Goal: Task Accomplishment & Management: Use online tool/utility

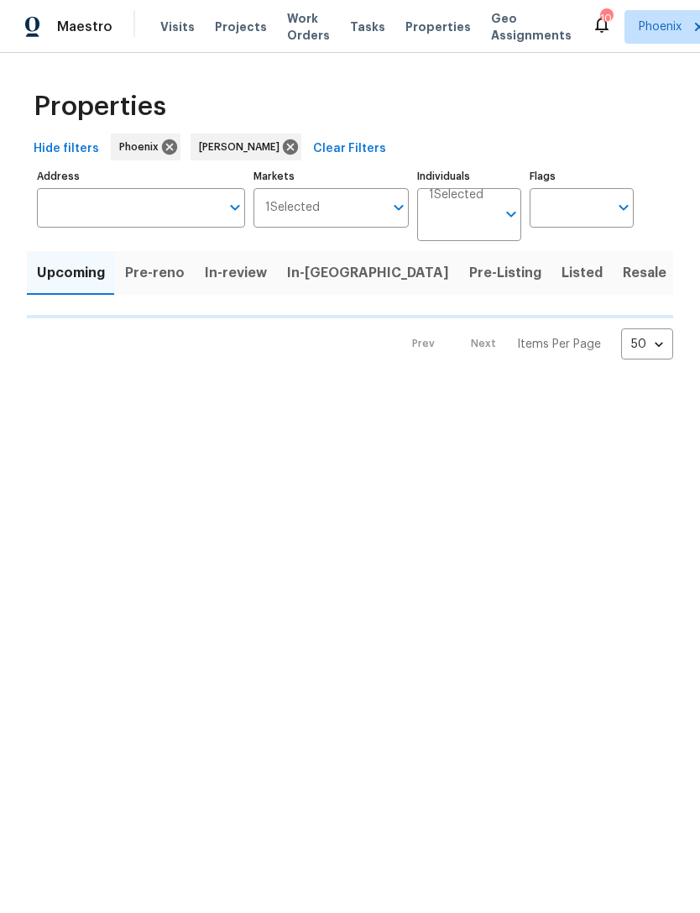
click at [160, 285] on span "Pre-reno" at bounding box center [155, 273] width 60 height 24
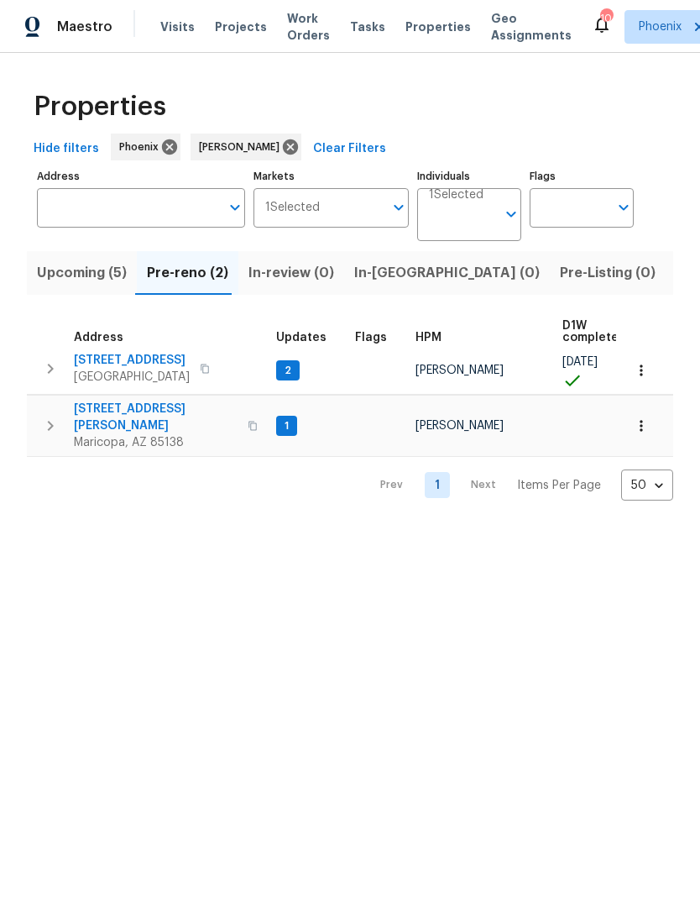
scroll to position [9, 0]
click at [131, 369] on span "5054 W Mercury Way" at bounding box center [132, 360] width 116 height 17
click at [106, 285] on span "Upcoming (5)" at bounding box center [82, 273] width 90 height 24
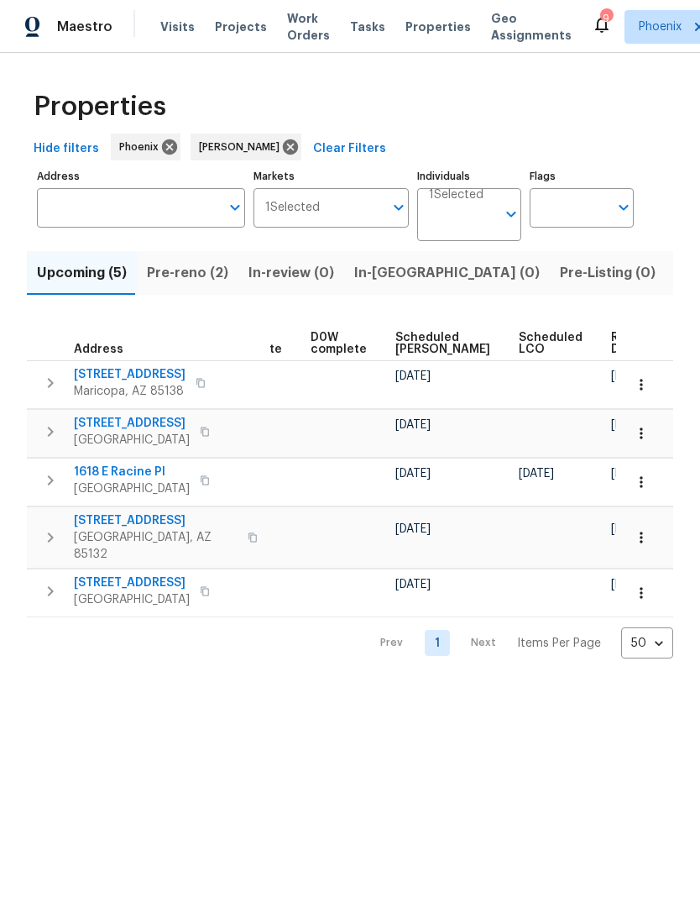
scroll to position [0, 422]
click at [612, 355] on span "Ready Date" at bounding box center [630, 344] width 37 height 24
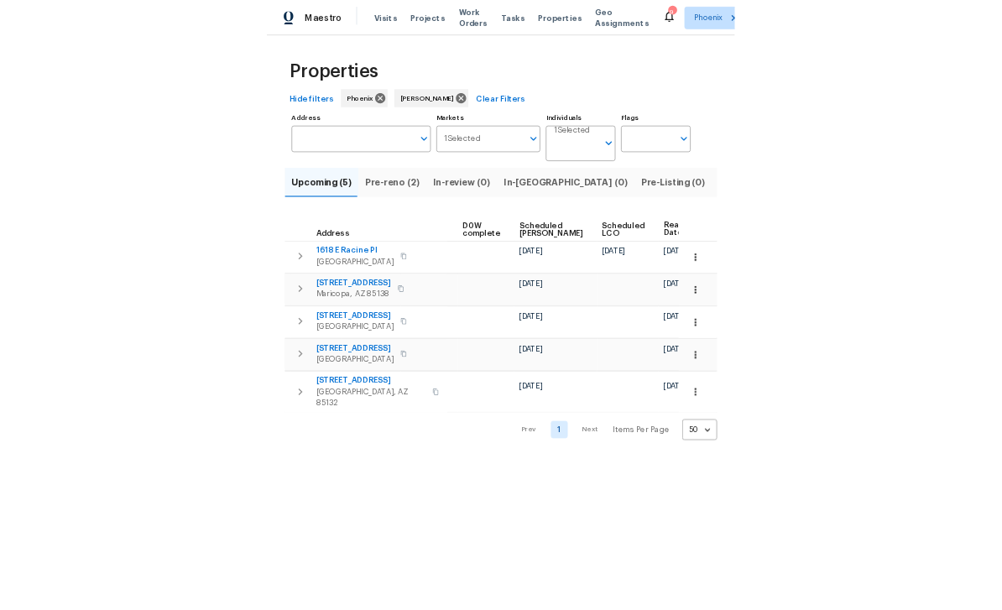
scroll to position [0, 441]
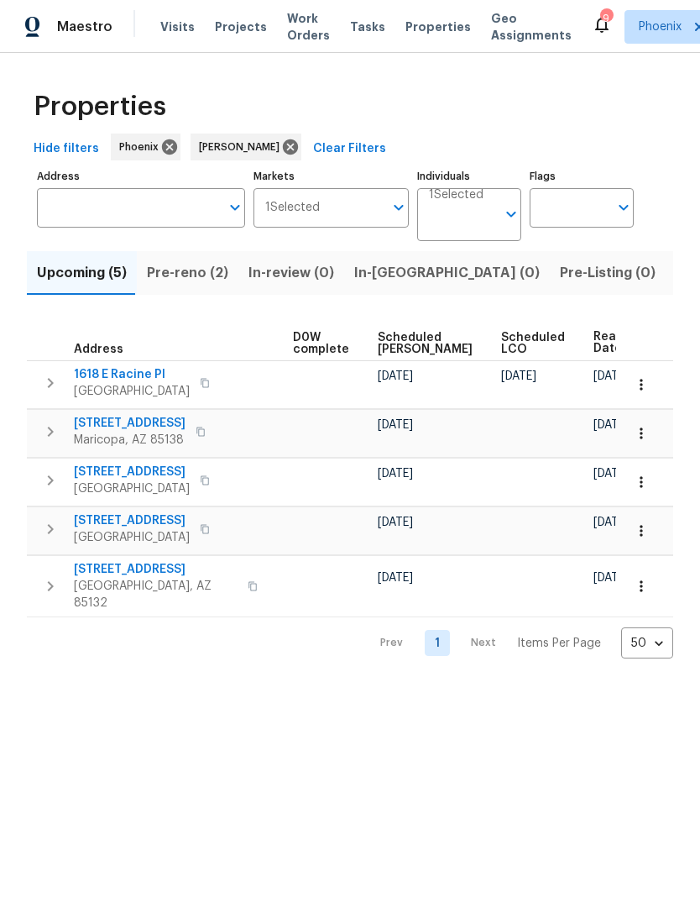
click at [678, 685] on html "Maestro Visits Projects Work Orders Tasks Properties Geo Assignments 9 Phoenix …" at bounding box center [350, 342] width 700 height 685
click at [692, 685] on html "Maestro Visits Projects Work Orders Tasks Properties Geo Assignments 9 Phoenix …" at bounding box center [350, 342] width 700 height 685
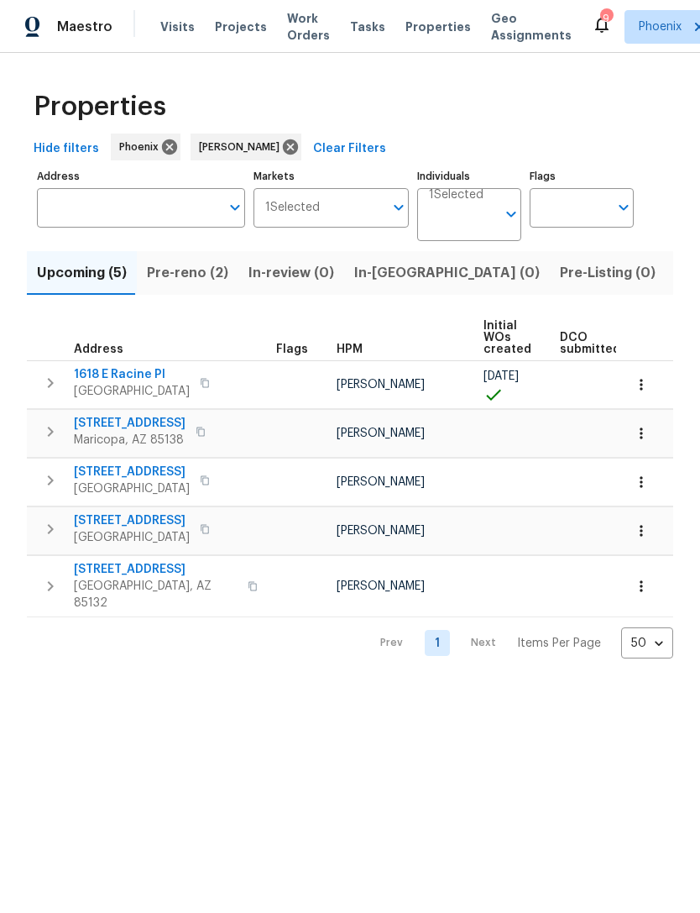
scroll to position [0, 0]
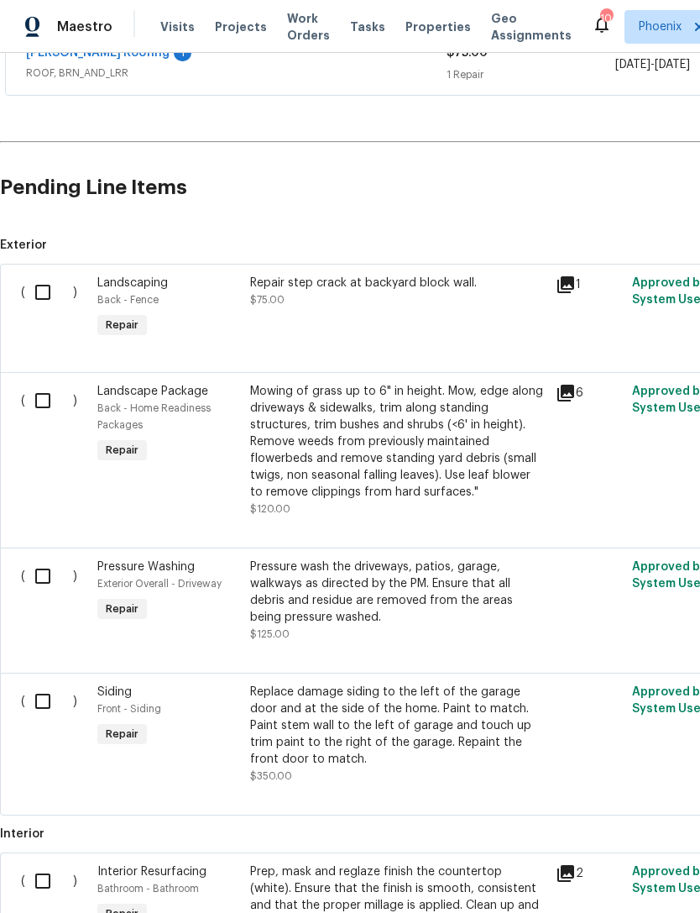
scroll to position [342, 0]
click at [54, 306] on input "checkbox" at bounding box center [49, 291] width 48 height 35
checkbox input "true"
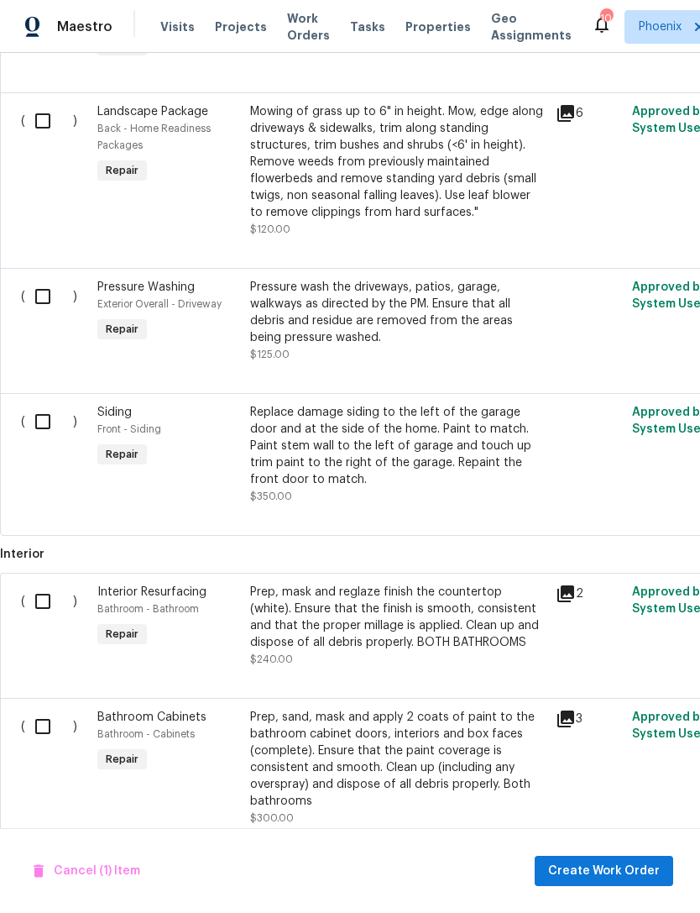
scroll to position [625, 0]
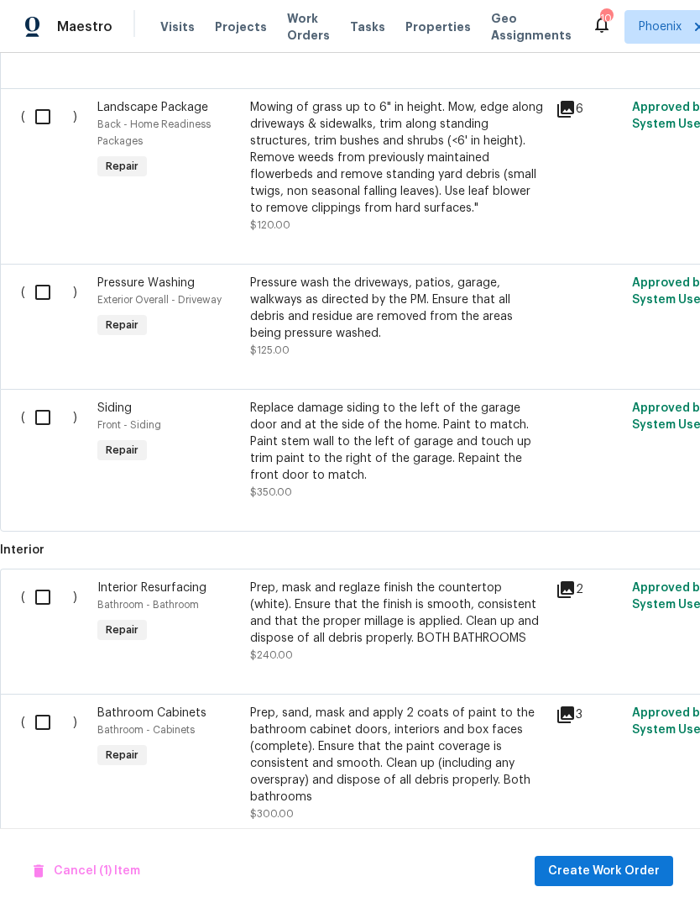
click at [50, 432] on input "checkbox" at bounding box center [49, 417] width 48 height 35
checkbox input "true"
click at [50, 306] on input "checkbox" at bounding box center [49, 292] width 48 height 35
checkbox input "true"
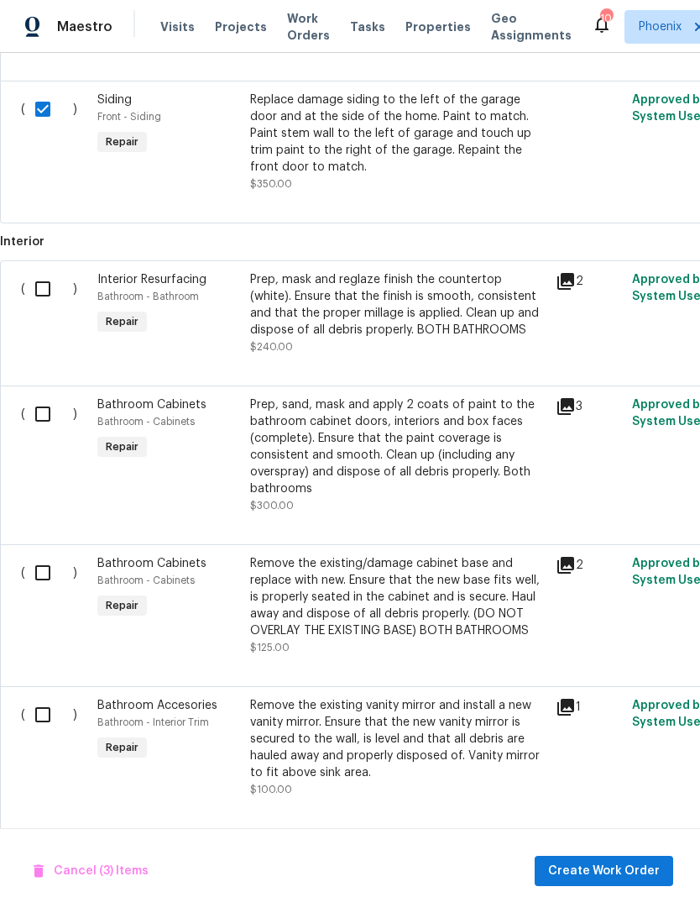
scroll to position [933, 0]
click at [39, 429] on input "checkbox" at bounding box center [49, 413] width 48 height 35
checkbox input "true"
click at [45, 296] on input "checkbox" at bounding box center [49, 288] width 48 height 35
checkbox input "true"
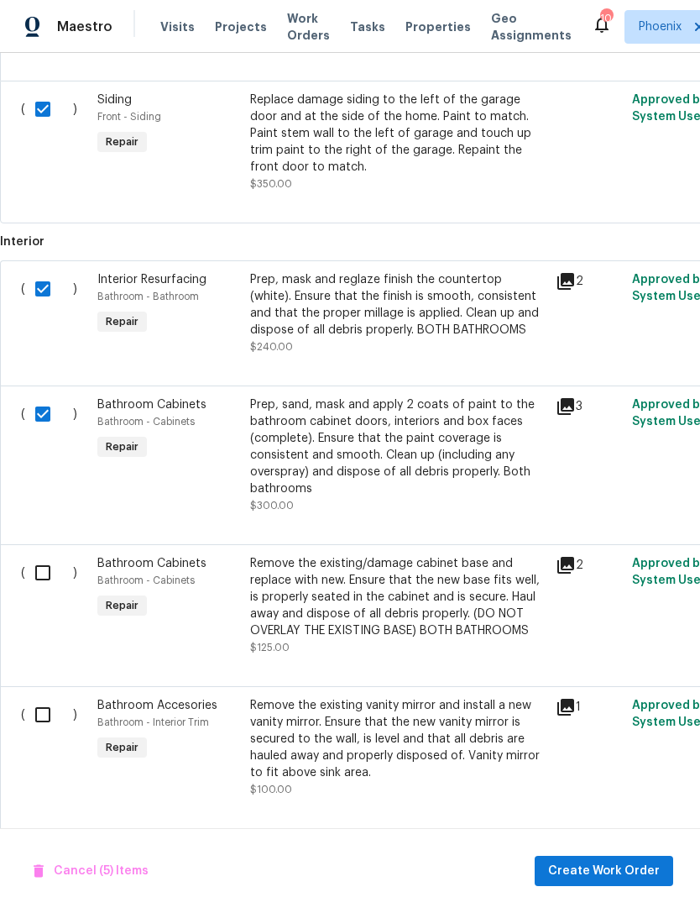
click at [60, 590] on input "checkbox" at bounding box center [49, 572] width 48 height 35
checkbox input "true"
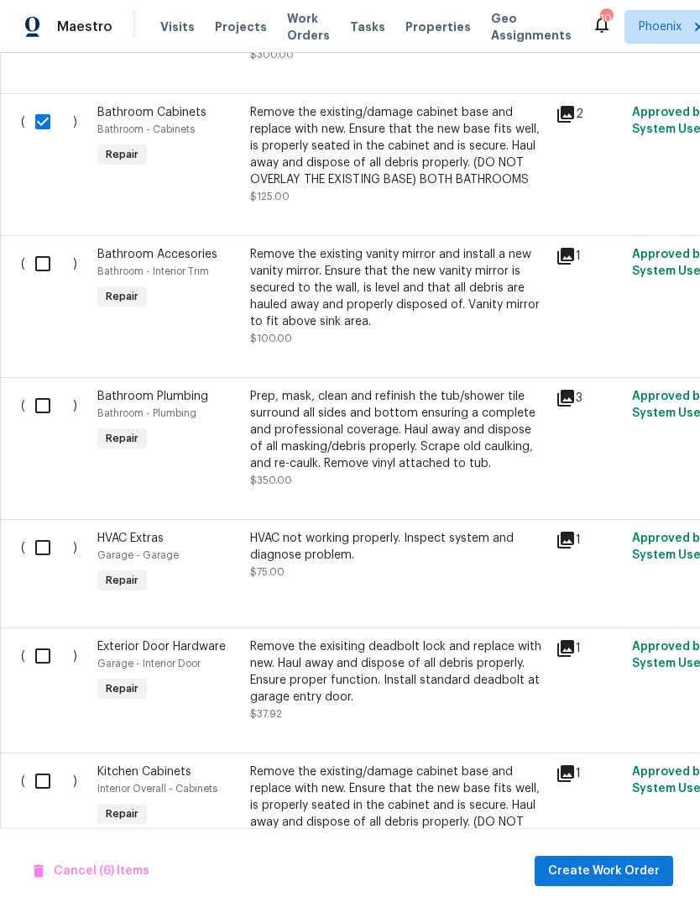
scroll to position [1384, 0]
click at [50, 281] on input "checkbox" at bounding box center [49, 263] width 48 height 35
checkbox input "true"
click at [64, 423] on input "checkbox" at bounding box center [49, 405] width 48 height 35
checkbox input "true"
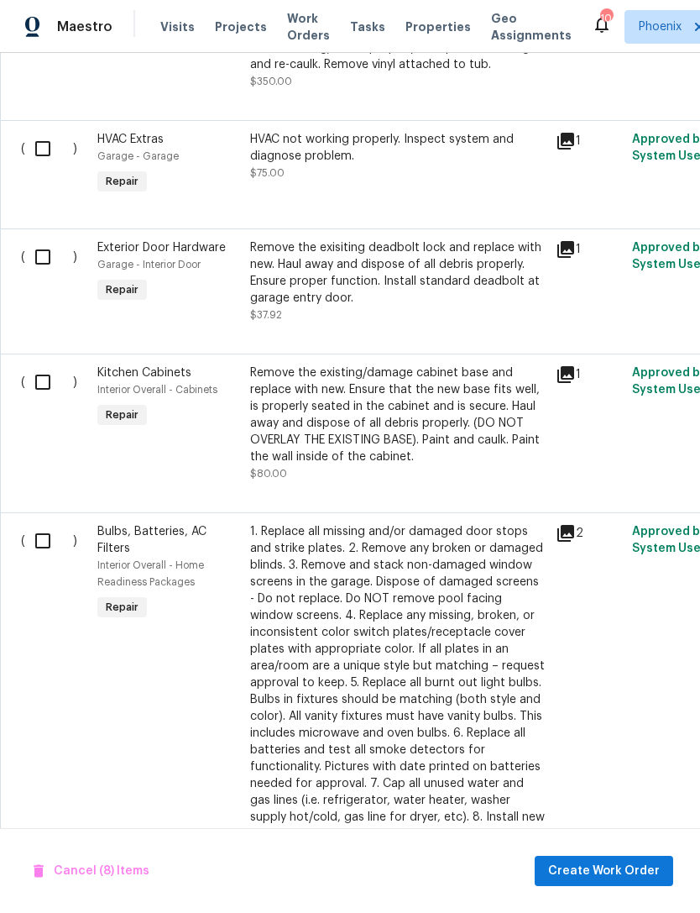
scroll to position [1784, 0]
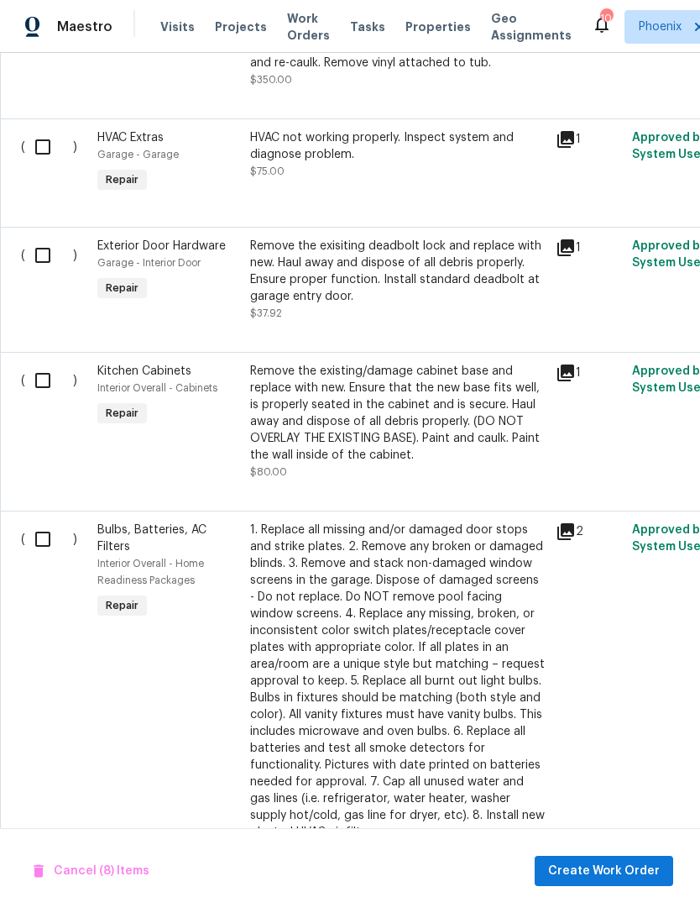
click at [48, 273] on input "checkbox" at bounding box center [49, 255] width 48 height 35
checkbox input "true"
click at [54, 398] on input "checkbox" at bounding box center [49, 380] width 48 height 35
checkbox input "true"
click at [51, 557] on input "checkbox" at bounding box center [49, 538] width 48 height 35
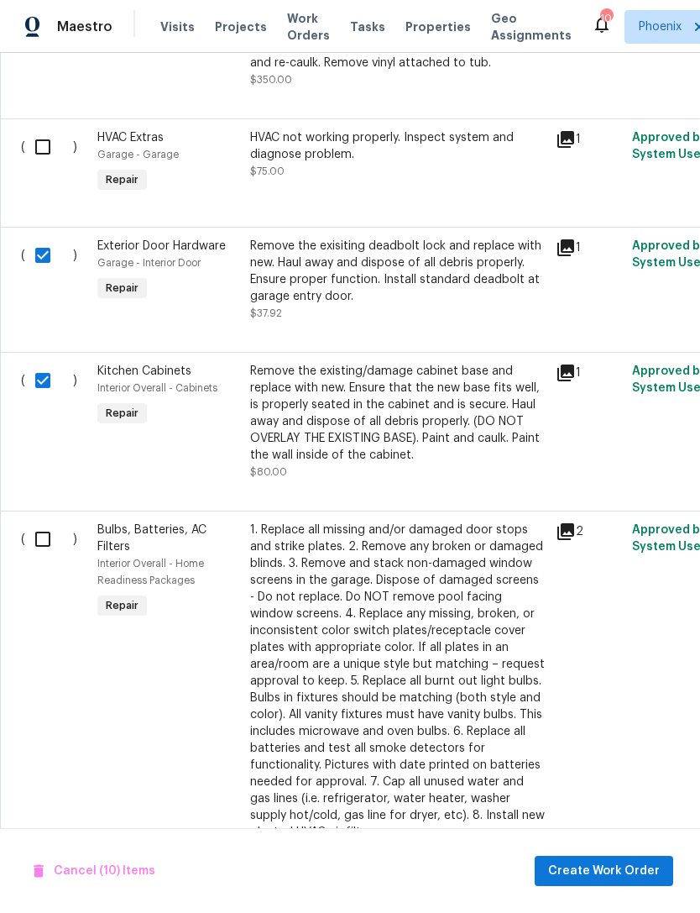
checkbox input "true"
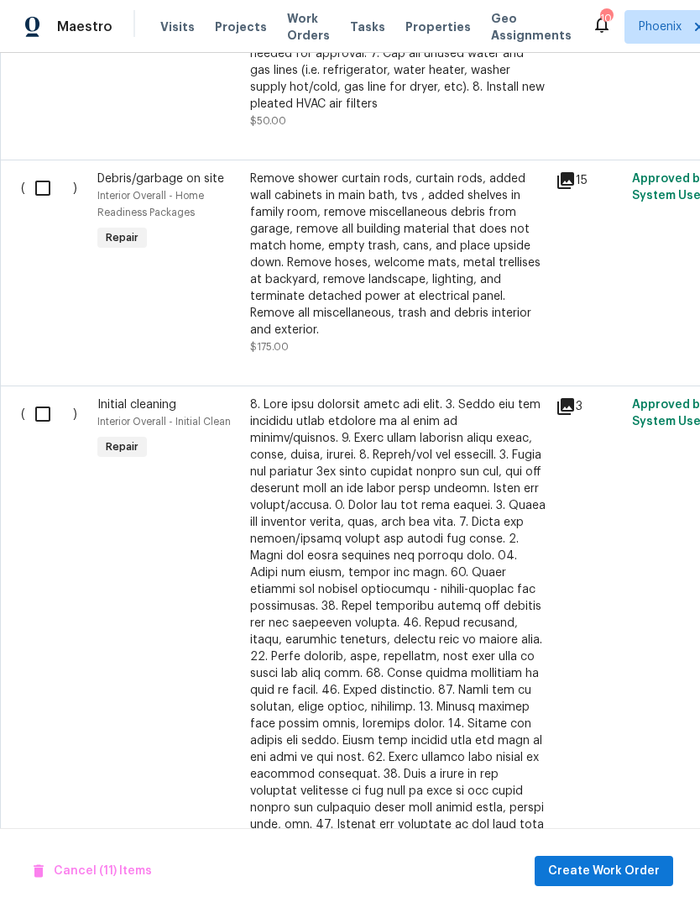
scroll to position [2515, 0]
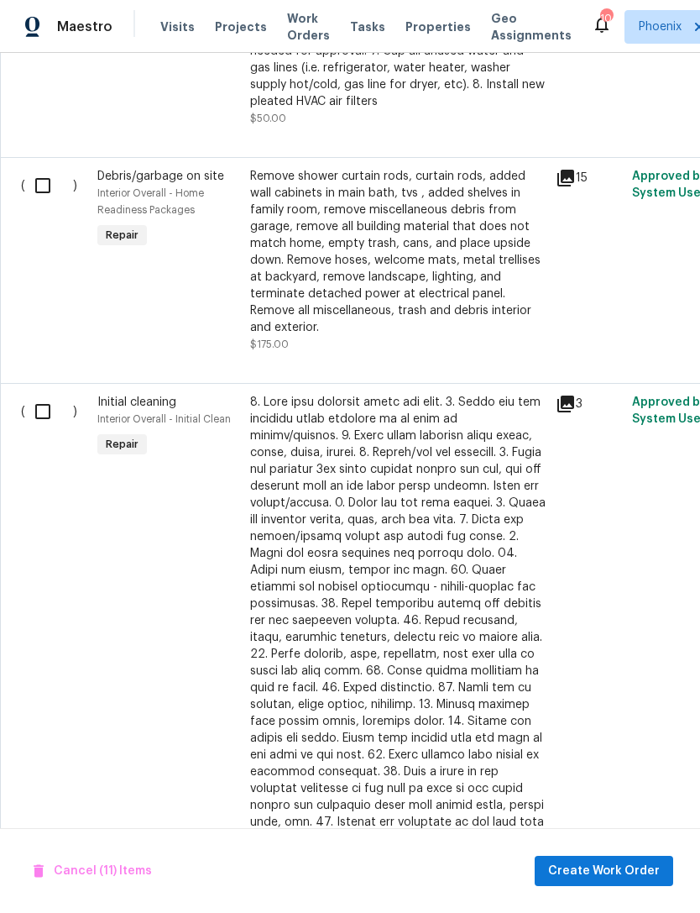
click at [37, 203] on input "checkbox" at bounding box center [49, 185] width 48 height 35
checkbox input "true"
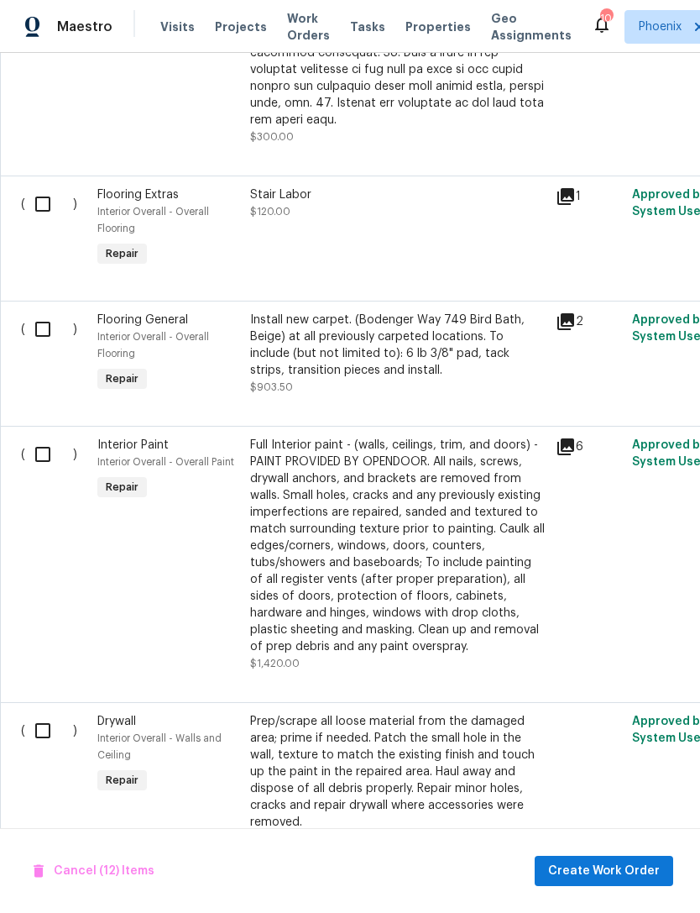
scroll to position [3233, 0]
click at [51, 472] on input "checkbox" at bounding box center [49, 454] width 48 height 35
checkbox input "true"
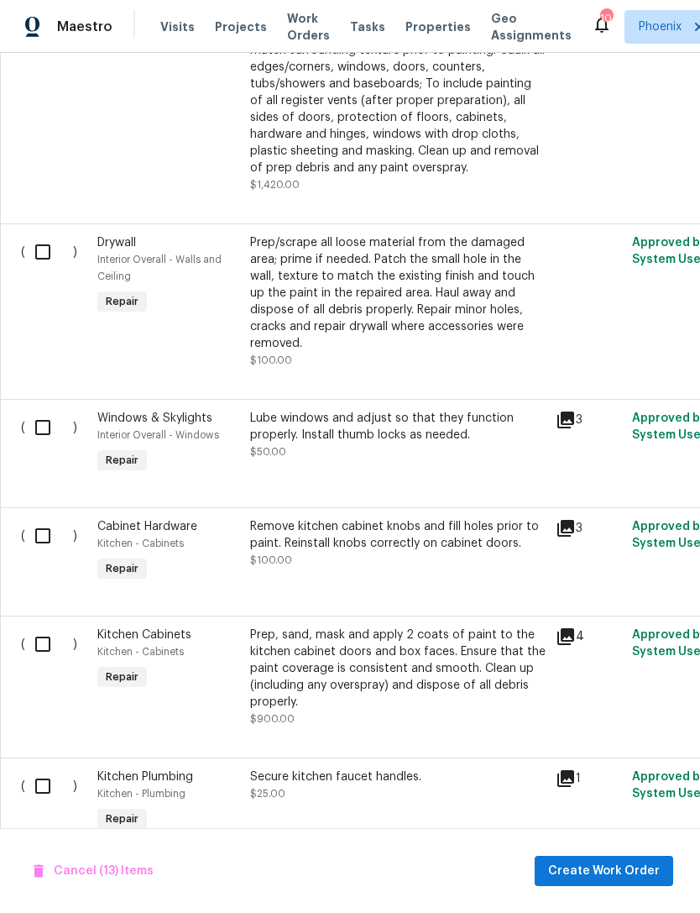
scroll to position [3713, 0]
click at [52, 442] on input "checkbox" at bounding box center [49, 426] width 48 height 35
checkbox input "true"
click at [51, 267] on input "checkbox" at bounding box center [49, 250] width 48 height 35
checkbox input "true"
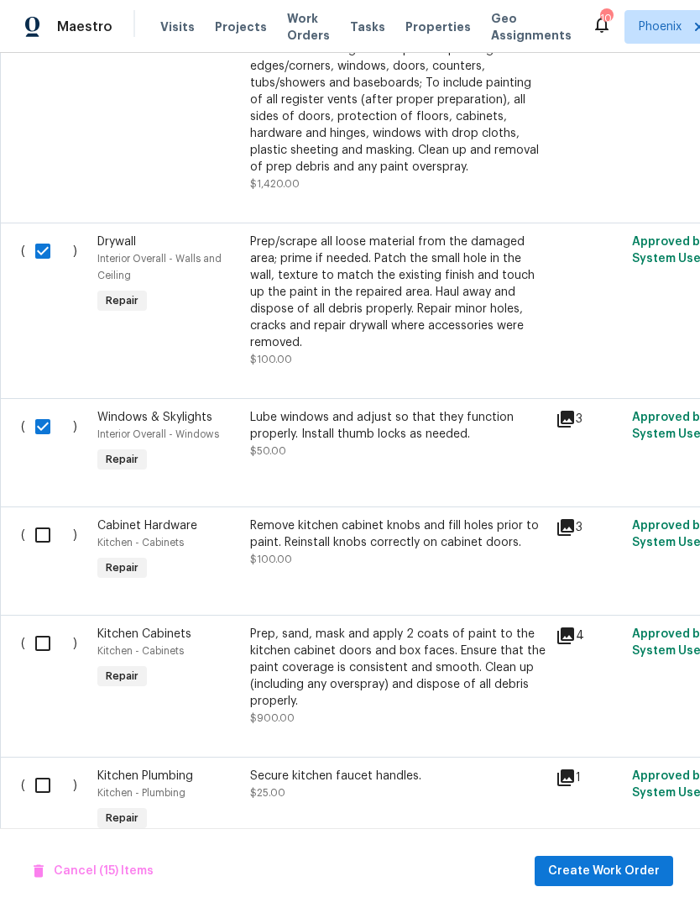
click at [55, 551] on input "checkbox" at bounding box center [49, 534] width 48 height 35
checkbox input "true"
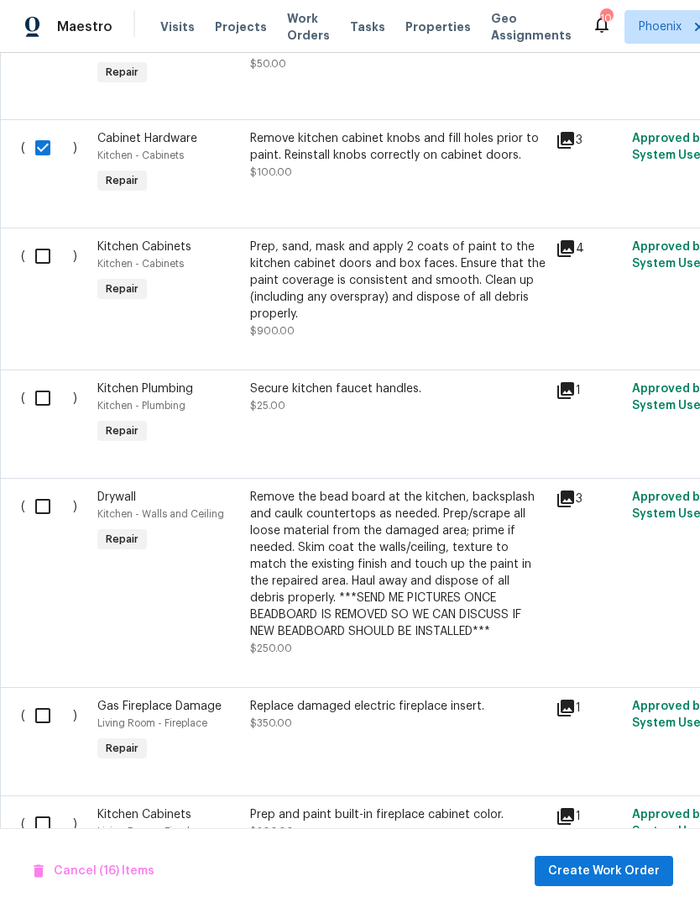
scroll to position [4170, 0]
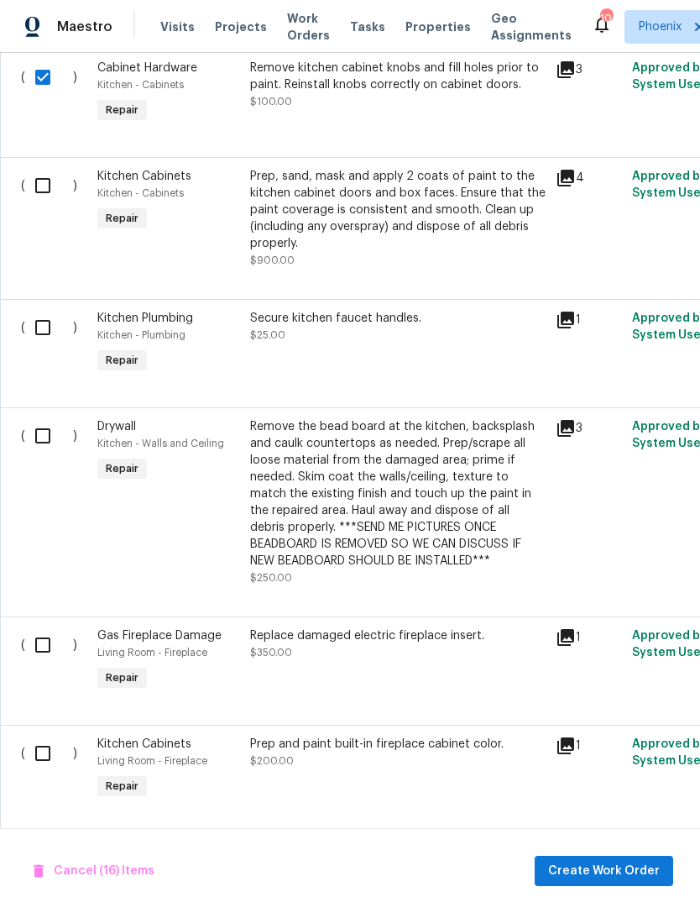
click at [37, 203] on input "checkbox" at bounding box center [49, 185] width 48 height 35
checkbox input "true"
click at [48, 345] on input "checkbox" at bounding box center [49, 327] width 48 height 35
checkbox input "true"
click at [55, 453] on input "checkbox" at bounding box center [49, 435] width 48 height 35
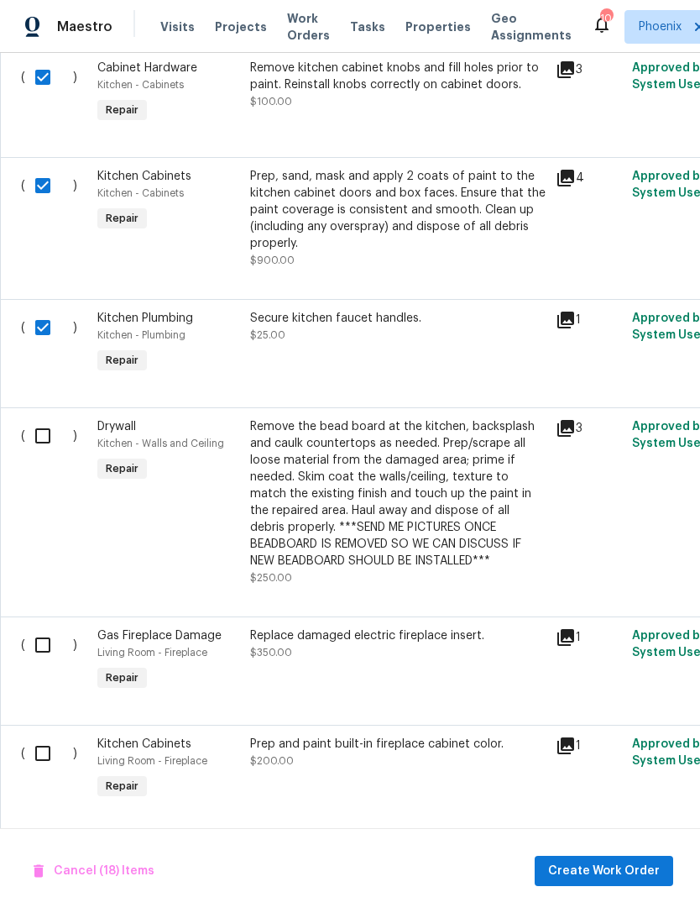
checkbox input "true"
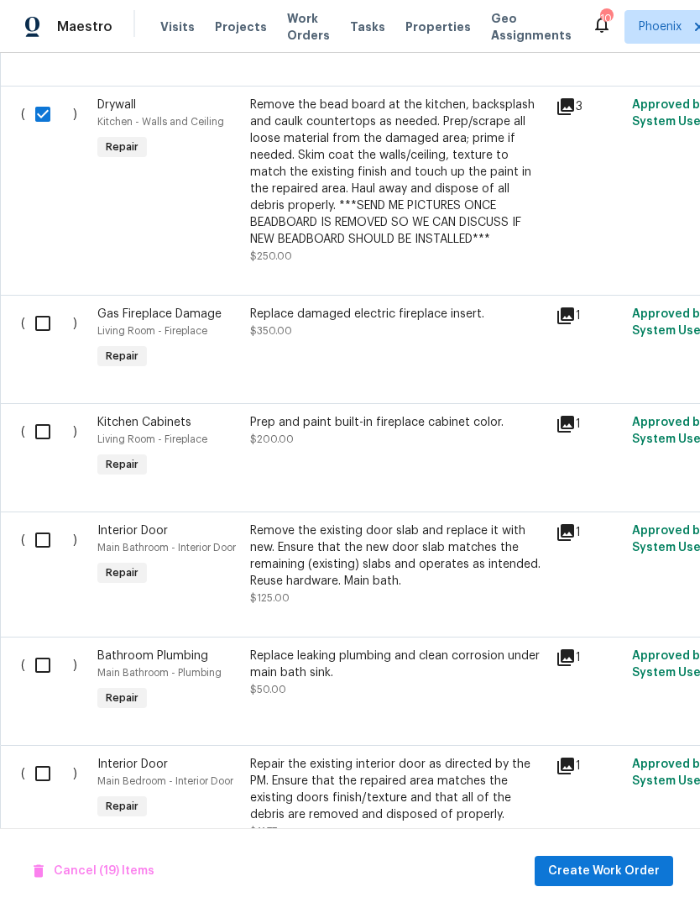
scroll to position [4489, 0]
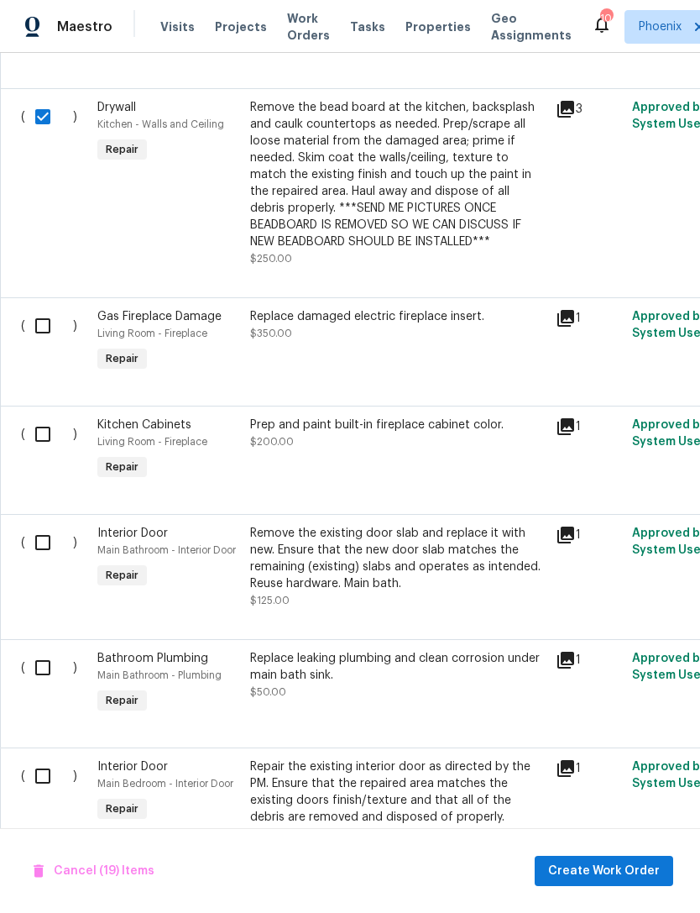
click at [49, 340] on input "checkbox" at bounding box center [49, 325] width 48 height 35
checkbox input "true"
click at [55, 452] on input "checkbox" at bounding box center [49, 433] width 48 height 35
checkbox input "true"
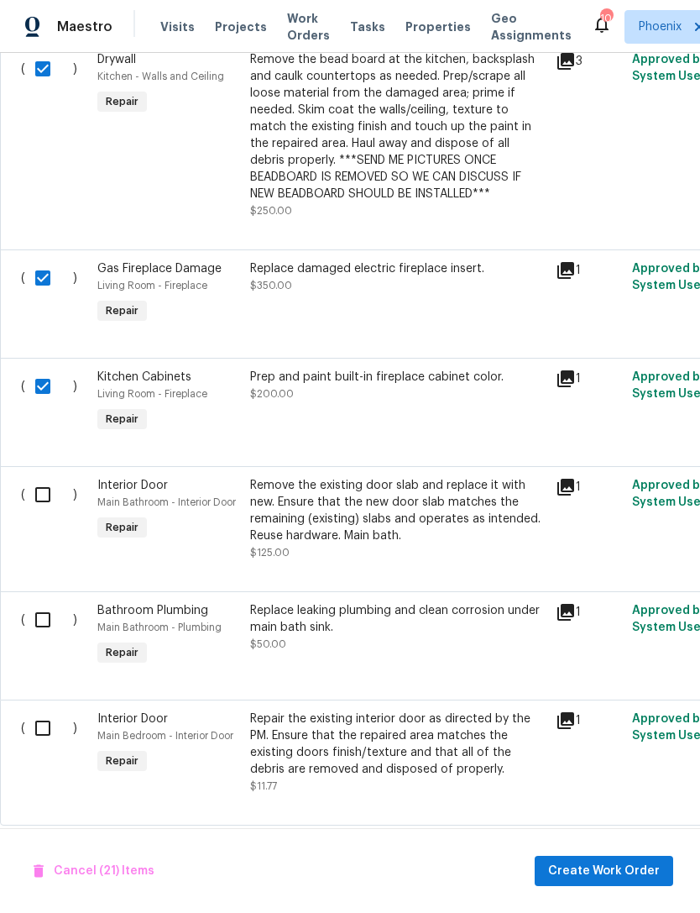
scroll to position [4535, 0]
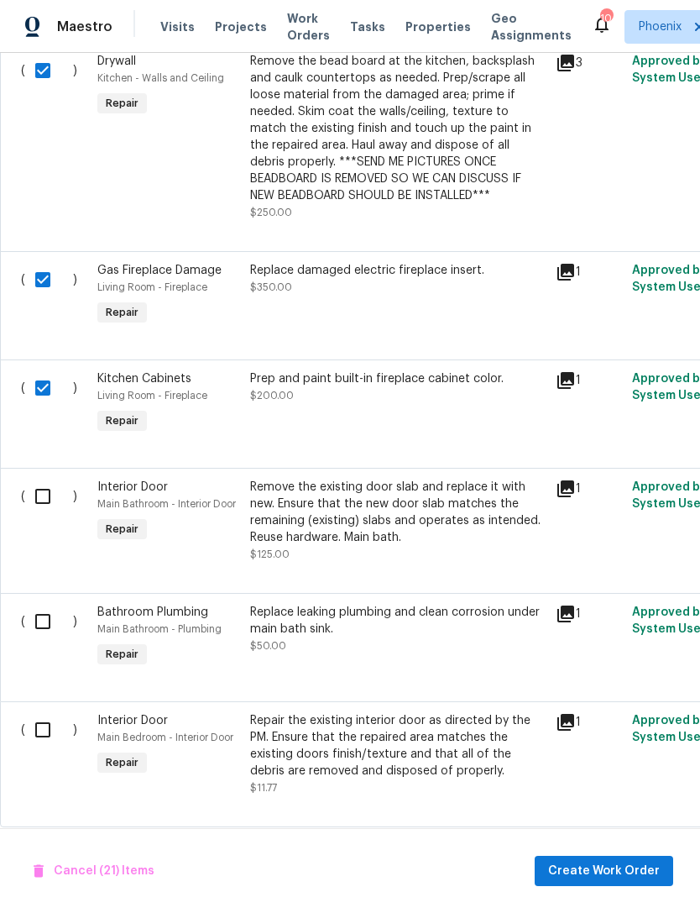
click at [48, 514] on input "checkbox" at bounding box center [49, 496] width 48 height 35
checkbox input "true"
click at [53, 743] on input "checkbox" at bounding box center [49, 729] width 48 height 35
checkbox input "true"
click at [54, 629] on input "checkbox" at bounding box center [49, 621] width 48 height 35
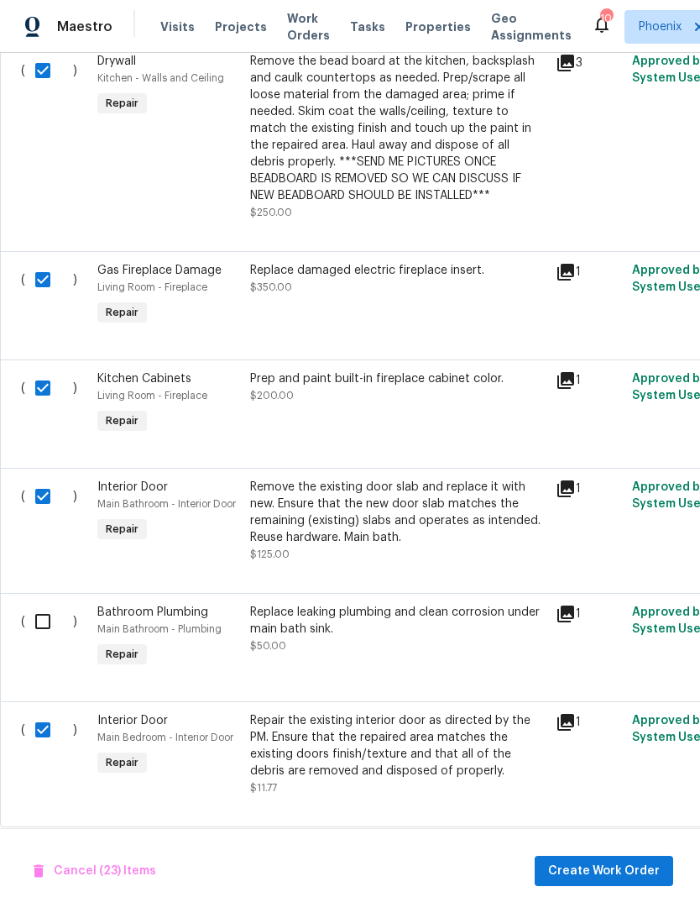
checkbox input "true"
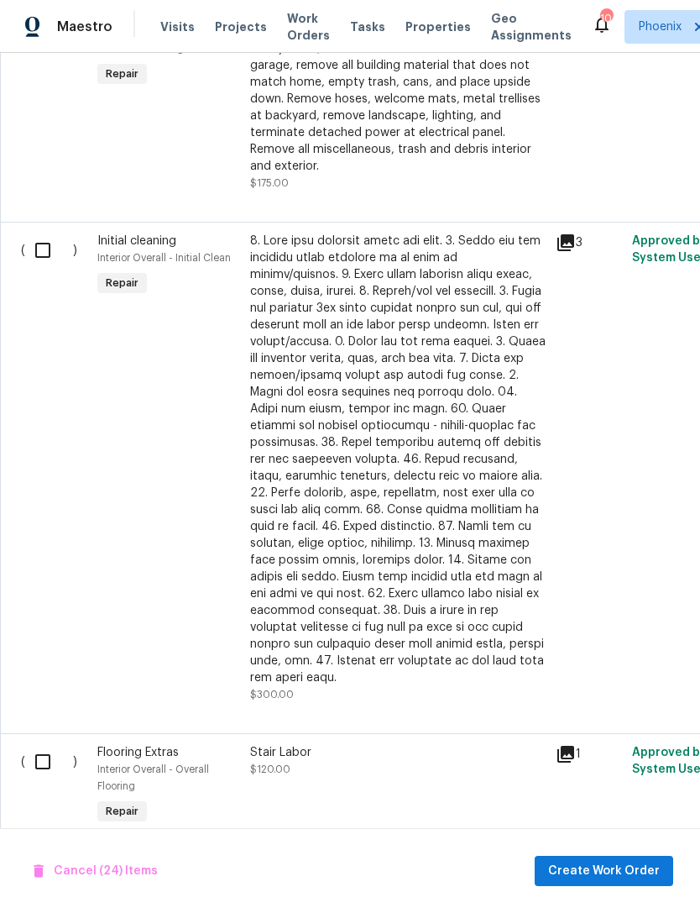
scroll to position [0, 0]
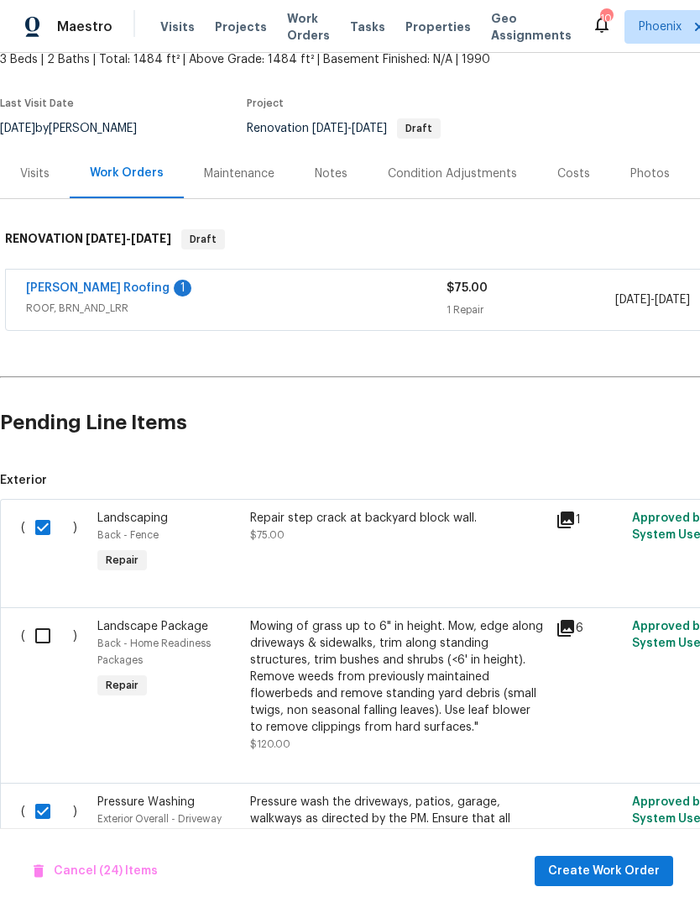
click at [594, 867] on span "Create Work Order" at bounding box center [604, 871] width 112 height 21
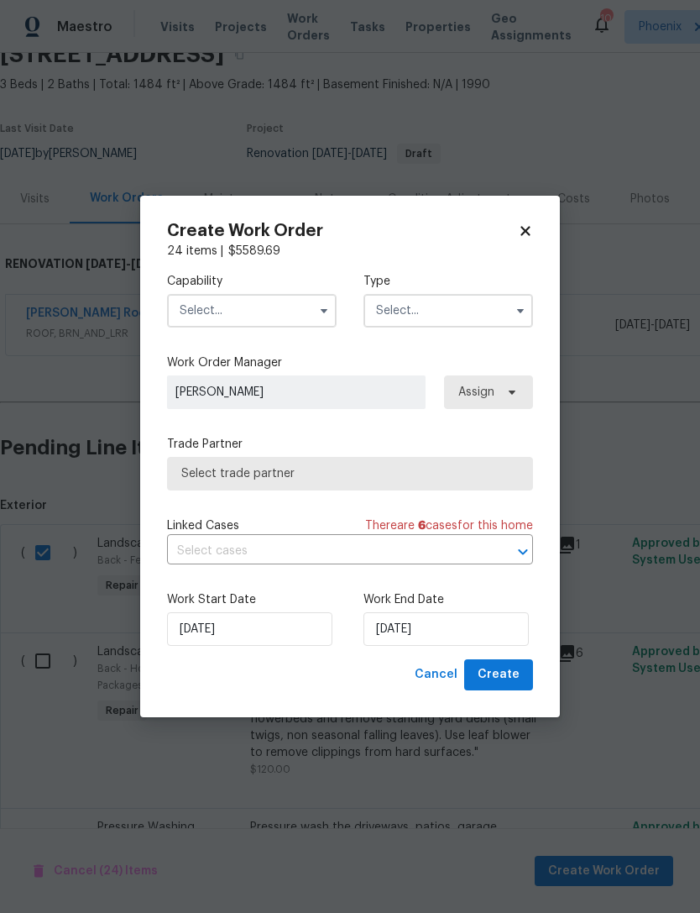
click at [288, 308] on input "text" at bounding box center [252, 311] width 170 height 34
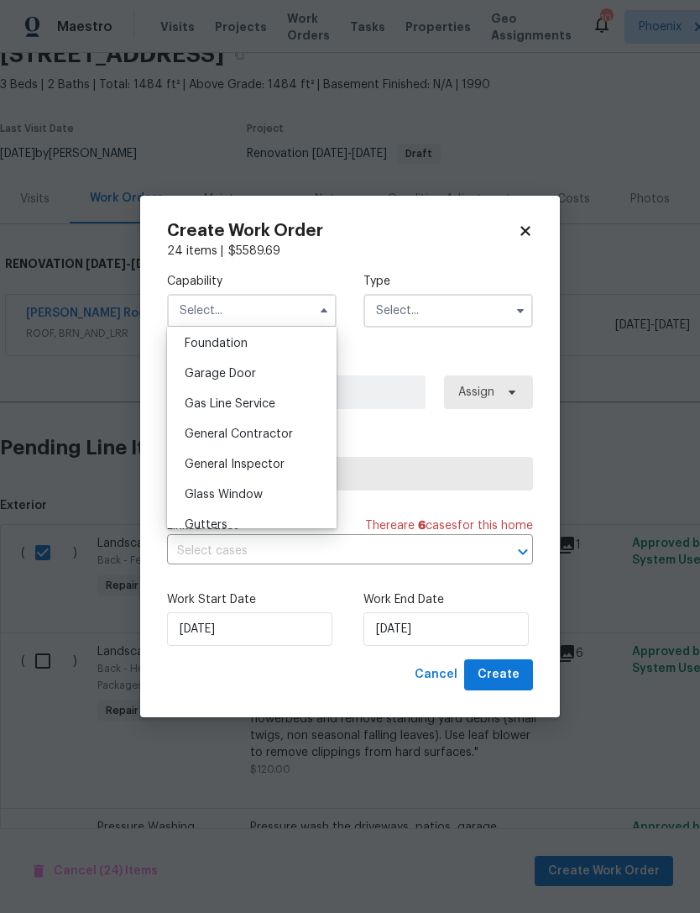
click at [246, 441] on div "General Contractor" at bounding box center [251, 434] width 161 height 30
type input "General Contractor"
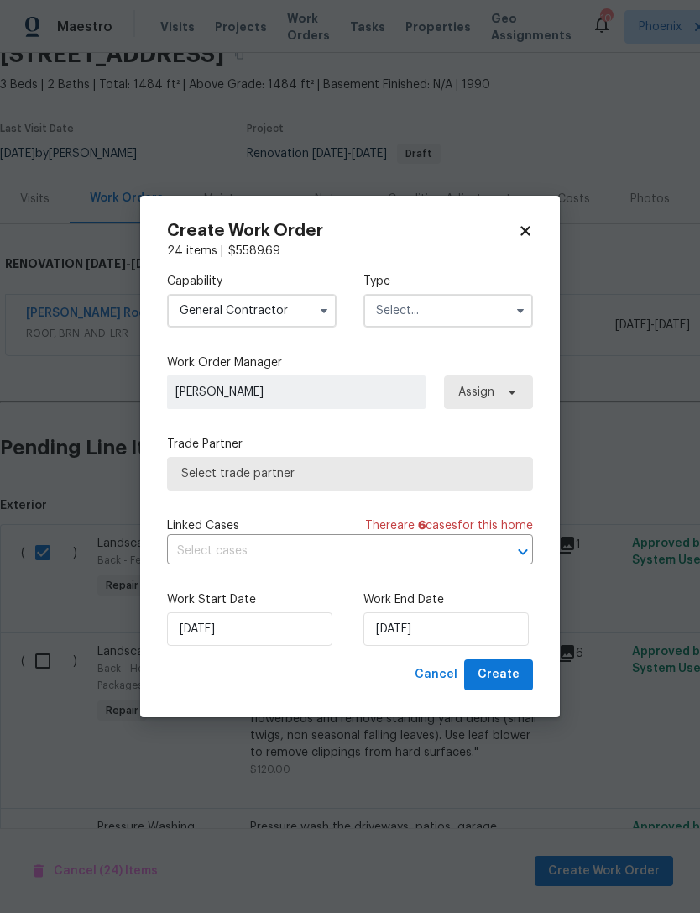
click at [497, 316] on input "text" at bounding box center [449, 311] width 170 height 34
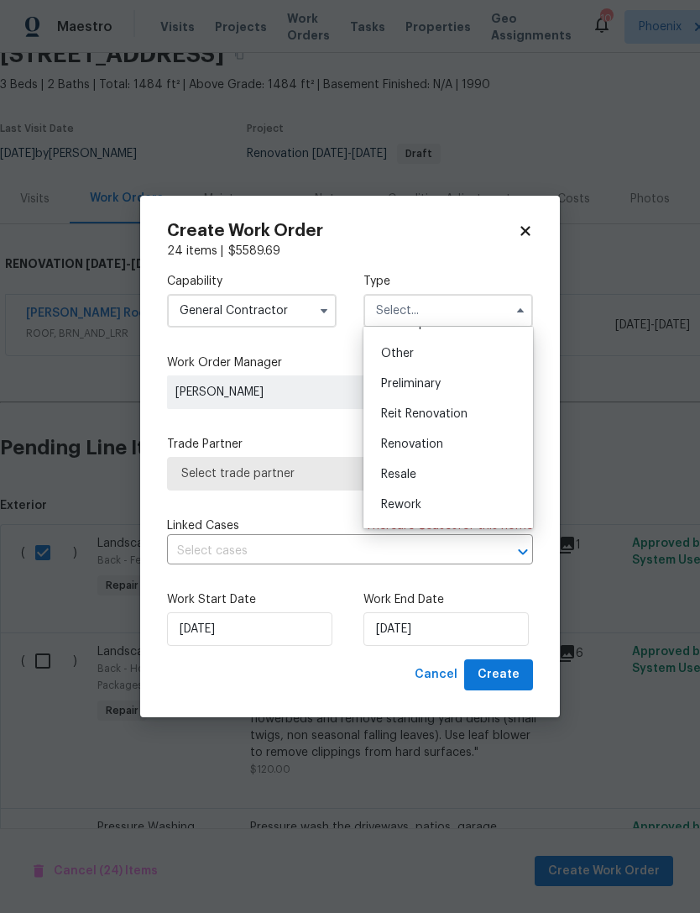
click at [426, 447] on span "Renovation" at bounding box center [412, 444] width 62 height 12
type input "Renovation"
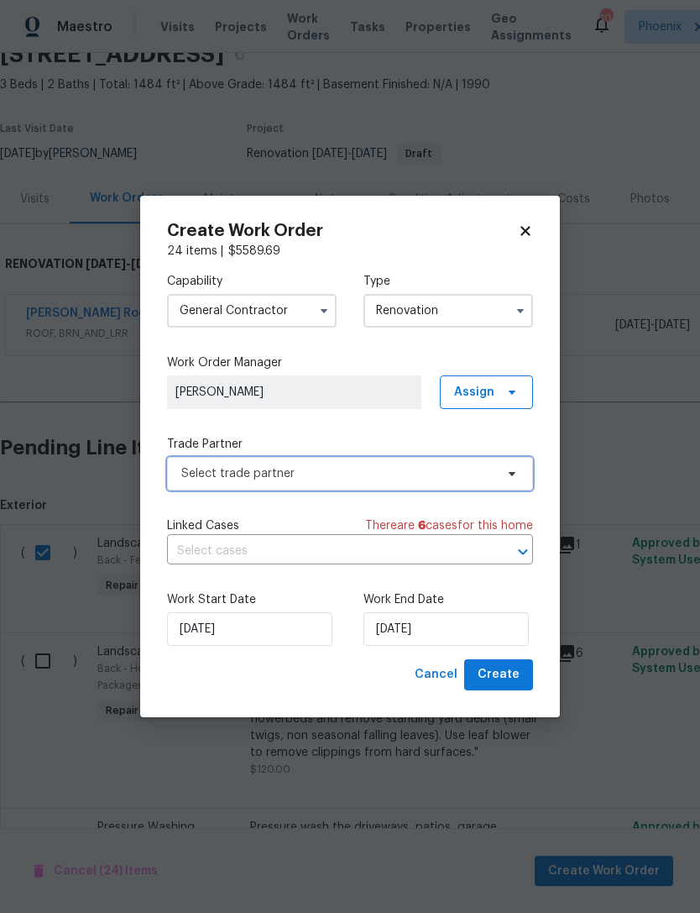
click at [322, 470] on span "Select trade partner" at bounding box center [337, 473] width 313 height 17
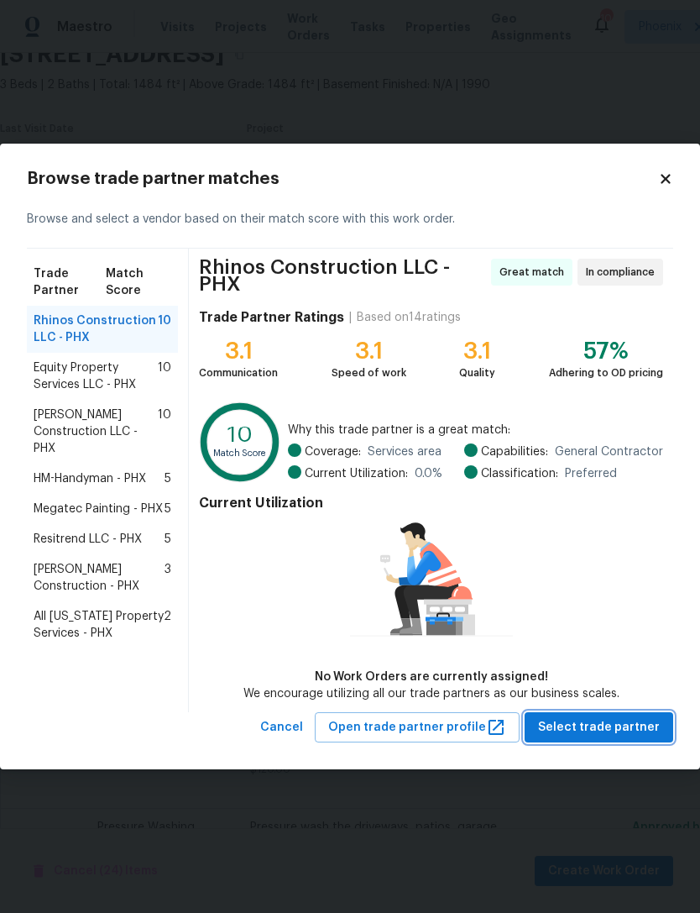
click at [617, 722] on span "Select trade partner" at bounding box center [599, 727] width 122 height 21
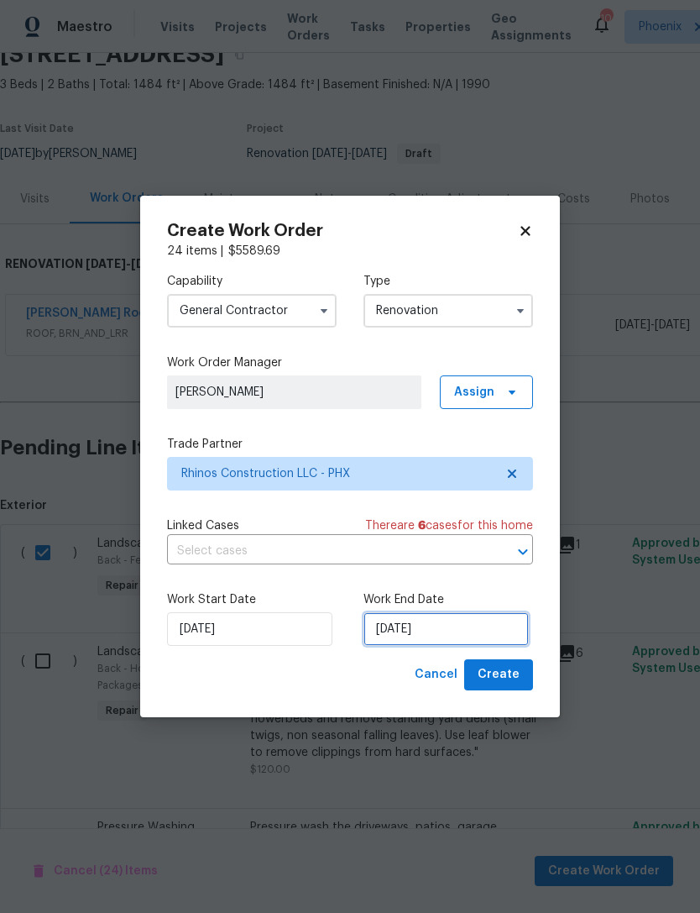
click at [481, 629] on input "[DATE]" at bounding box center [446, 629] width 165 height 34
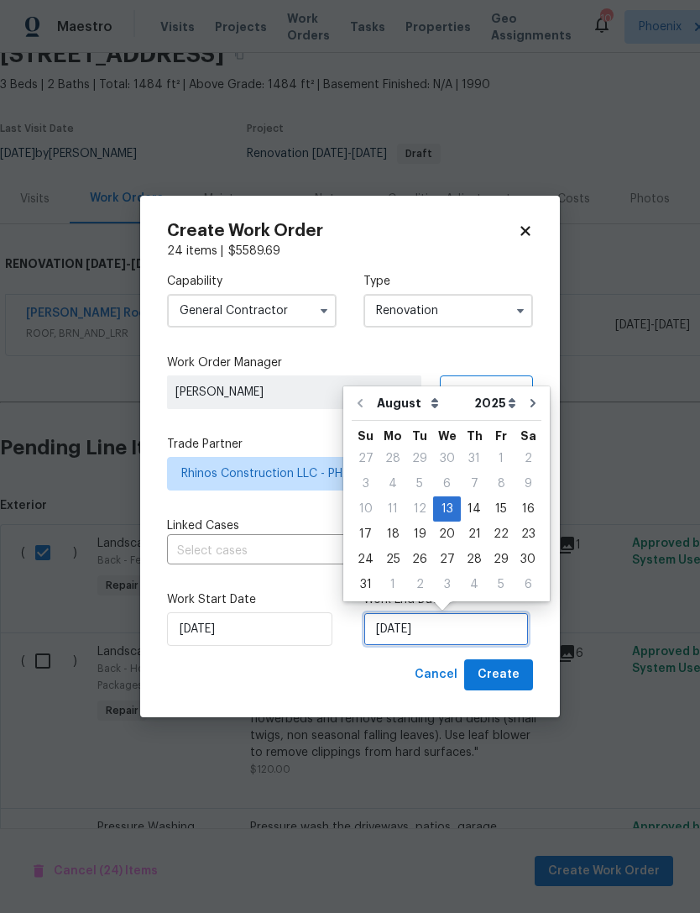
scroll to position [31, 0]
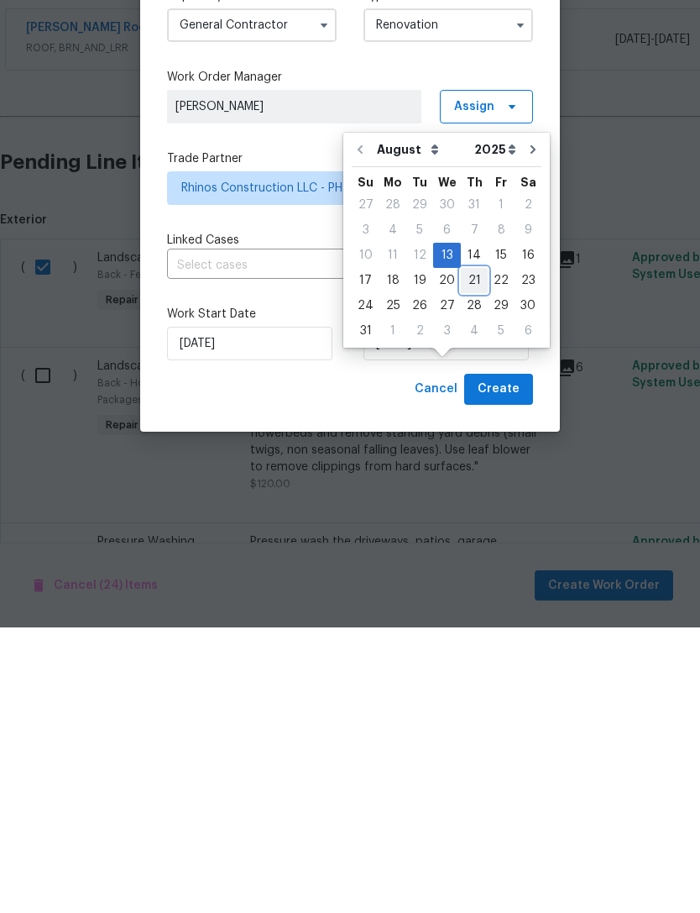
click at [472, 554] on div "21" at bounding box center [474, 566] width 27 height 24
type input "[DATE]"
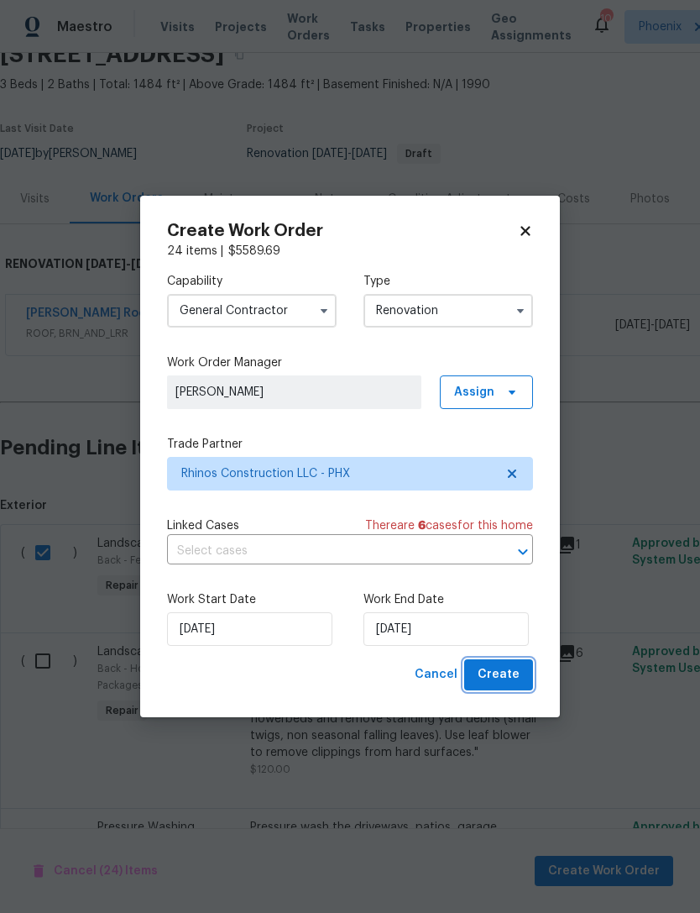
click at [508, 667] on span "Create" at bounding box center [499, 674] width 42 height 21
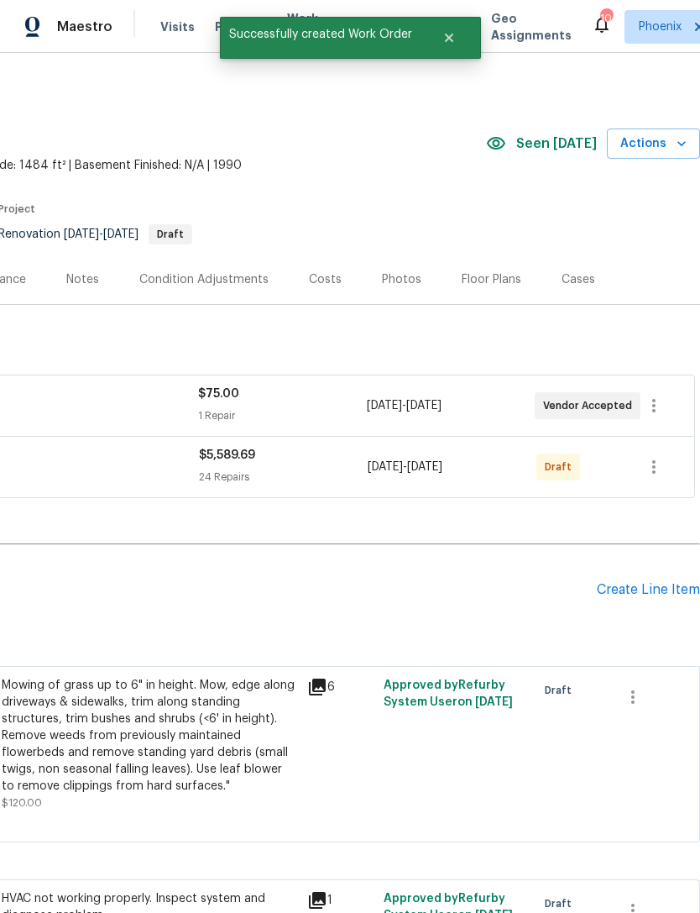
scroll to position [0, 249]
click at [656, 477] on icon "button" at bounding box center [654, 467] width 20 height 20
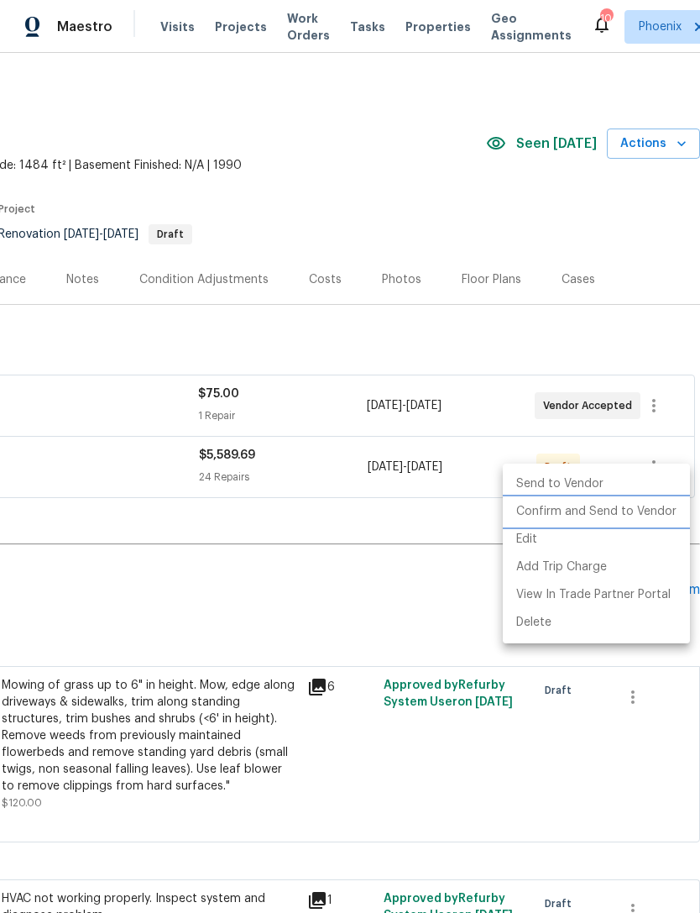
click at [633, 509] on li "Confirm and Send to Vendor" at bounding box center [596, 512] width 187 height 28
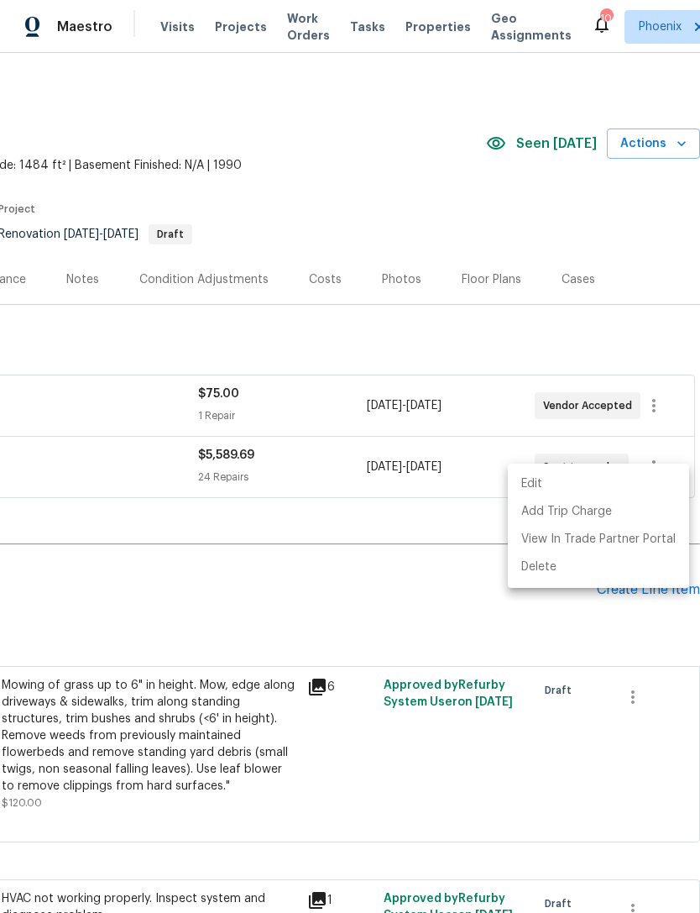
click at [513, 623] on div at bounding box center [350, 456] width 700 height 913
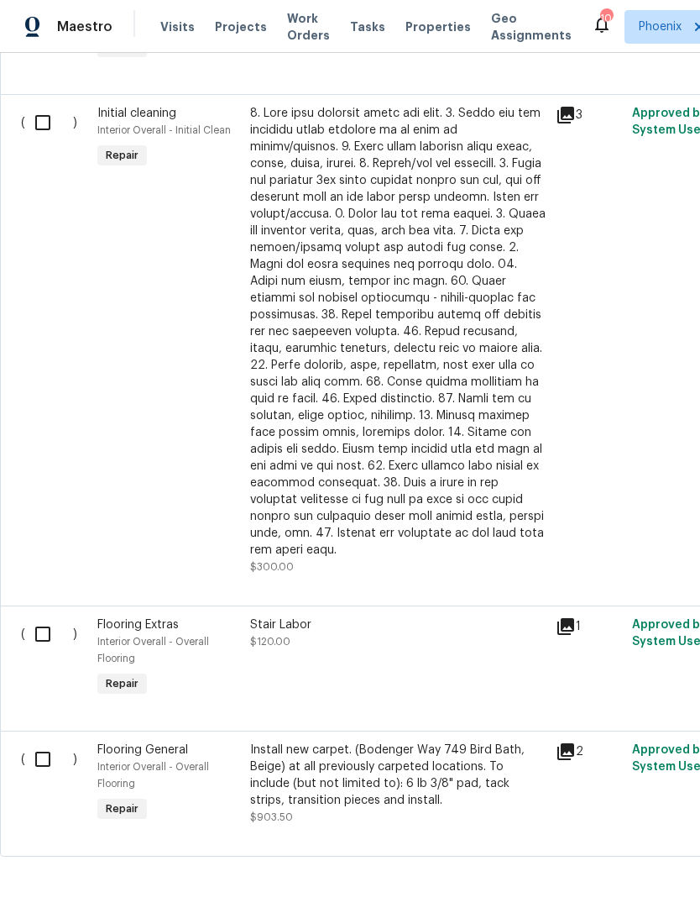
scroll to position [894, 0]
click at [57, 758] on input "checkbox" at bounding box center [49, 757] width 48 height 35
checkbox input "true"
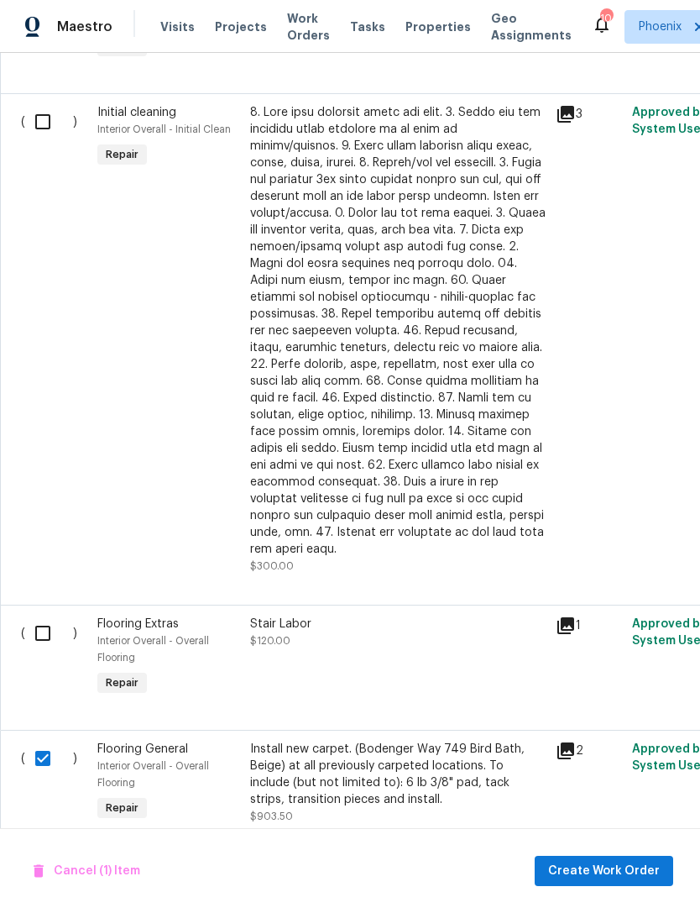
click at [51, 625] on input "checkbox" at bounding box center [49, 632] width 48 height 35
click at [622, 876] on span "Create Work Order" at bounding box center [604, 871] width 112 height 21
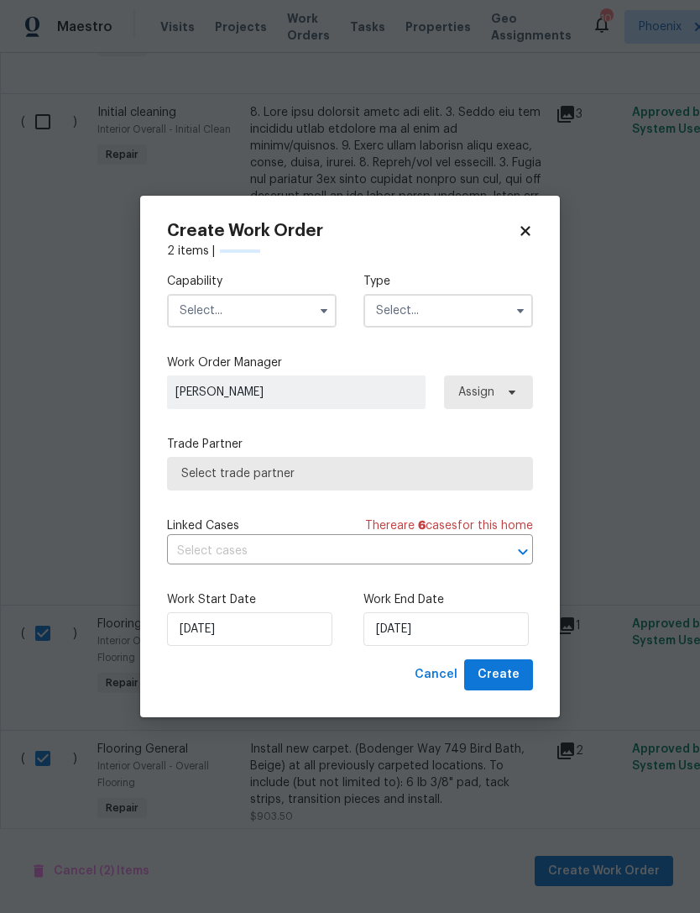
checkbox input "false"
click at [277, 314] on input "text" at bounding box center [252, 311] width 170 height 34
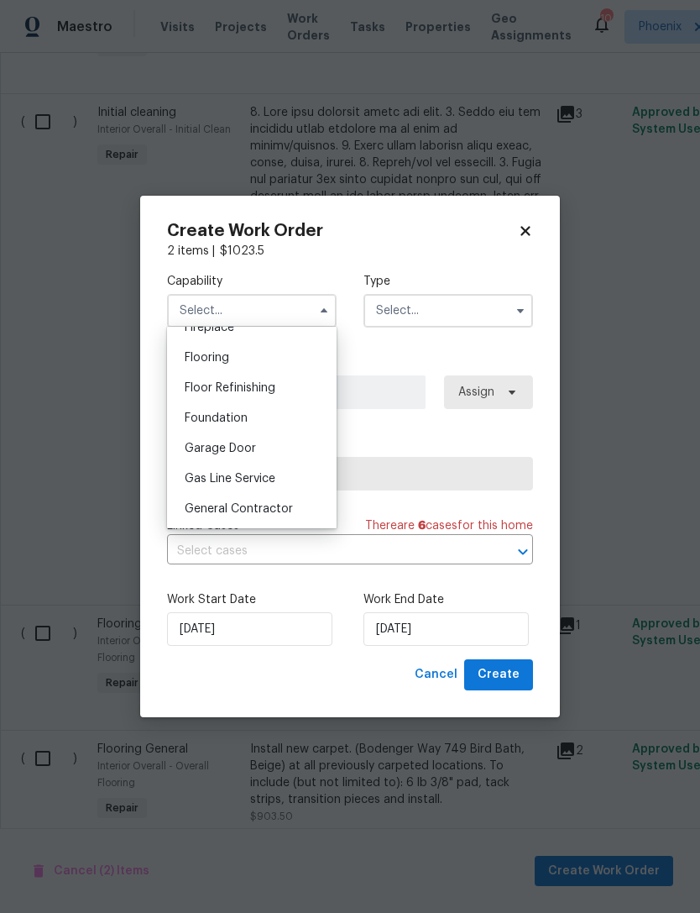
scroll to position [606, 0]
click at [211, 397] on div "Flooring" at bounding box center [251, 391] width 161 height 30
type input "Flooring"
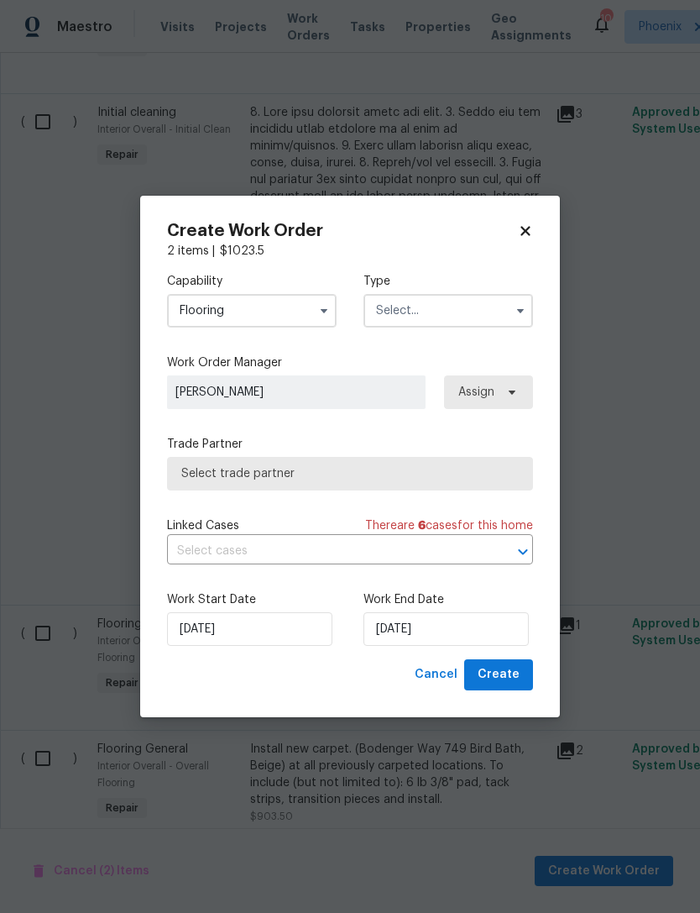
click at [489, 308] on input "text" at bounding box center [449, 311] width 170 height 34
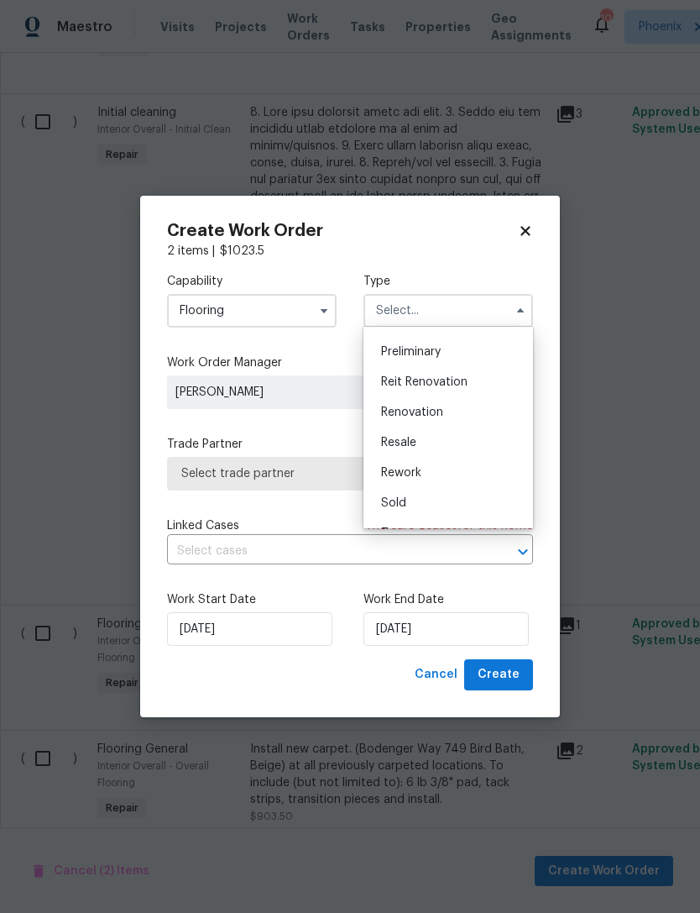
scroll to position [358, 0]
click at [415, 402] on div "Renovation" at bounding box center [448, 411] width 161 height 30
type input "Renovation"
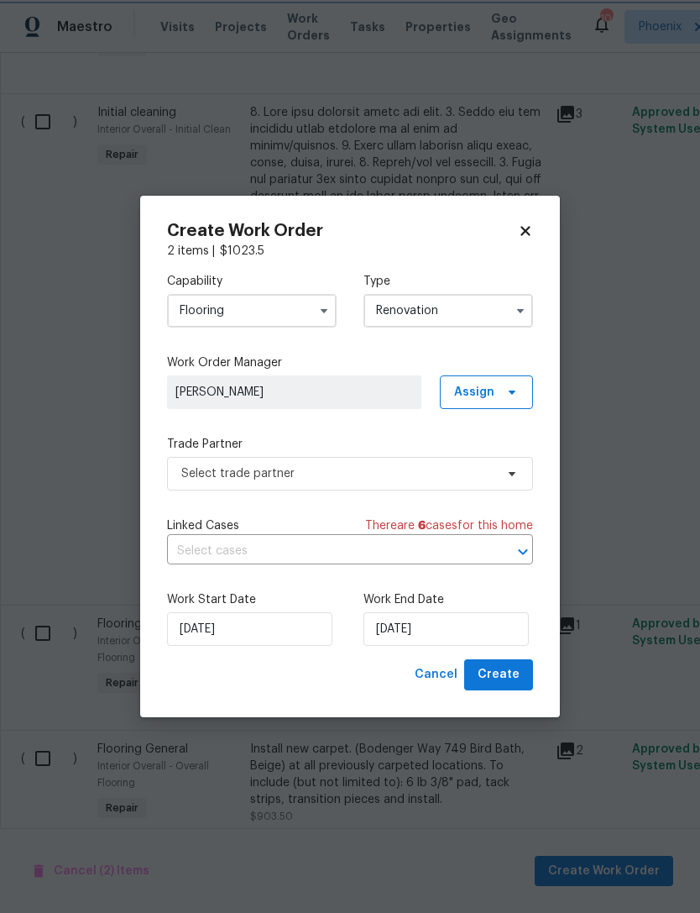
scroll to position [0, 0]
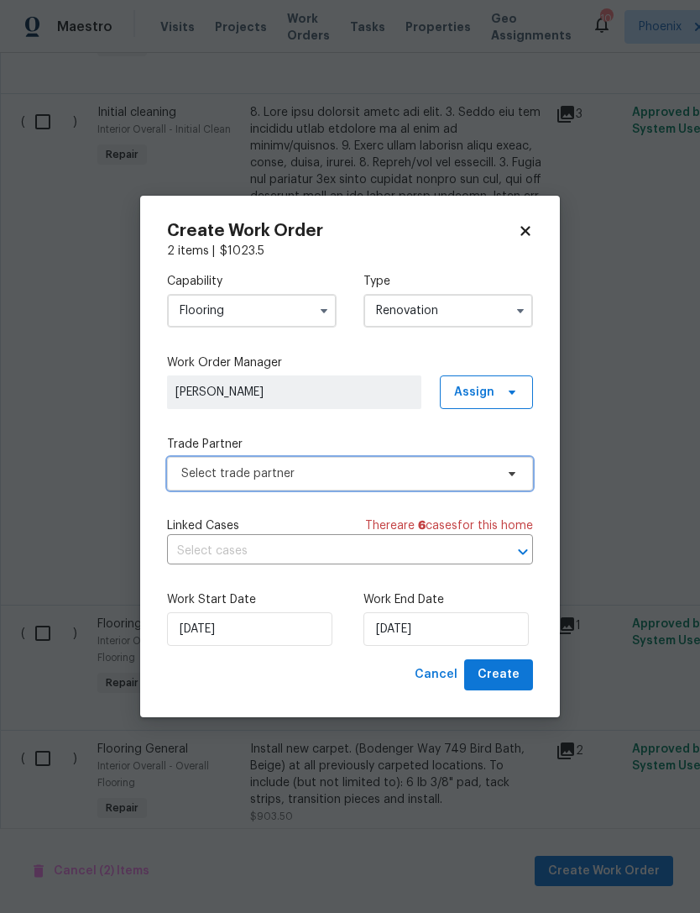
click at [301, 471] on span "Select trade partner" at bounding box center [337, 473] width 313 height 17
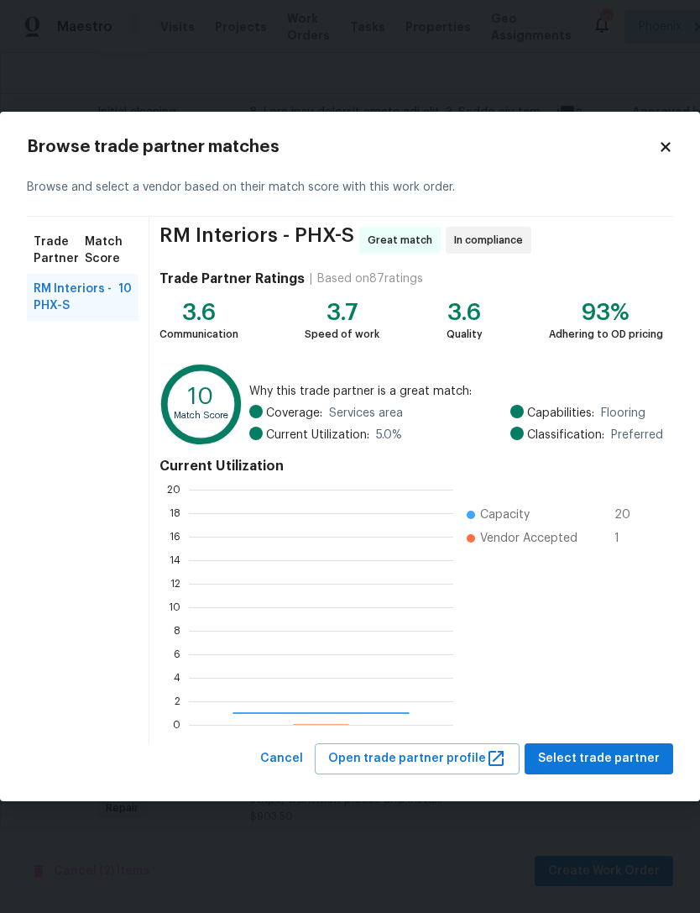
scroll to position [235, 264]
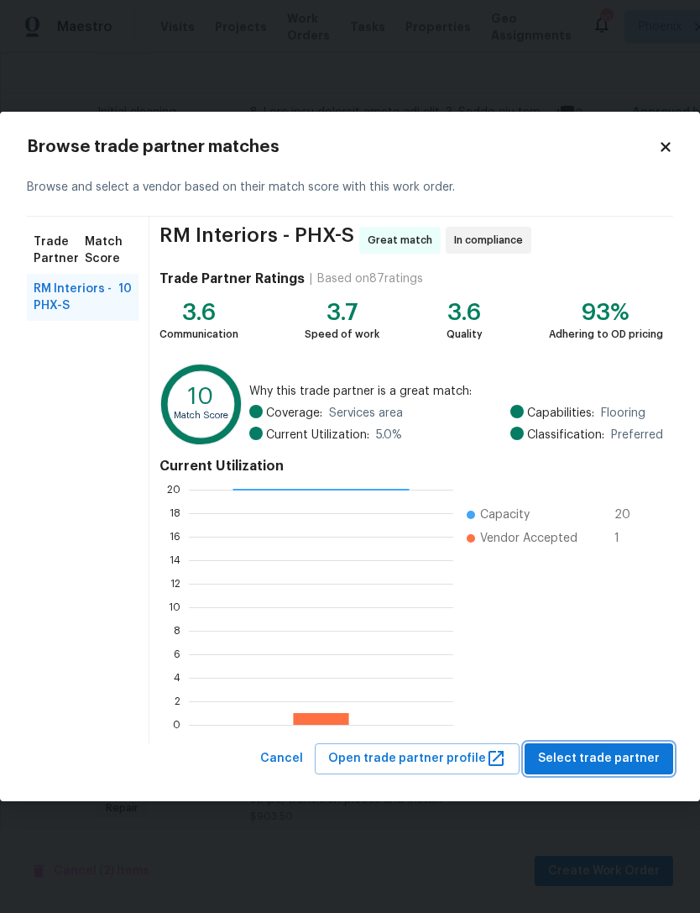
click at [636, 767] on span "Select trade partner" at bounding box center [599, 758] width 122 height 21
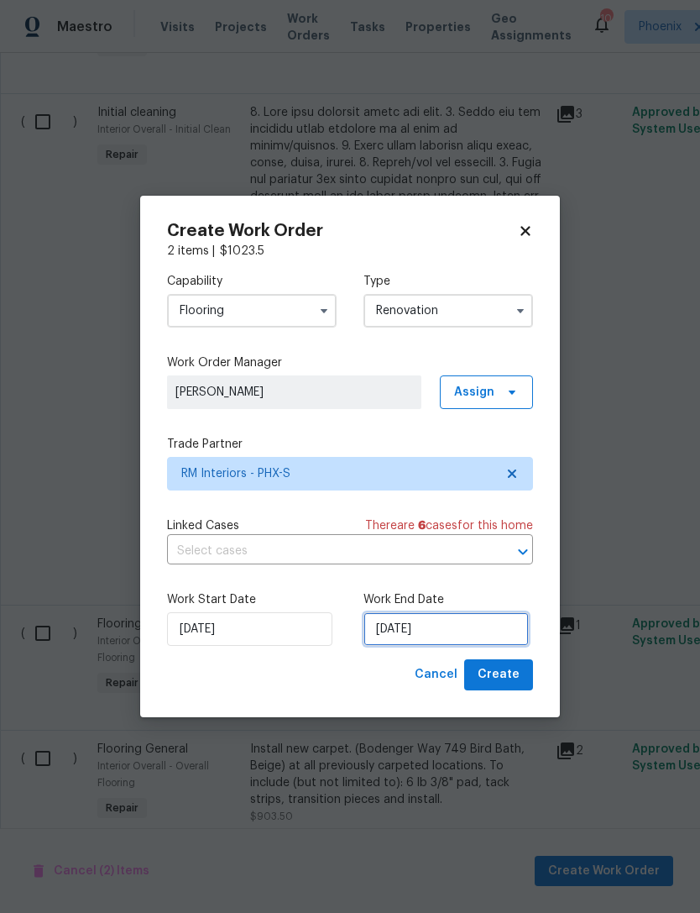
click at [484, 627] on input "[DATE]" at bounding box center [446, 629] width 165 height 34
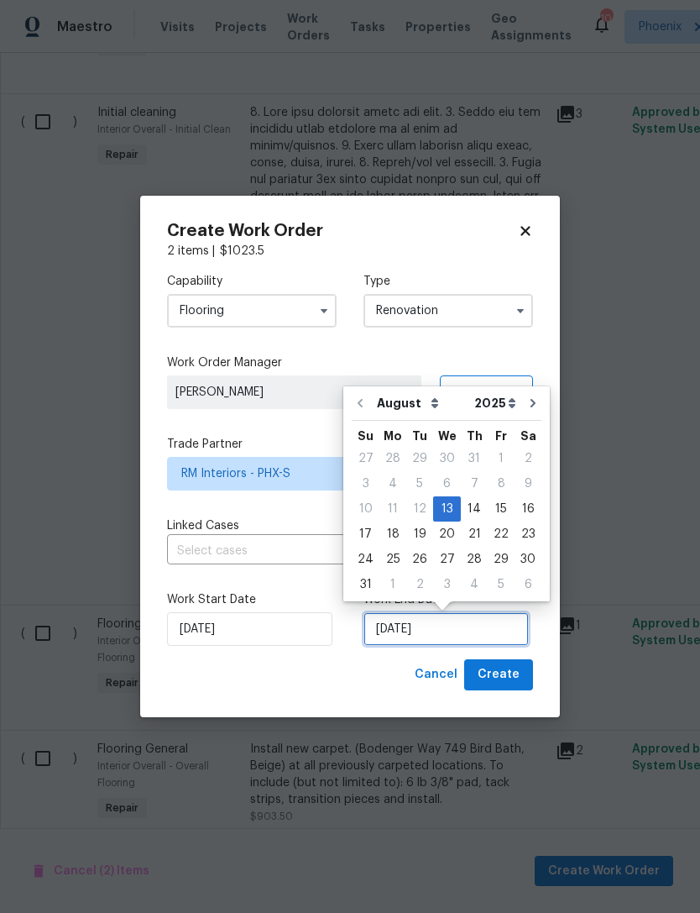
scroll to position [31, 0]
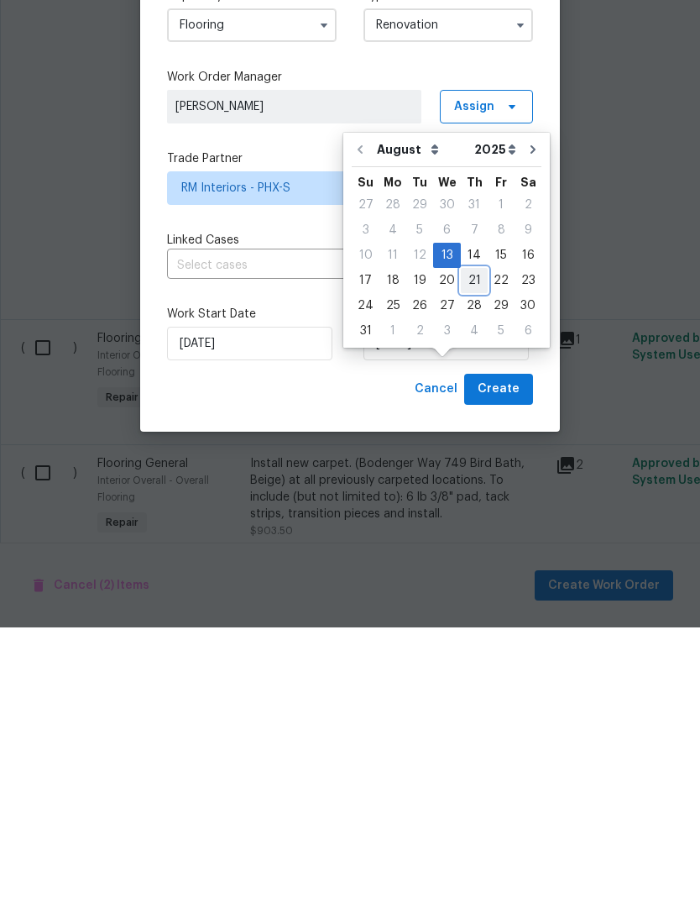
click at [468, 554] on div "21" at bounding box center [474, 566] width 27 height 24
type input "[DATE]"
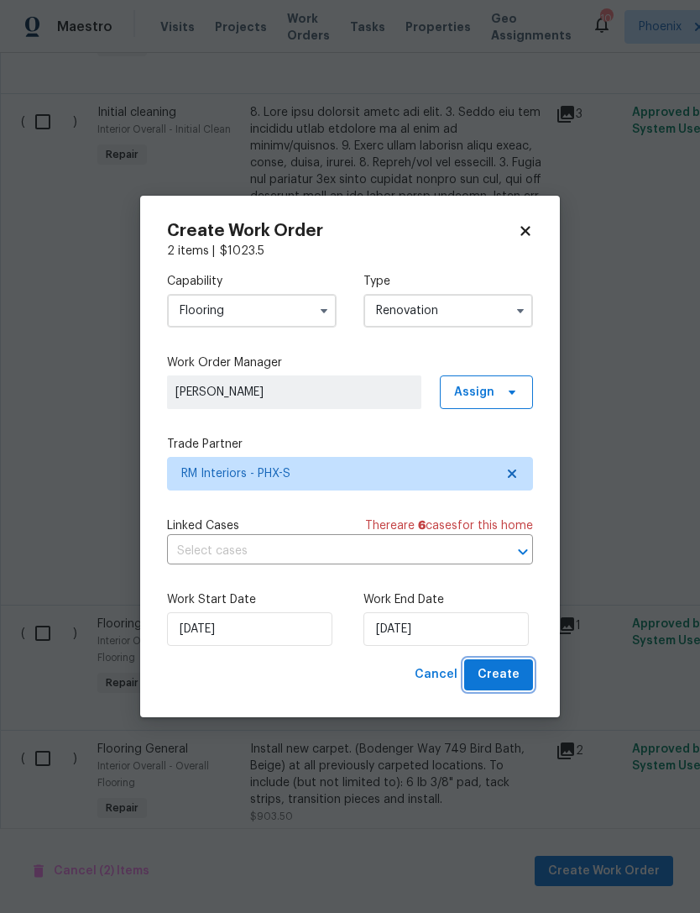
click at [515, 681] on span "Create" at bounding box center [499, 674] width 42 height 21
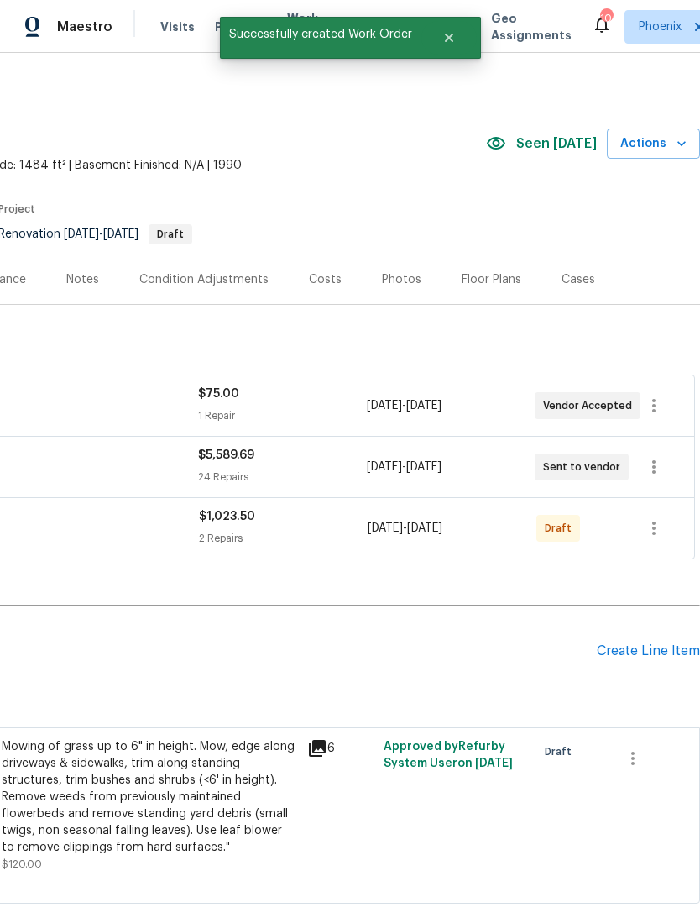
scroll to position [0, 249]
click at [660, 518] on icon "button" at bounding box center [654, 528] width 20 height 20
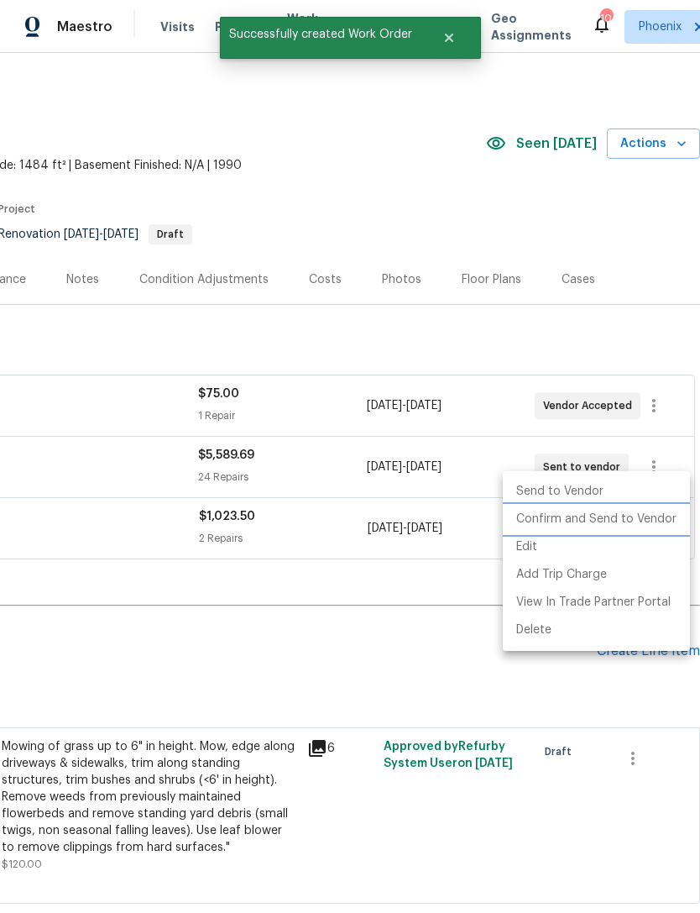
click at [630, 515] on li "Confirm and Send to Vendor" at bounding box center [596, 519] width 187 height 28
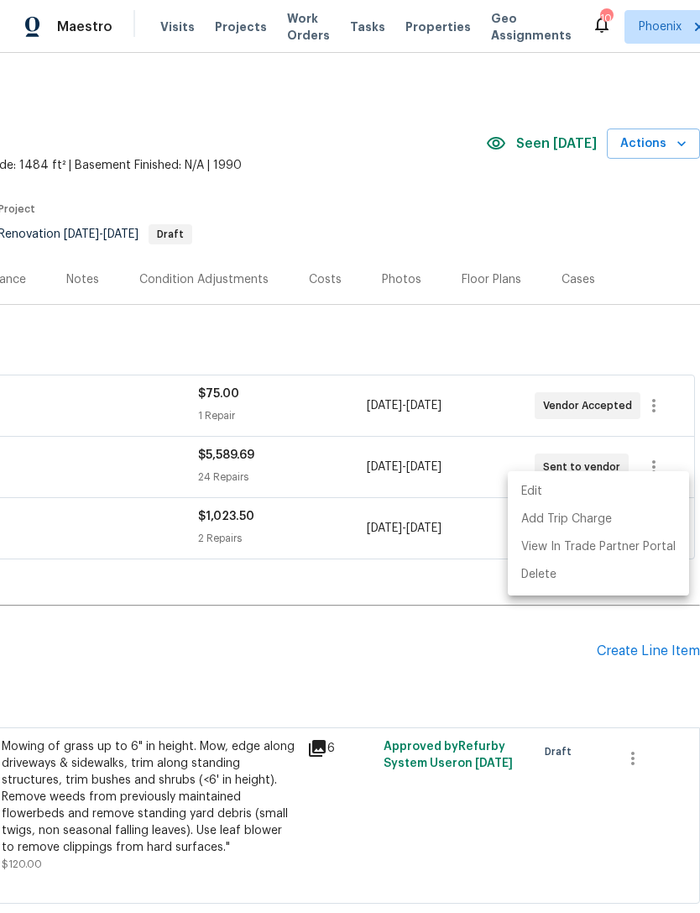
click at [400, 633] on div at bounding box center [350, 456] width 700 height 913
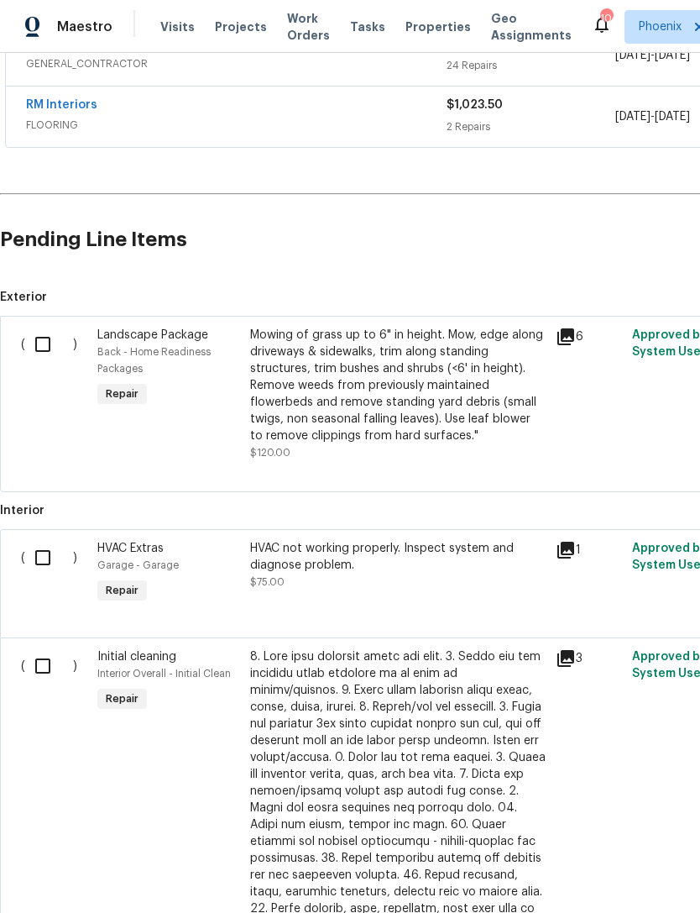
scroll to position [421, 0]
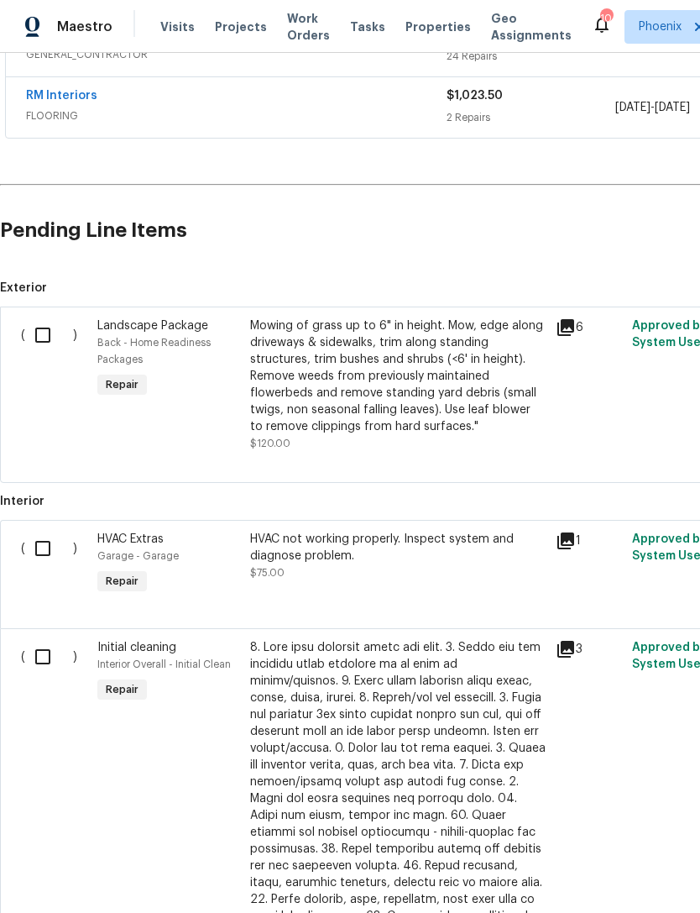
click at [47, 531] on input "checkbox" at bounding box center [49, 548] width 48 height 35
checkbox input "true"
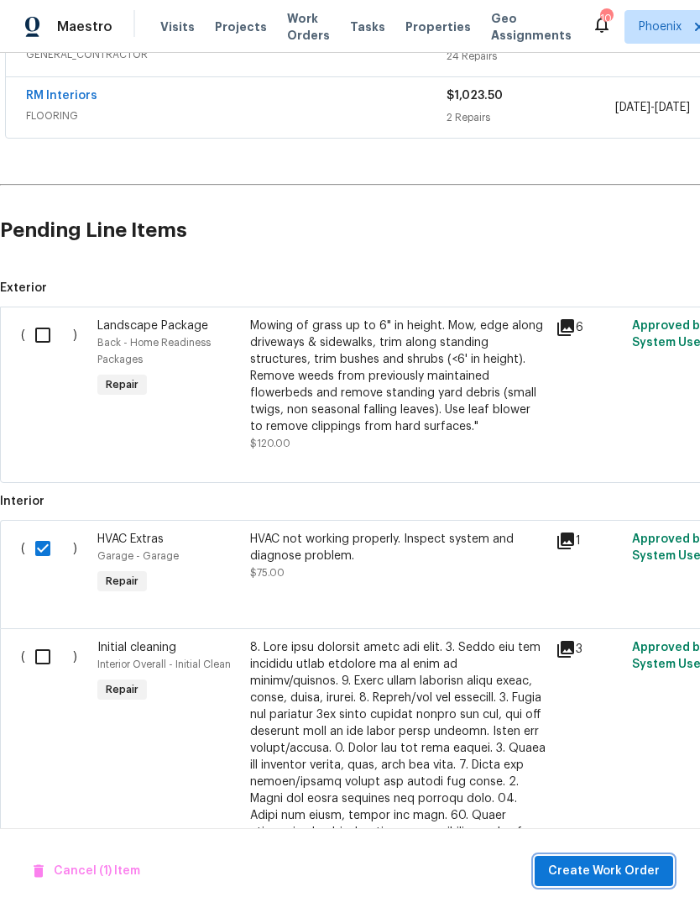
click at [632, 875] on span "Create Work Order" at bounding box center [604, 871] width 112 height 21
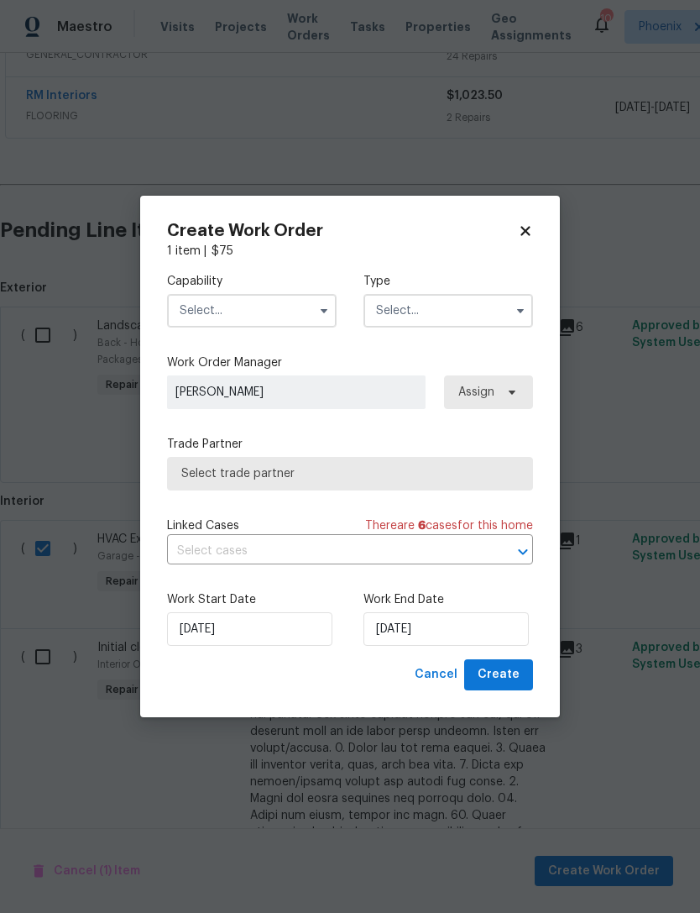
click at [272, 309] on input "text" at bounding box center [252, 311] width 170 height 34
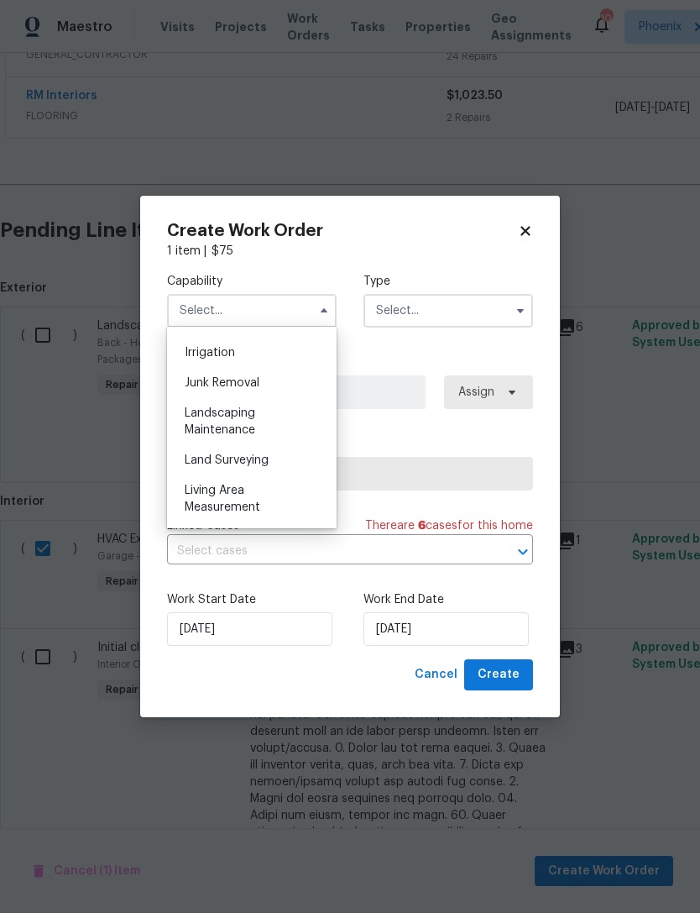
scroll to position [1010, 0]
click at [208, 350] on span "HVAC" at bounding box center [199, 350] width 29 height 12
type input "HVAC"
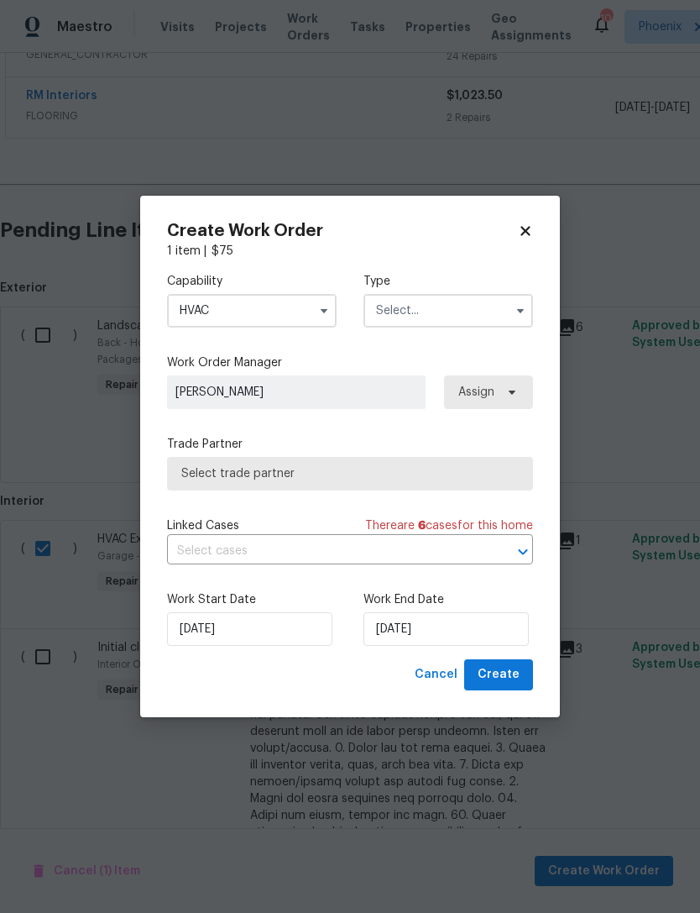
click at [484, 320] on input "text" at bounding box center [449, 311] width 170 height 34
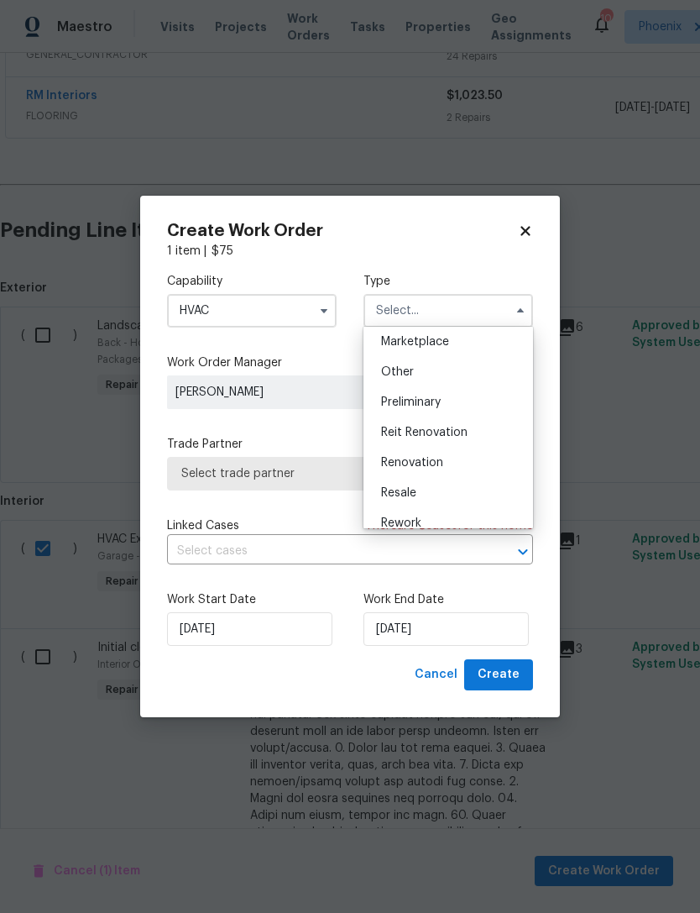
scroll to position [308, 0]
click at [425, 463] on span "Renovation" at bounding box center [412, 461] width 62 height 12
type input "Renovation"
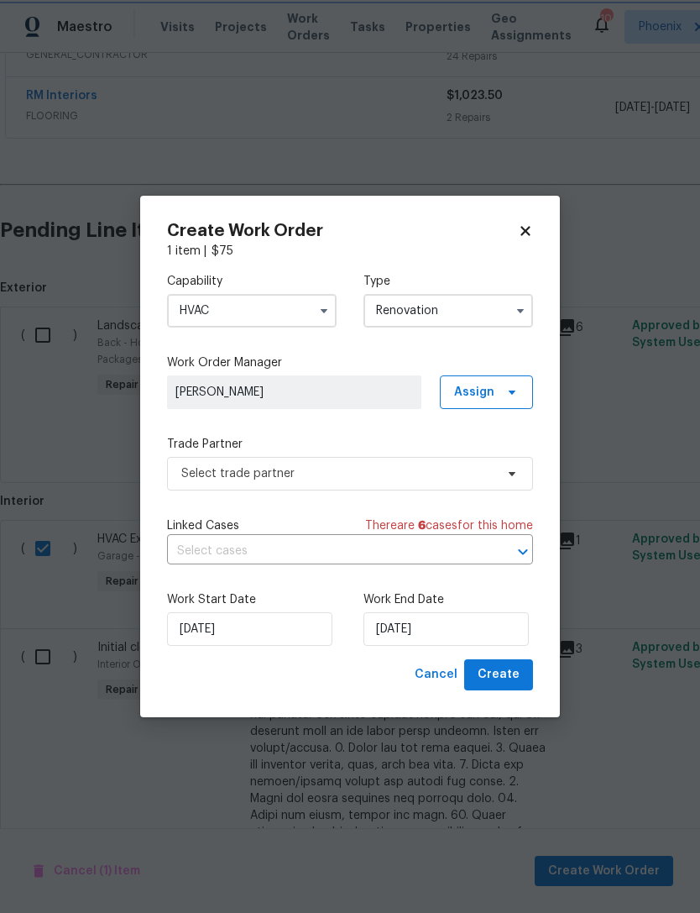
scroll to position [0, 0]
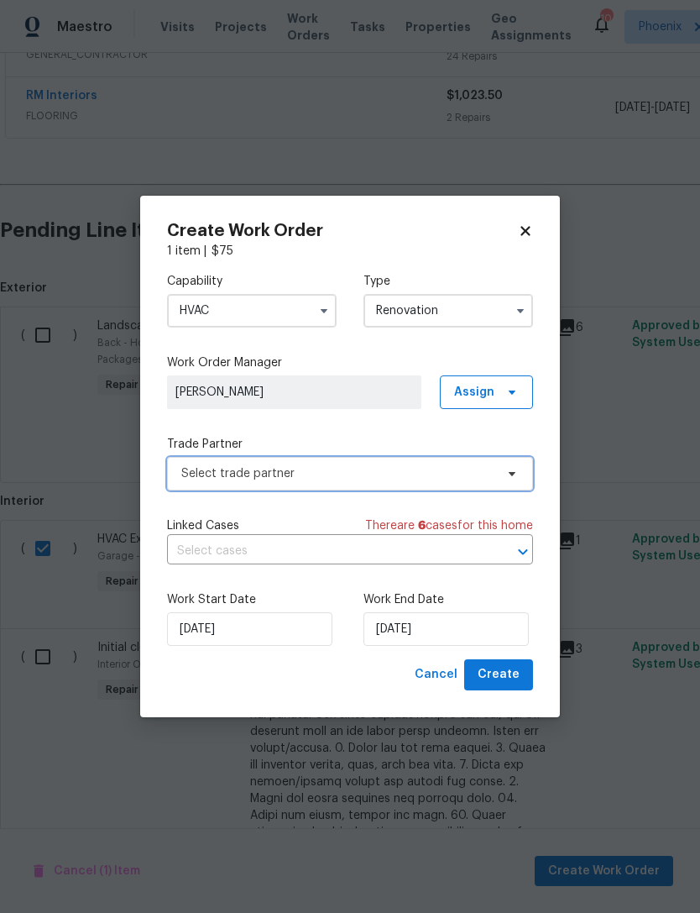
click at [343, 467] on span "Select trade partner" at bounding box center [337, 473] width 313 height 17
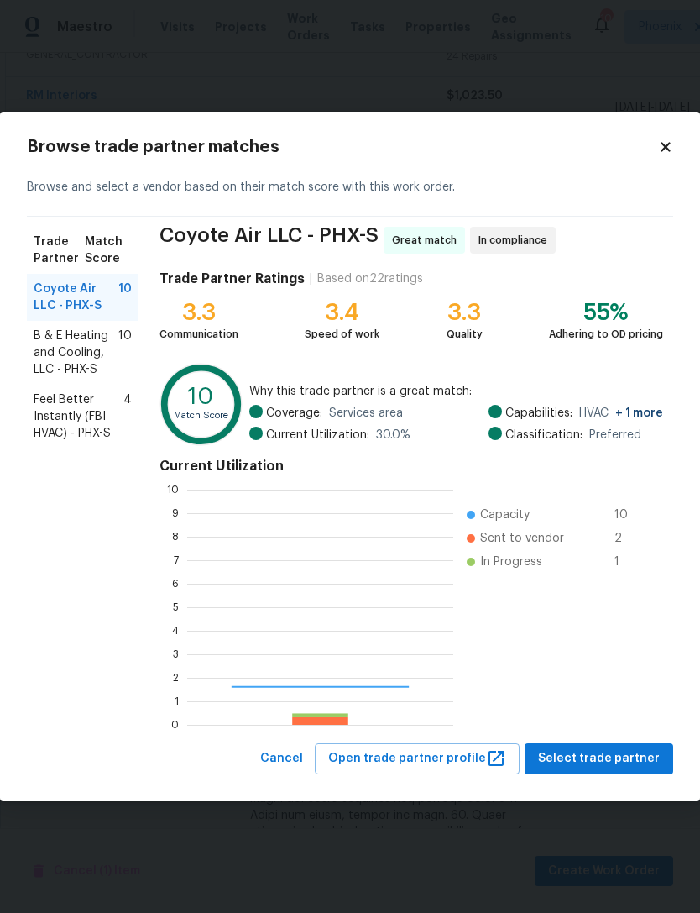
scroll to position [235, 266]
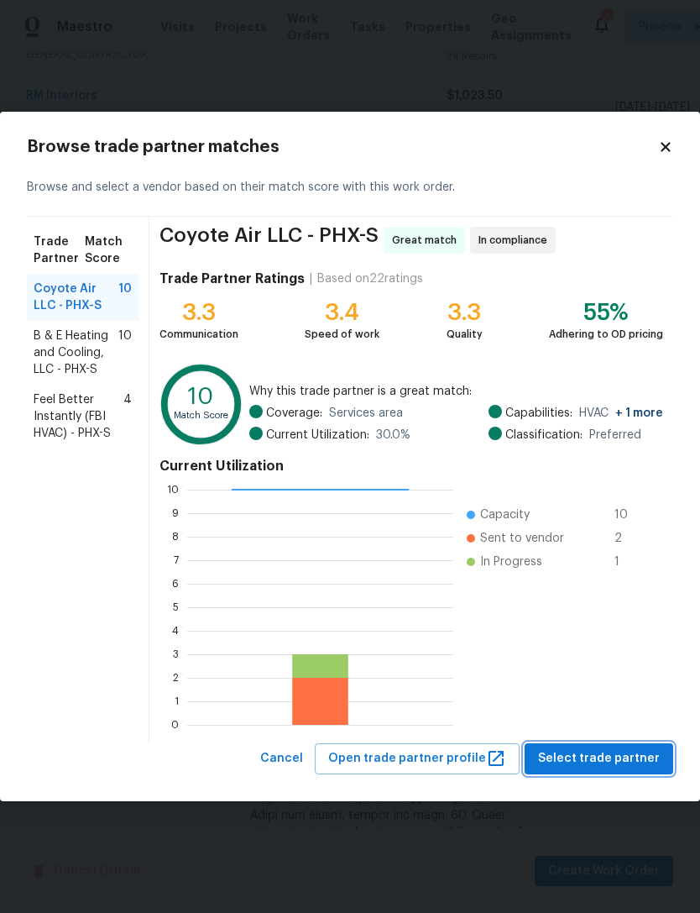
click at [625, 756] on span "Select trade partner" at bounding box center [599, 758] width 122 height 21
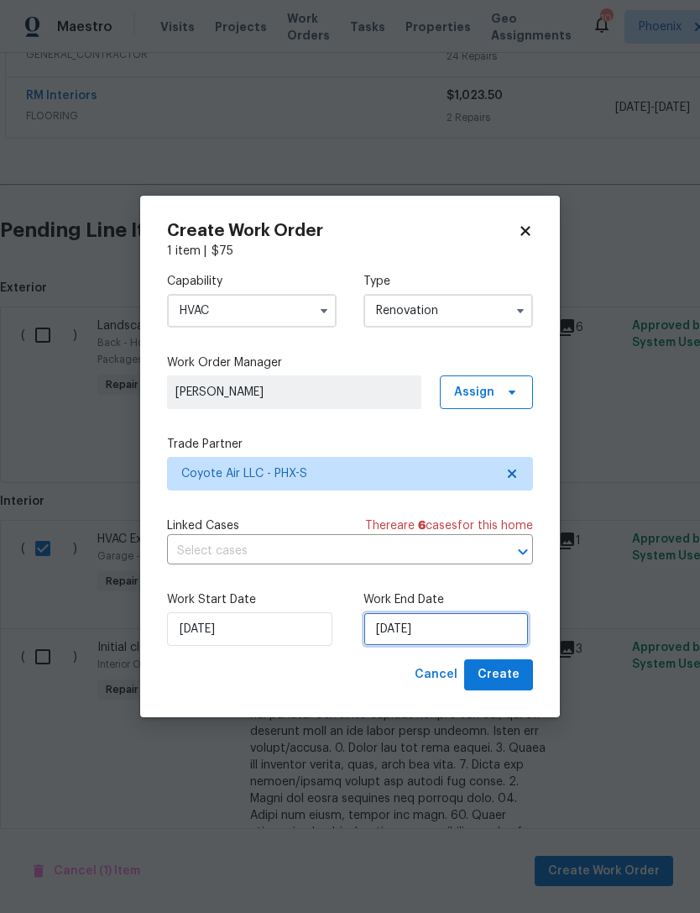
click at [479, 631] on input "[DATE]" at bounding box center [446, 629] width 165 height 34
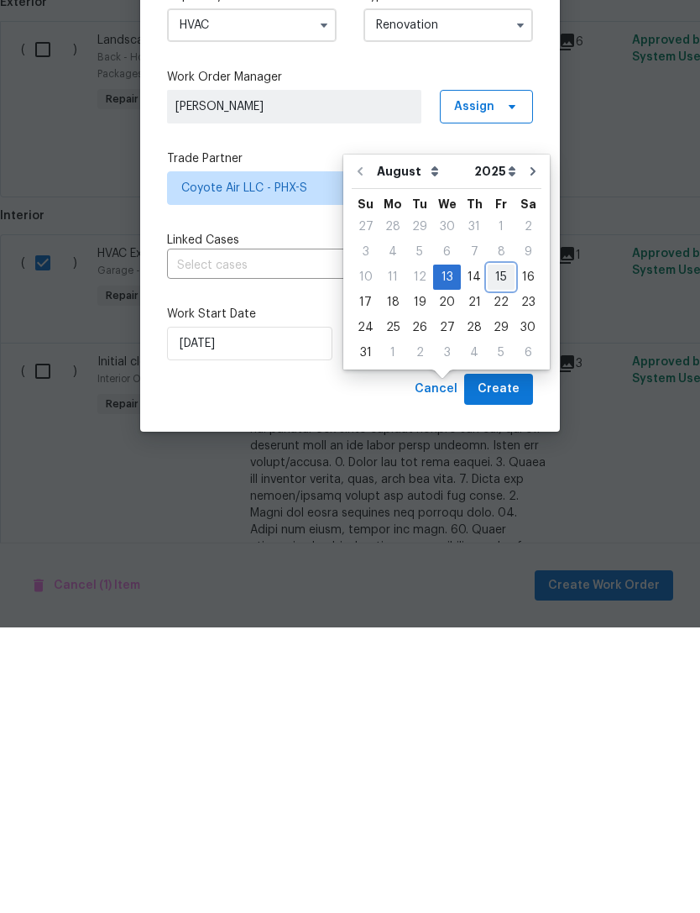
click at [493, 551] on div "15" at bounding box center [501, 563] width 27 height 24
type input "[DATE]"
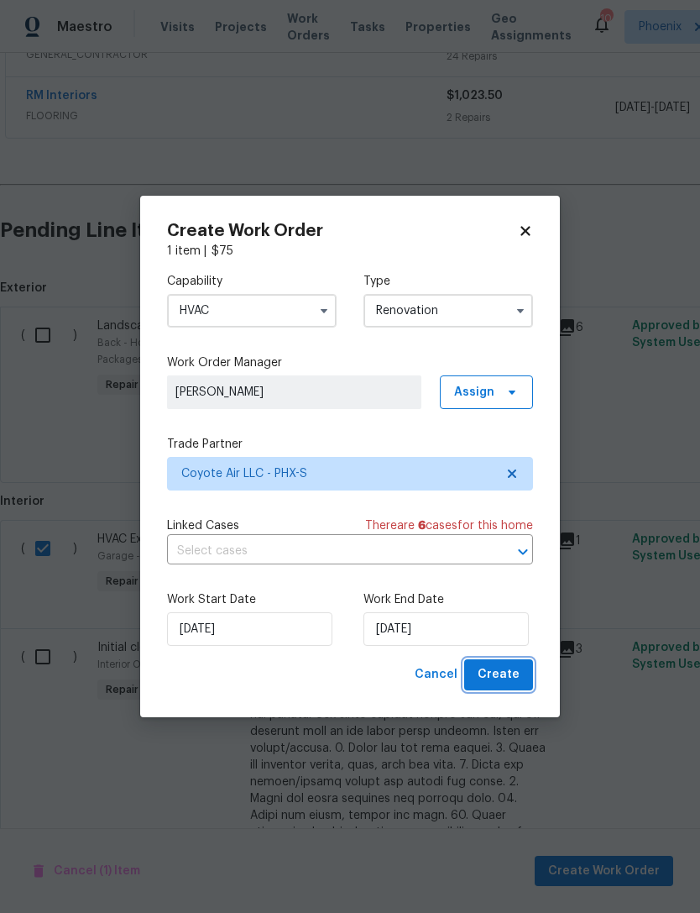
click at [508, 679] on span "Create" at bounding box center [499, 674] width 42 height 21
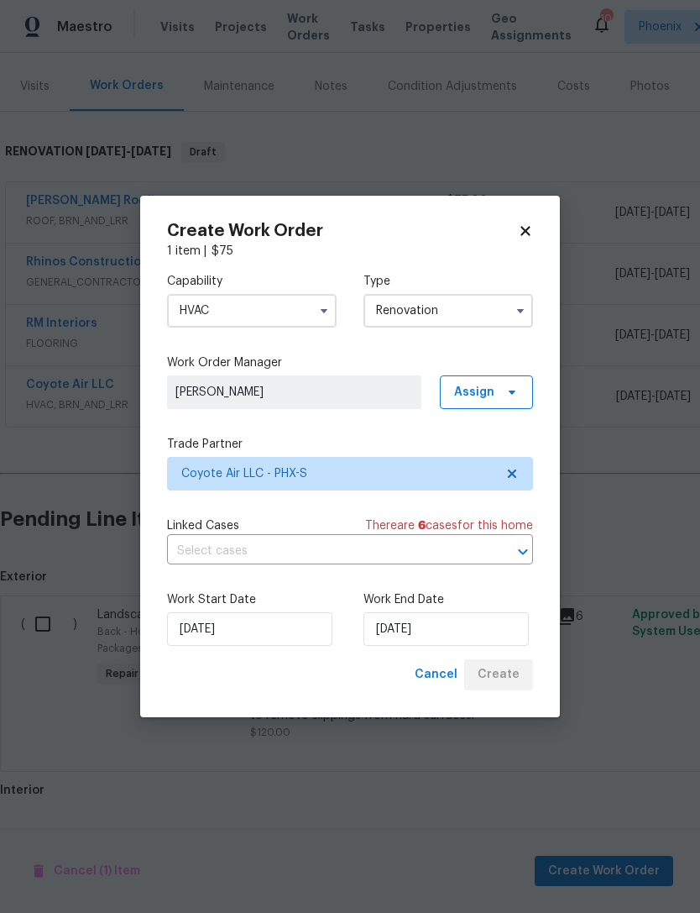
scroll to position [156, 0]
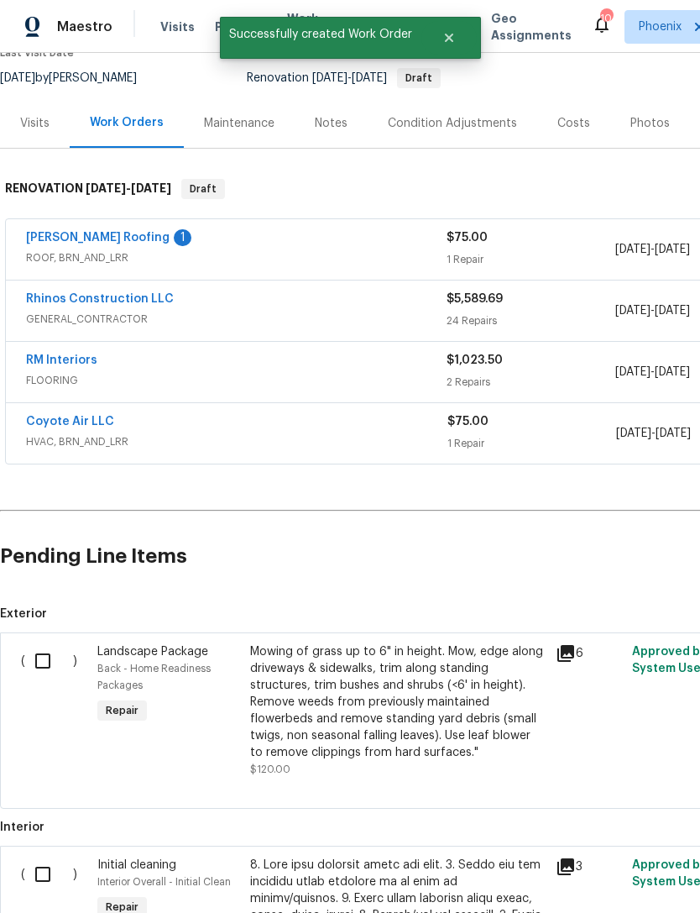
click at [52, 643] on input "checkbox" at bounding box center [49, 660] width 48 height 35
checkbox input "true"
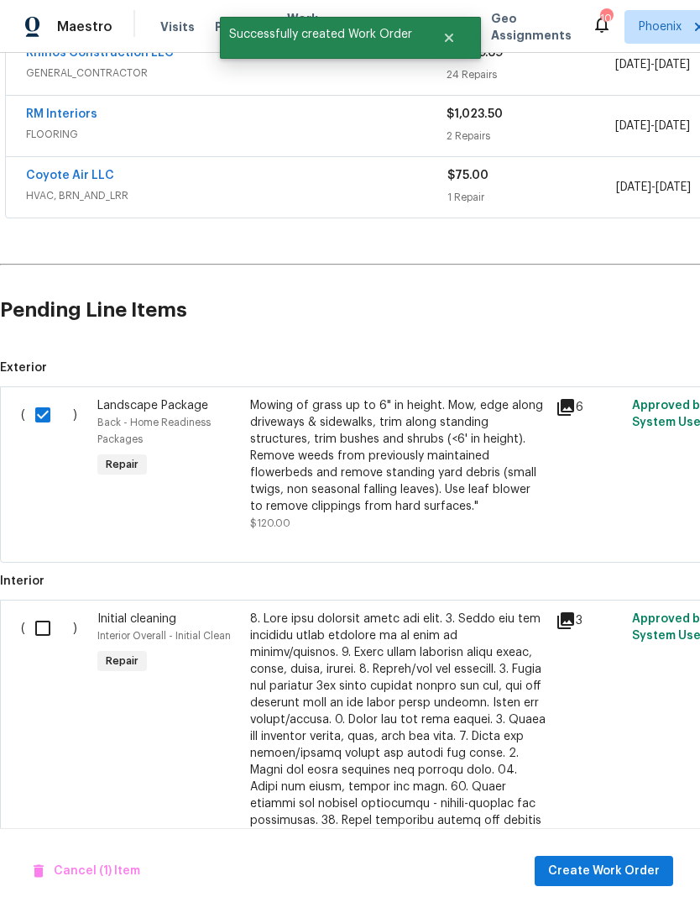
scroll to position [406, 0]
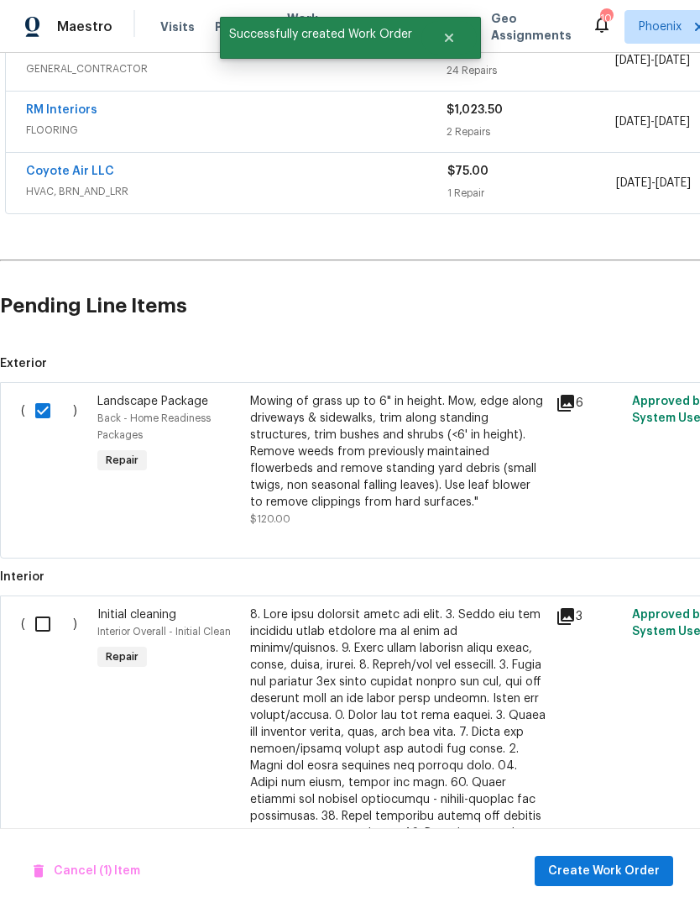
click at [52, 606] on input "checkbox" at bounding box center [49, 623] width 48 height 35
checkbox input "true"
click at [623, 876] on span "Create Work Order" at bounding box center [604, 871] width 112 height 21
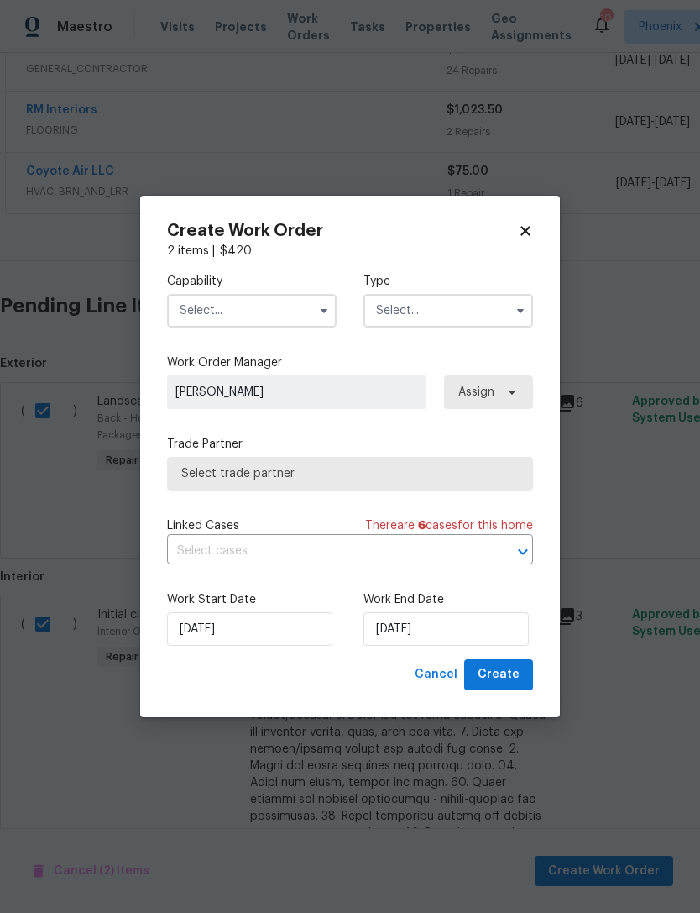
click at [291, 309] on input "text" at bounding box center [252, 311] width 170 height 34
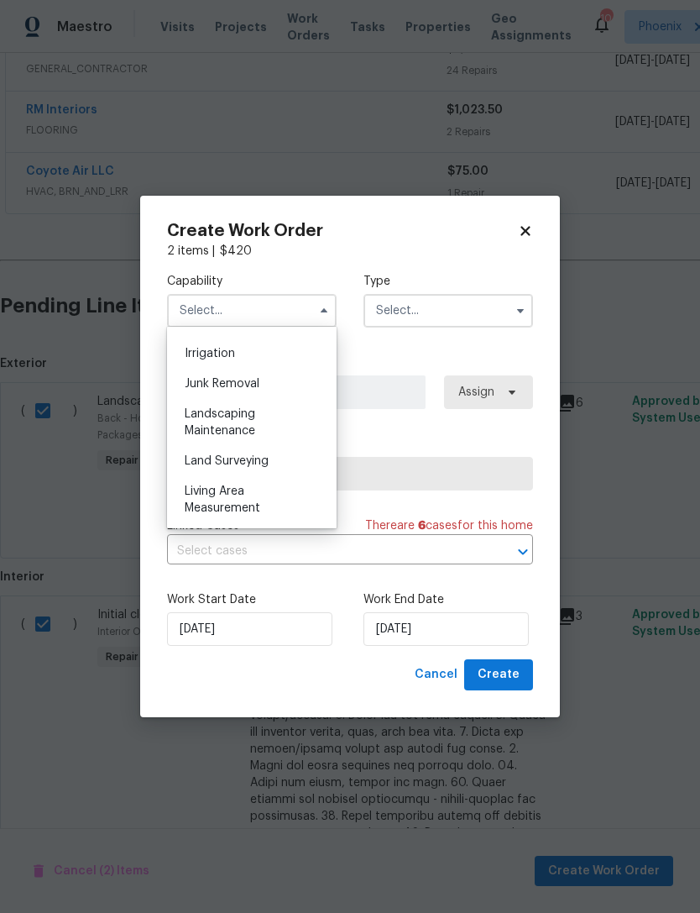
scroll to position [1048, 0]
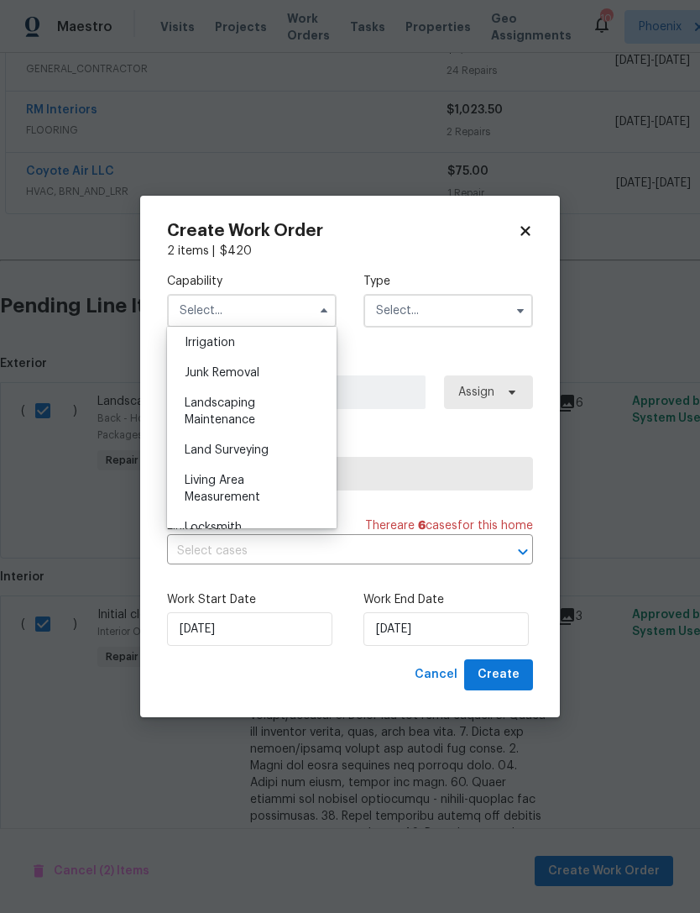
click at [218, 415] on span "Landscaping Maintenance" at bounding box center [220, 411] width 71 height 29
type input "Landscaping Maintenance"
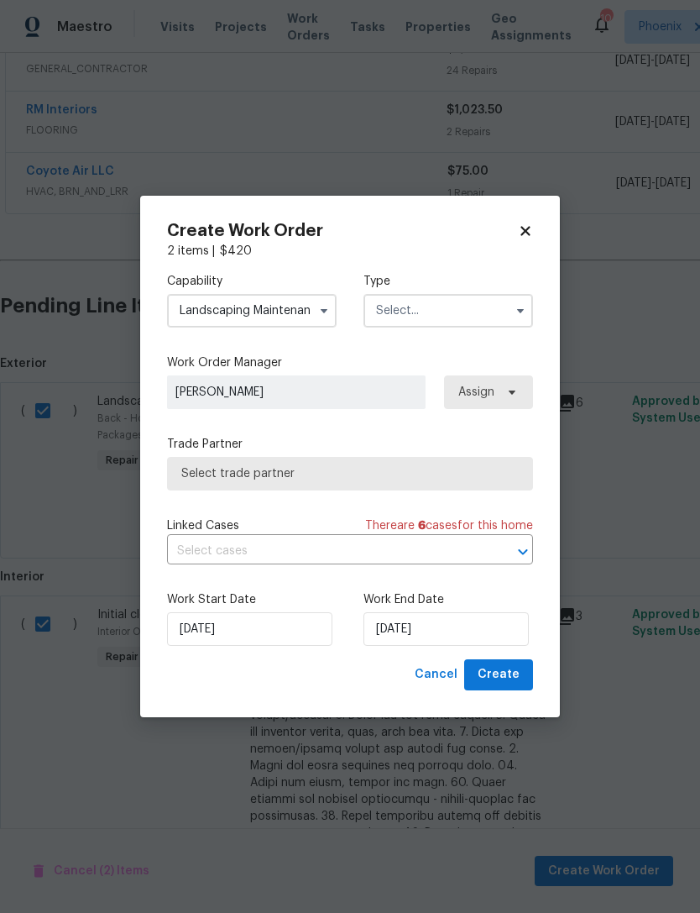
click at [480, 321] on input "text" at bounding box center [449, 311] width 170 height 34
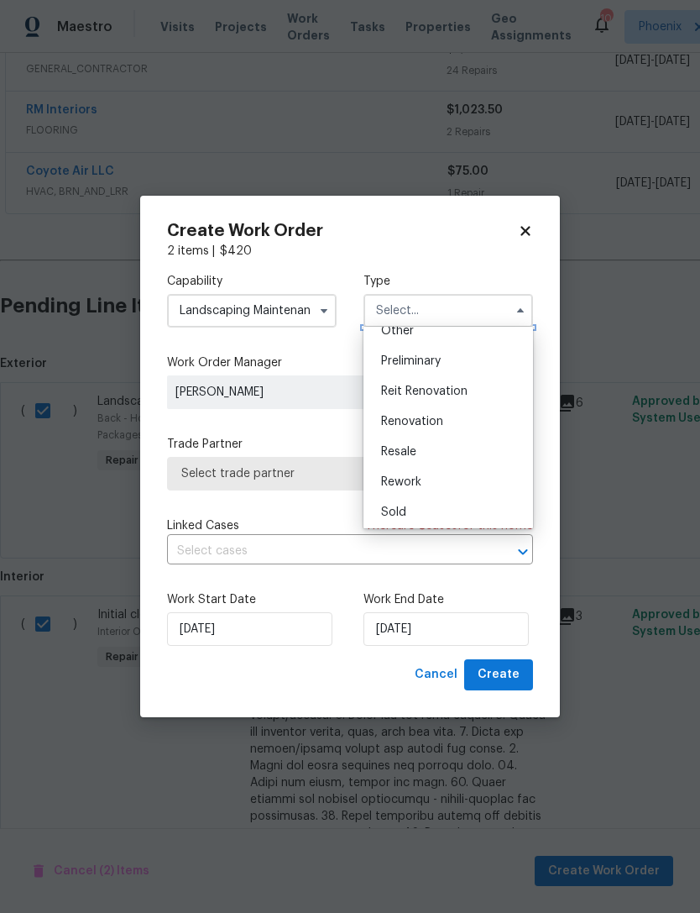
scroll to position [377, 0]
click at [418, 397] on span "Renovation" at bounding box center [412, 392] width 62 height 12
type input "Renovation"
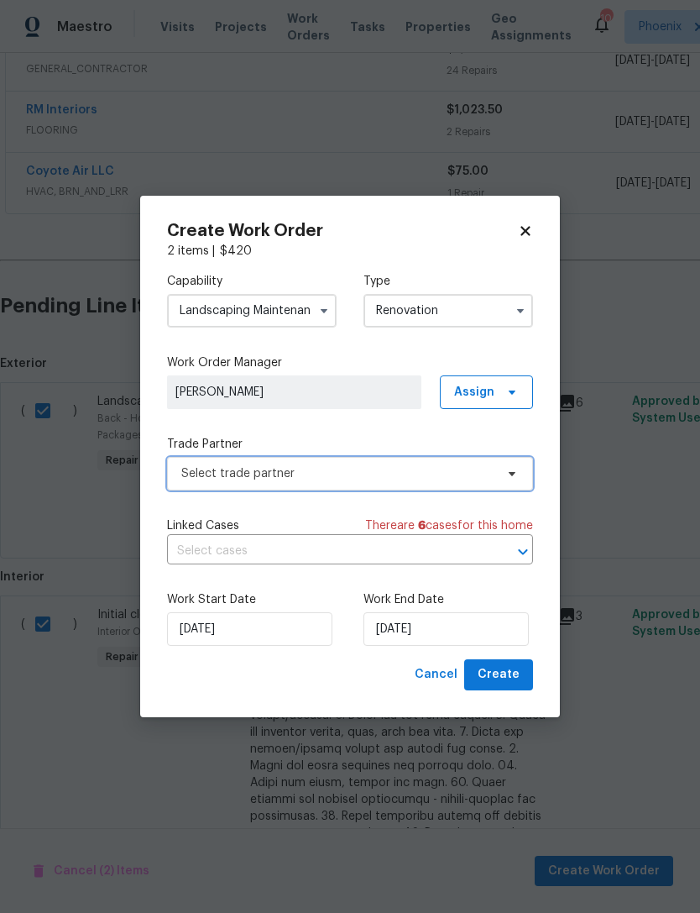
click at [464, 465] on span "Select trade partner" at bounding box center [337, 473] width 313 height 17
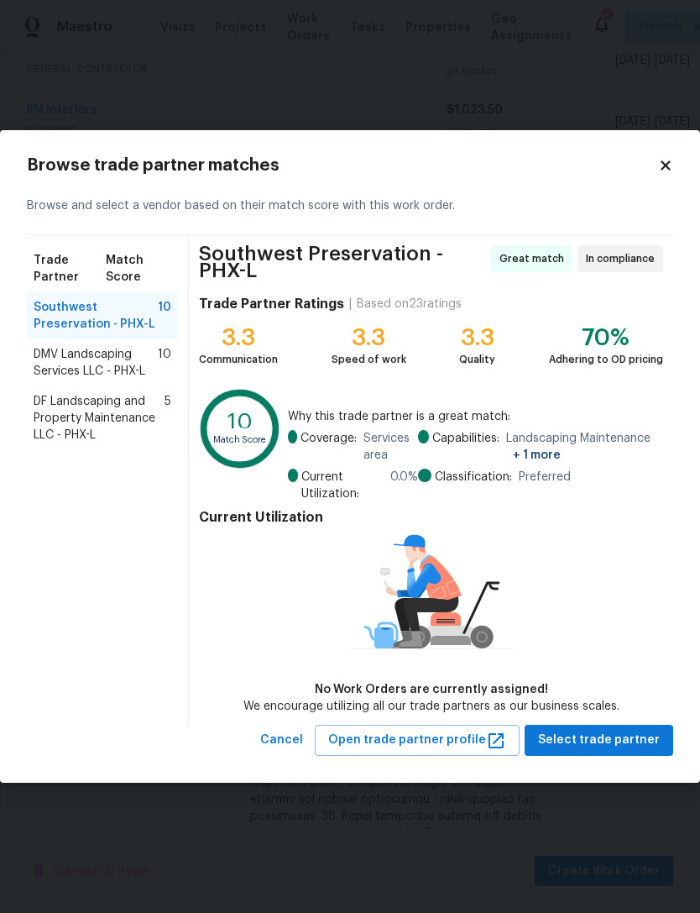
click at [83, 349] on span "DMV Landscaping Services LLC - PHX-L" at bounding box center [96, 363] width 124 height 34
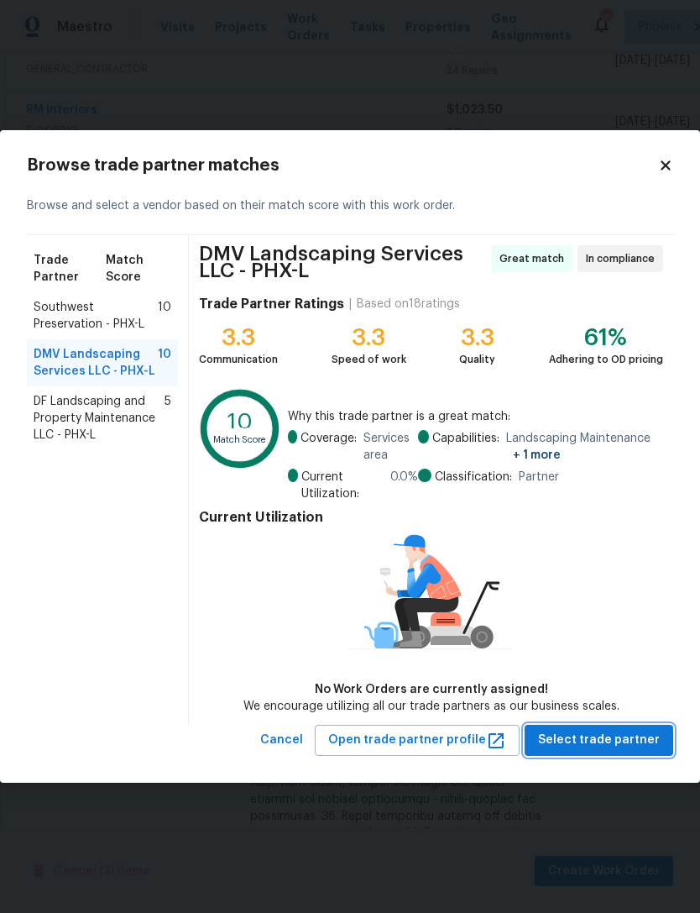
click at [620, 741] on span "Select trade partner" at bounding box center [599, 740] width 122 height 21
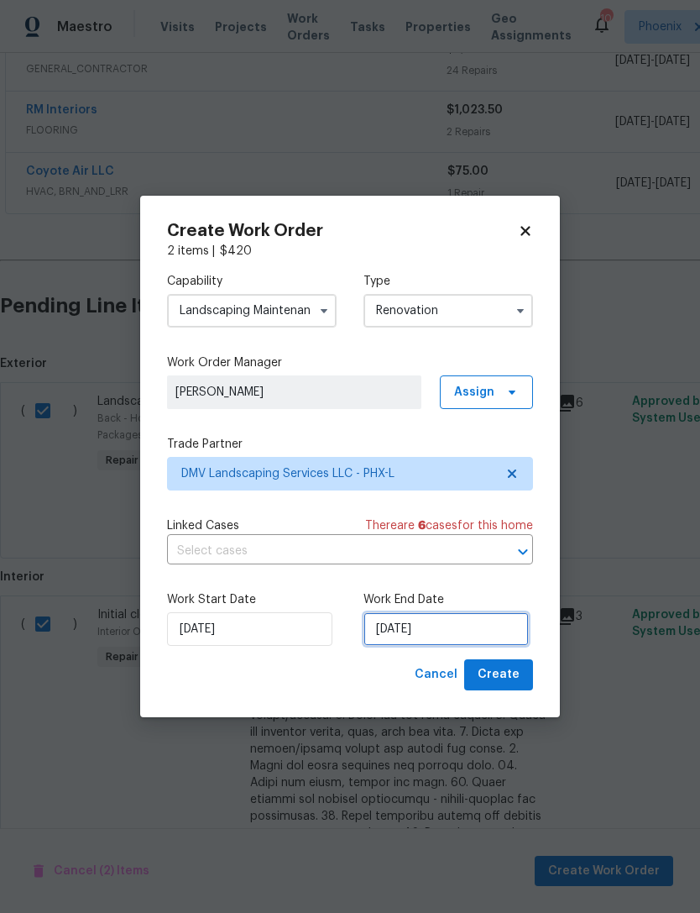
click at [484, 631] on input "[DATE]" at bounding box center [446, 629] width 165 height 34
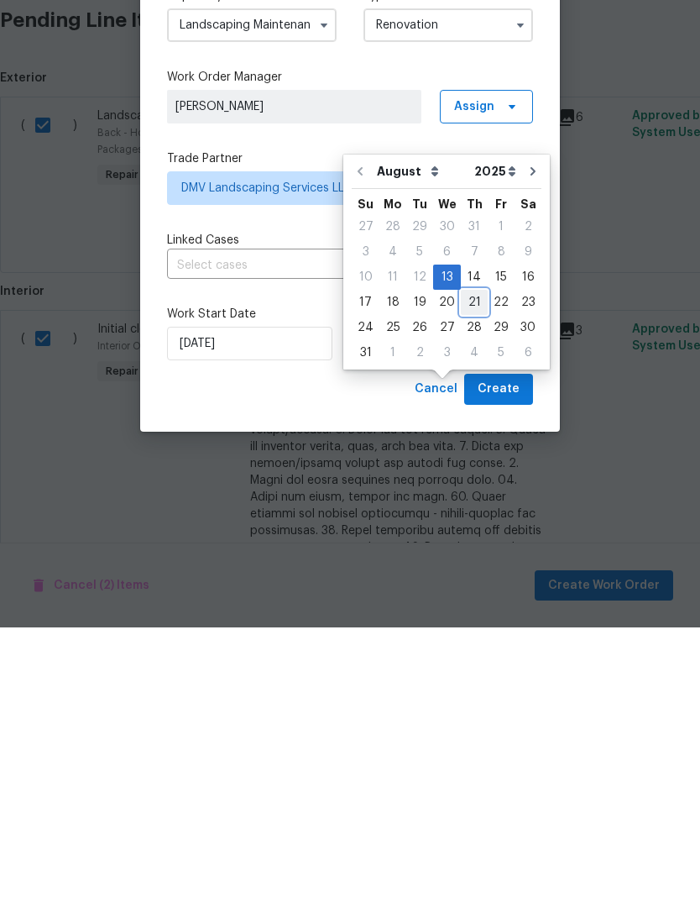
click at [463, 576] on div "21" at bounding box center [474, 588] width 27 height 24
type input "[DATE]"
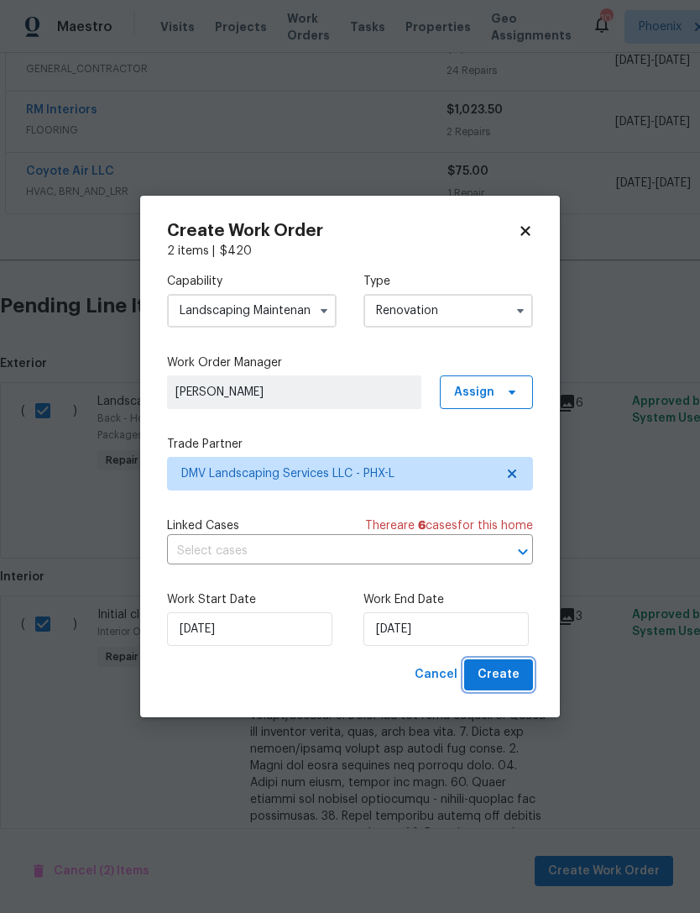
click at [518, 676] on span "Create" at bounding box center [499, 674] width 42 height 21
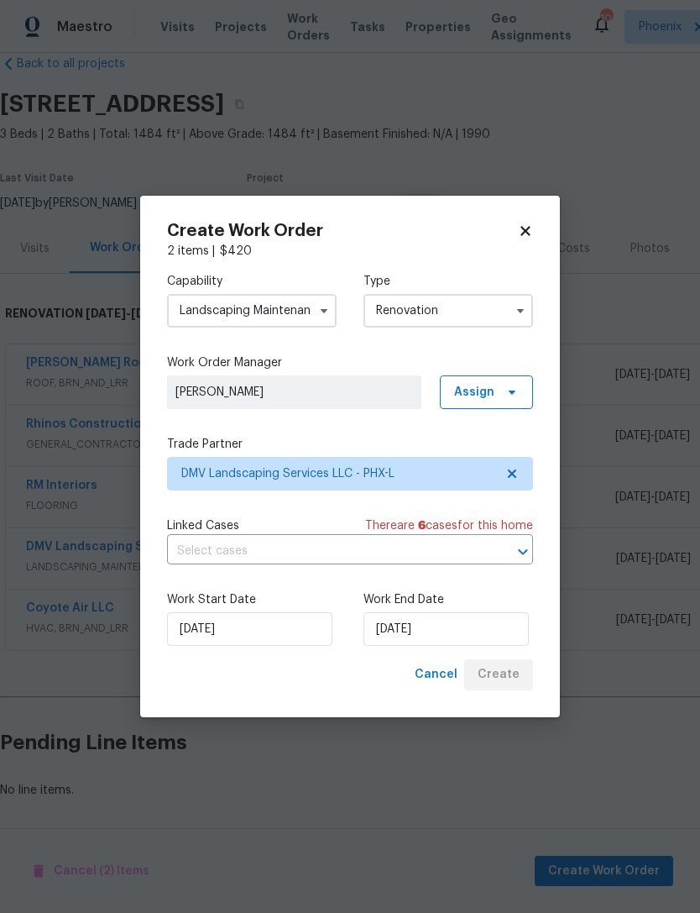
scroll to position [47, 0]
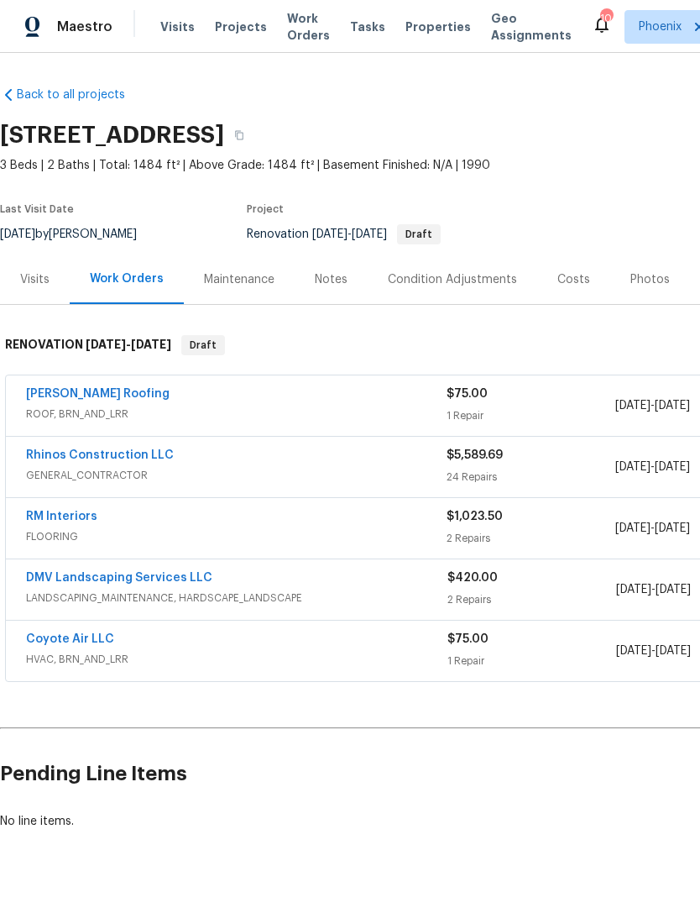
click at [71, 400] on link "Stout Roofing" at bounding box center [98, 394] width 144 height 12
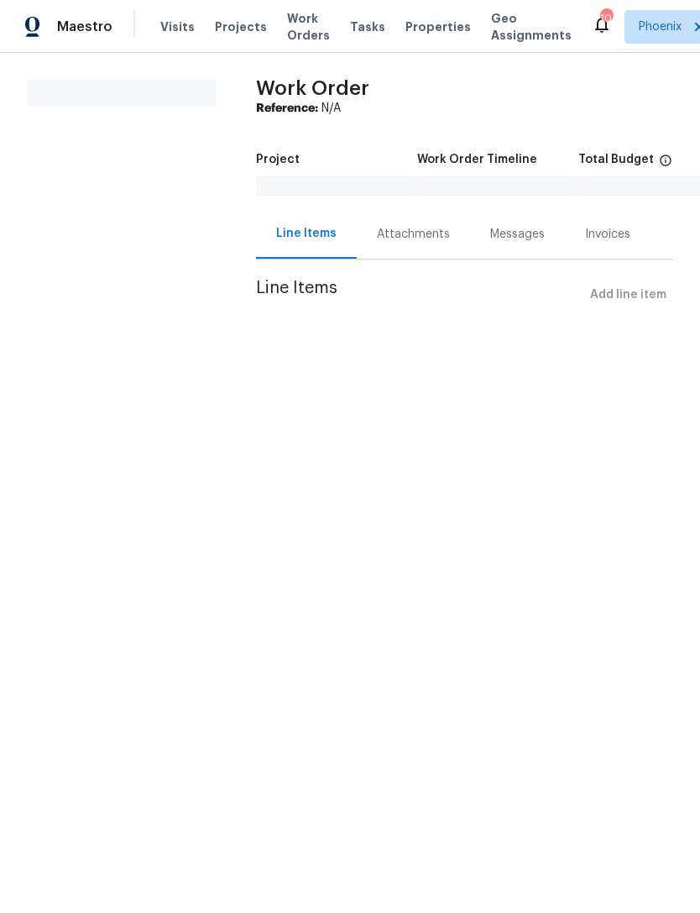
click at [431, 259] on div "Attachments" at bounding box center [413, 234] width 113 height 50
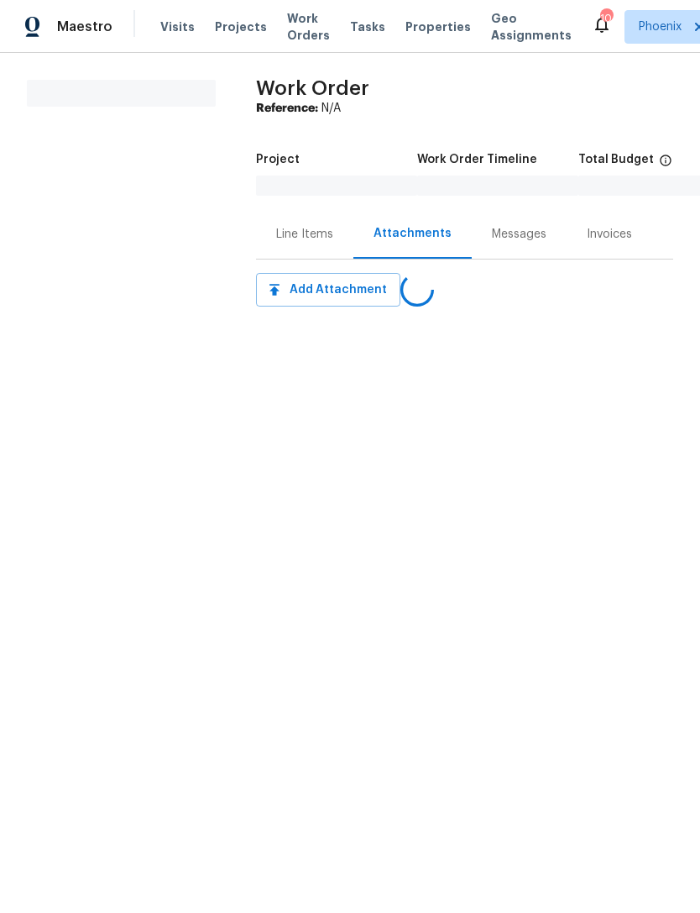
click at [515, 243] on div "Messages" at bounding box center [519, 234] width 55 height 17
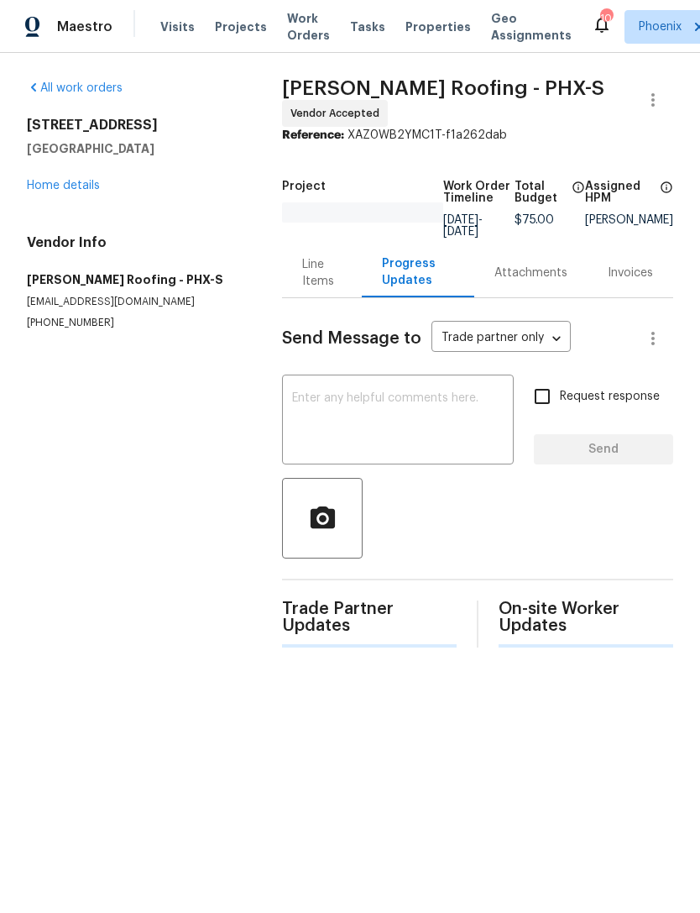
click at [80, 191] on link "Home details" at bounding box center [63, 186] width 73 height 12
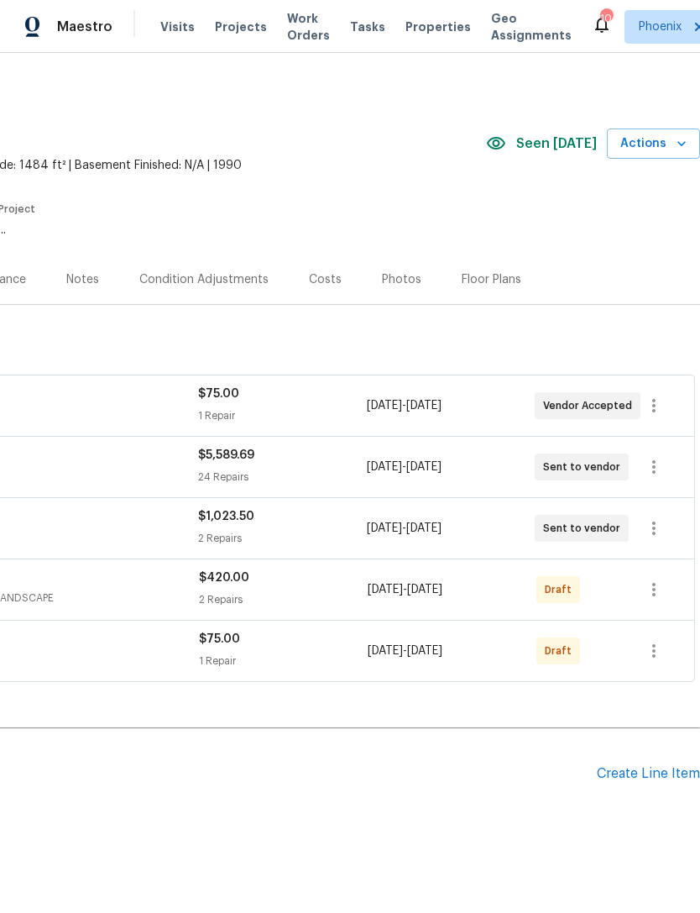
scroll to position [0, 249]
click at [652, 599] on icon "button" at bounding box center [654, 589] width 20 height 20
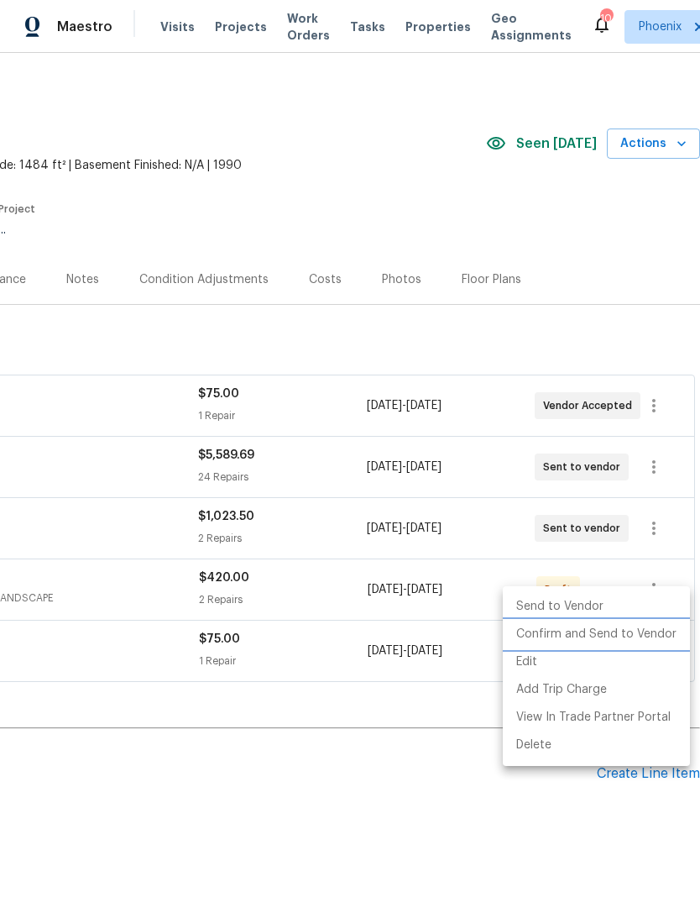
click at [625, 640] on li "Confirm and Send to Vendor" at bounding box center [596, 634] width 187 height 28
click at [376, 746] on div at bounding box center [350, 456] width 700 height 913
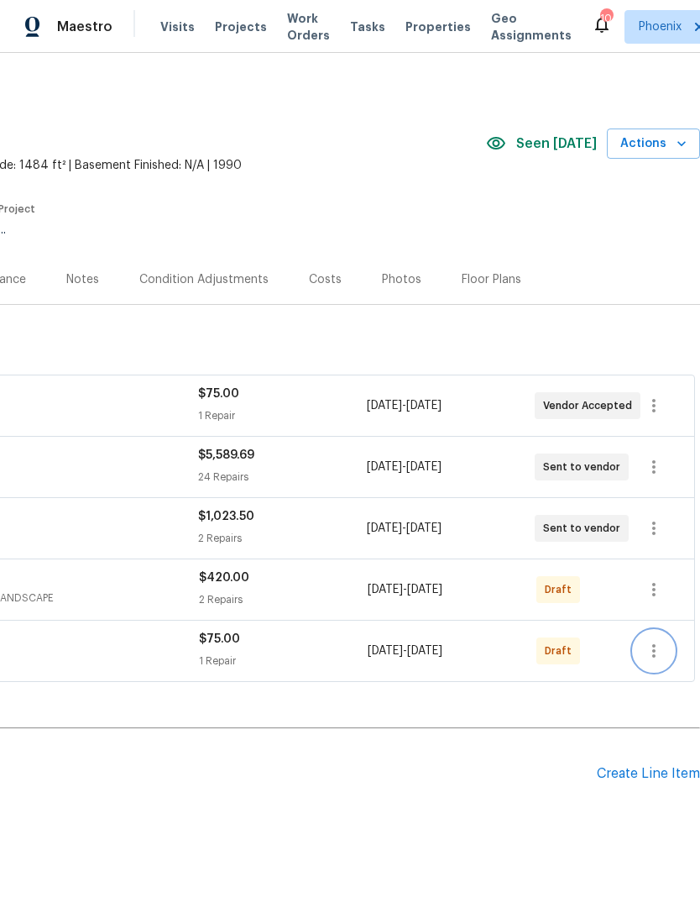
click at [664, 661] on icon "button" at bounding box center [654, 651] width 20 height 20
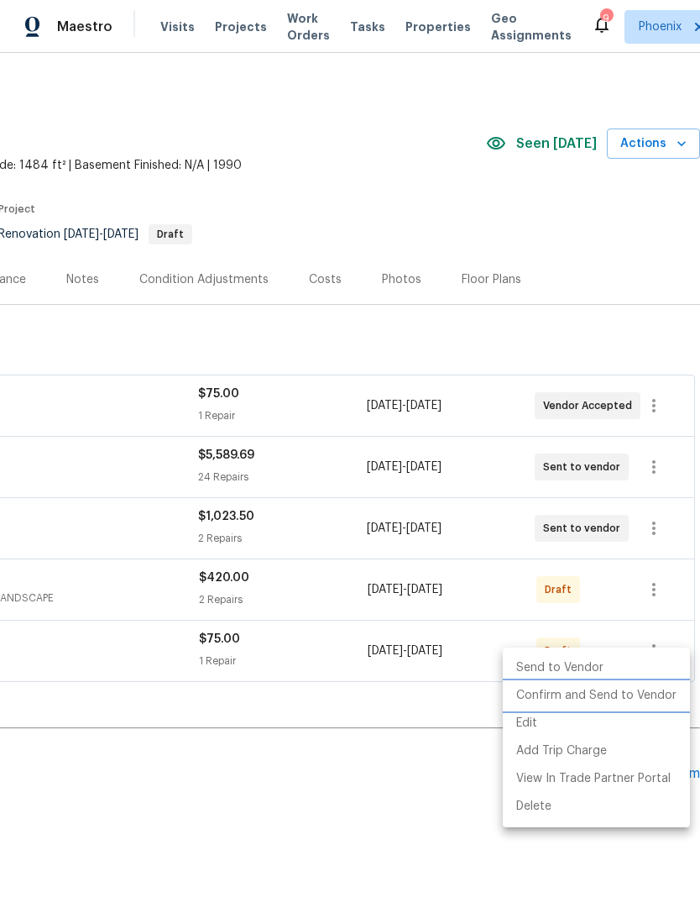
click at [601, 696] on li "Confirm and Send to Vendor" at bounding box center [596, 696] width 187 height 28
click at [438, 747] on div at bounding box center [350, 456] width 700 height 913
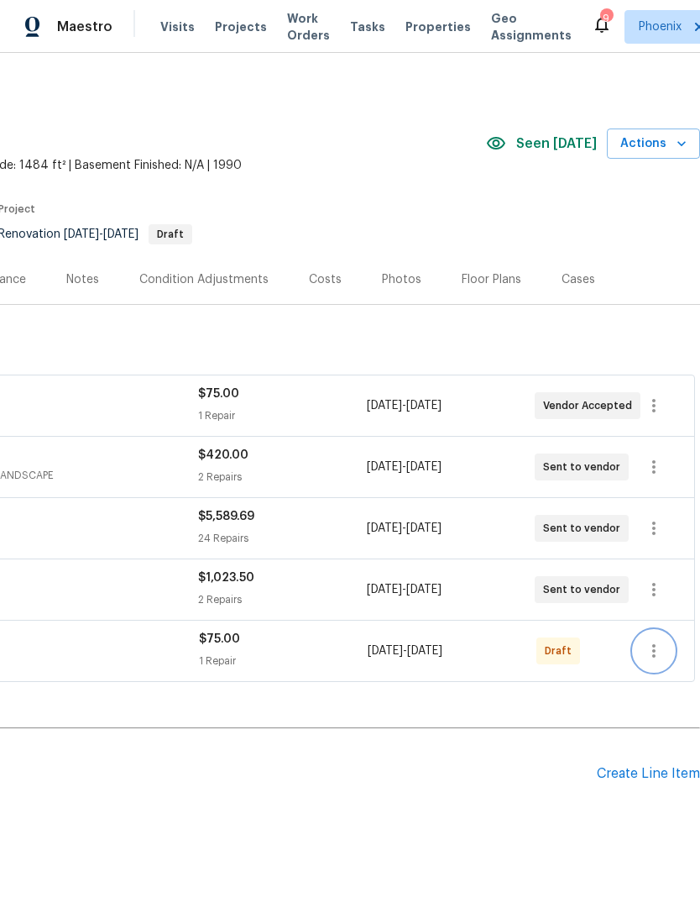
click at [653, 657] on icon "button" at bounding box center [653, 650] width 3 height 13
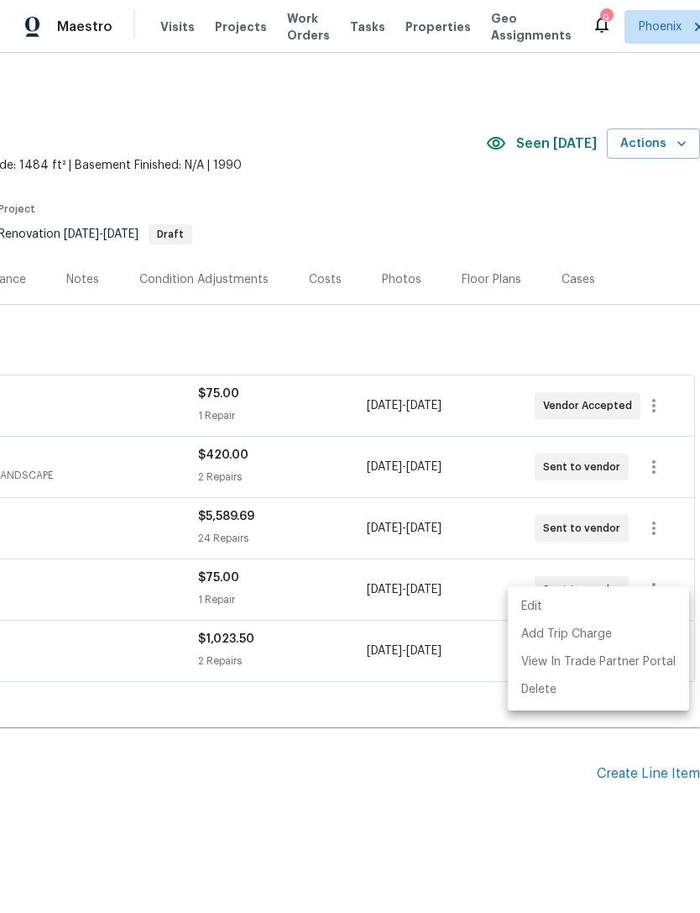
click at [534, 746] on div at bounding box center [350, 456] width 700 height 913
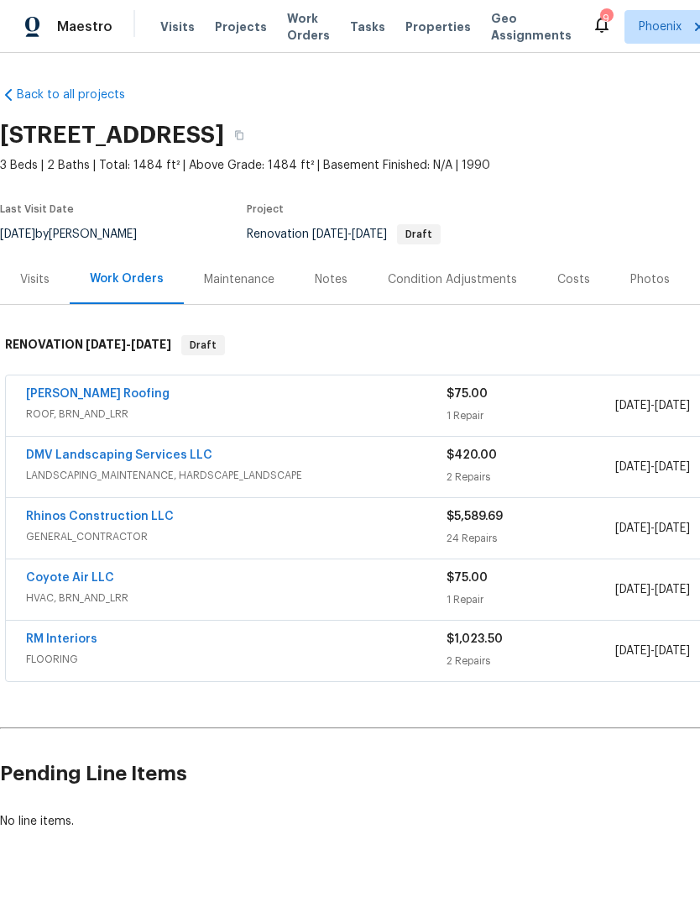
scroll to position [0, 0]
click at [145, 461] on link "DMV Landscaping Services LLC" at bounding box center [119, 455] width 186 height 12
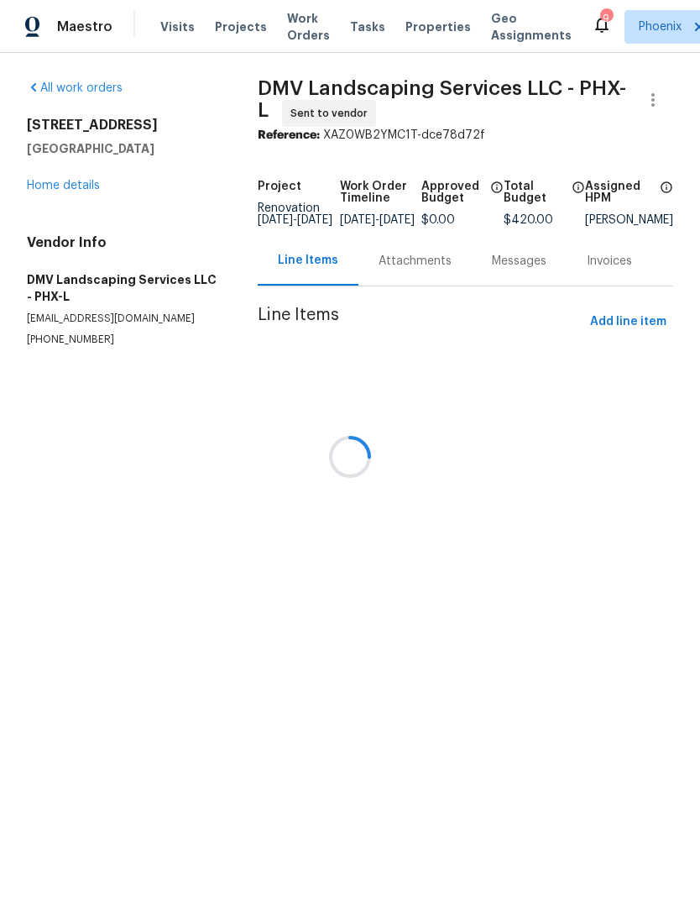
click at [506, 259] on div at bounding box center [350, 456] width 700 height 913
click at [505, 287] on div at bounding box center [350, 456] width 700 height 913
click at [401, 296] on div at bounding box center [350, 456] width 700 height 913
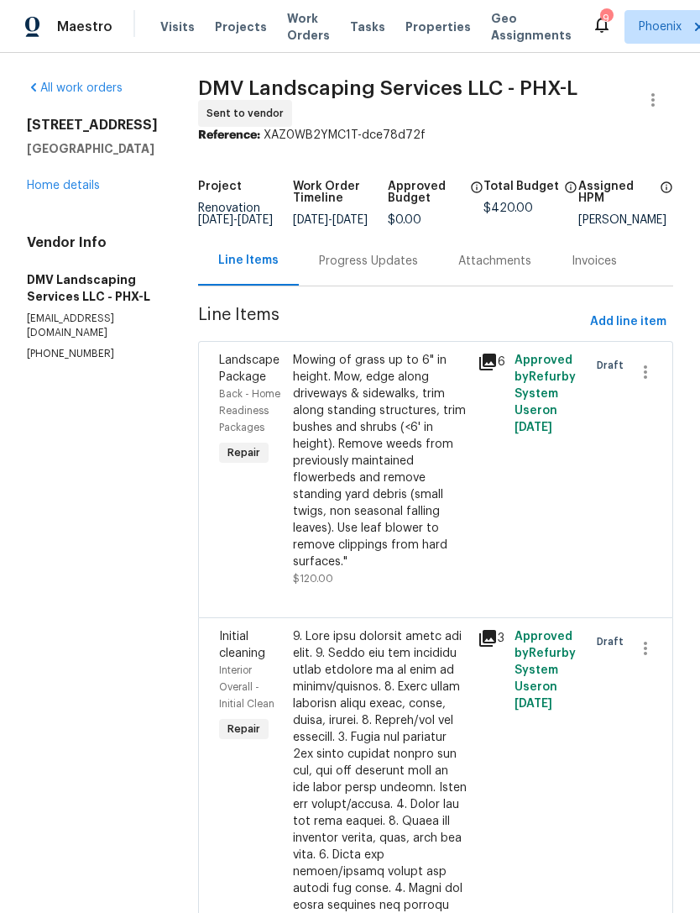
click at [361, 270] on div "Progress Updates" at bounding box center [368, 261] width 99 height 17
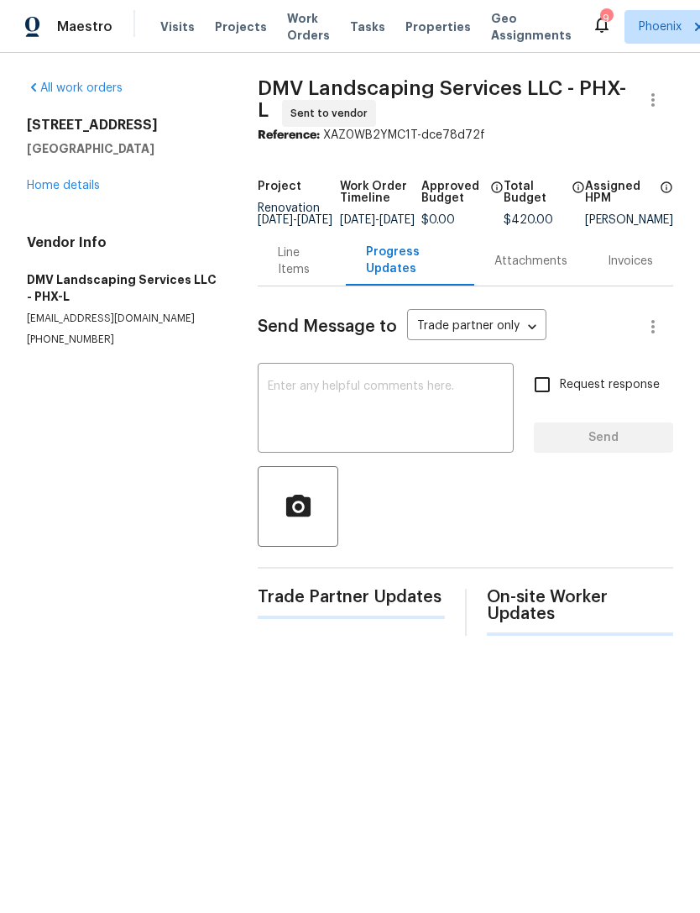
click at [357, 417] on textarea at bounding box center [386, 409] width 236 height 59
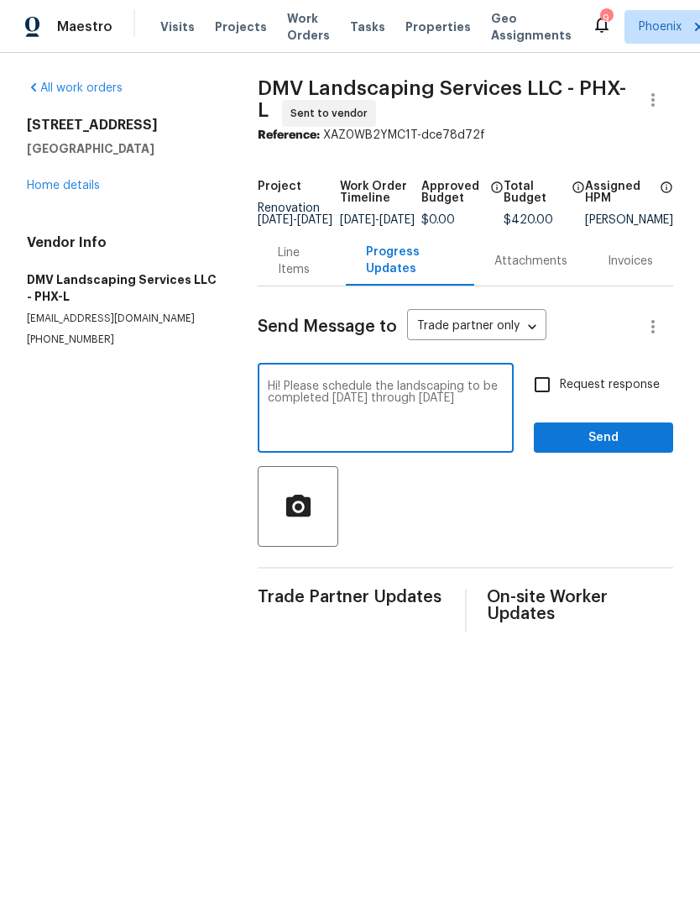
click at [330, 428] on textarea "Hi! Please schedule the landscaping to be completed next Monday through Wednesd…" at bounding box center [386, 409] width 236 height 59
click at [322, 439] on textarea "Hi! Please schedule the landscaping to be completed anytime next Monday through…" at bounding box center [386, 409] width 236 height 59
click at [315, 439] on textarea "Hi! Please schedule the landscaping to be completed anytime next Monday through…" at bounding box center [386, 409] width 236 height 59
click at [377, 439] on textarea "Hi! Please schedule the landscaping to be completed anytime next Monday or Tues…" at bounding box center [386, 409] width 236 height 59
type textarea "Hi! Please schedule the landscaping to be completed anytime next Monday or Tues…"
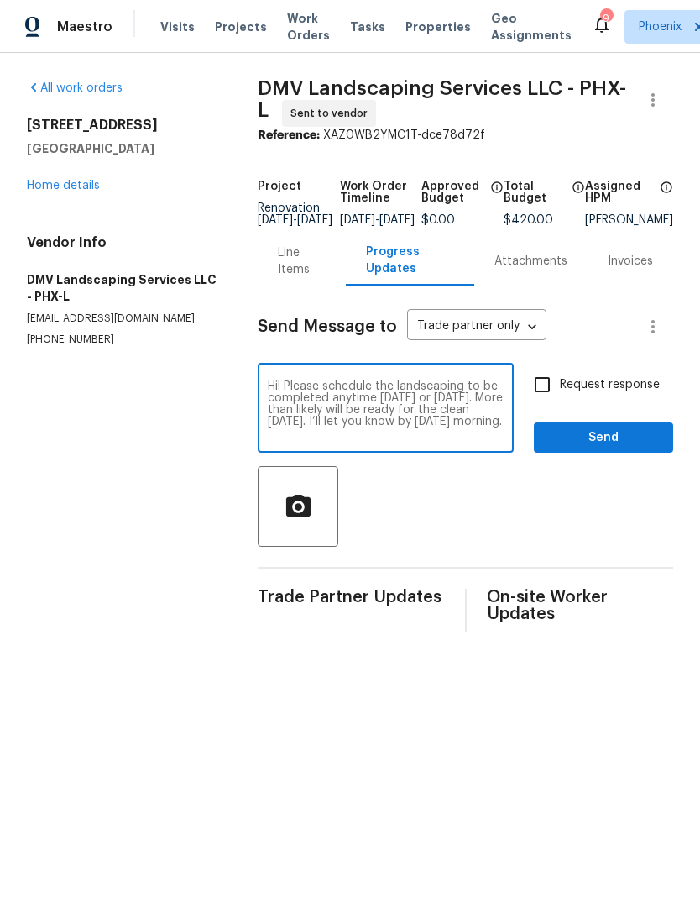
click at [453, 517] on div at bounding box center [466, 506] width 416 height 81
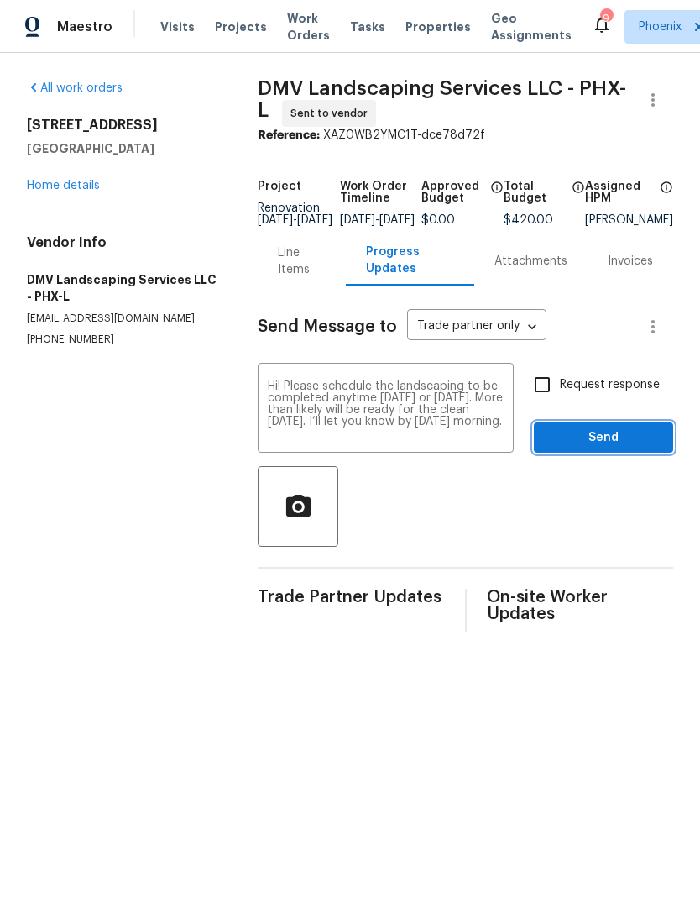
click at [620, 448] on span "Send" at bounding box center [603, 437] width 113 height 21
